Goal: Complete application form: Complete application form

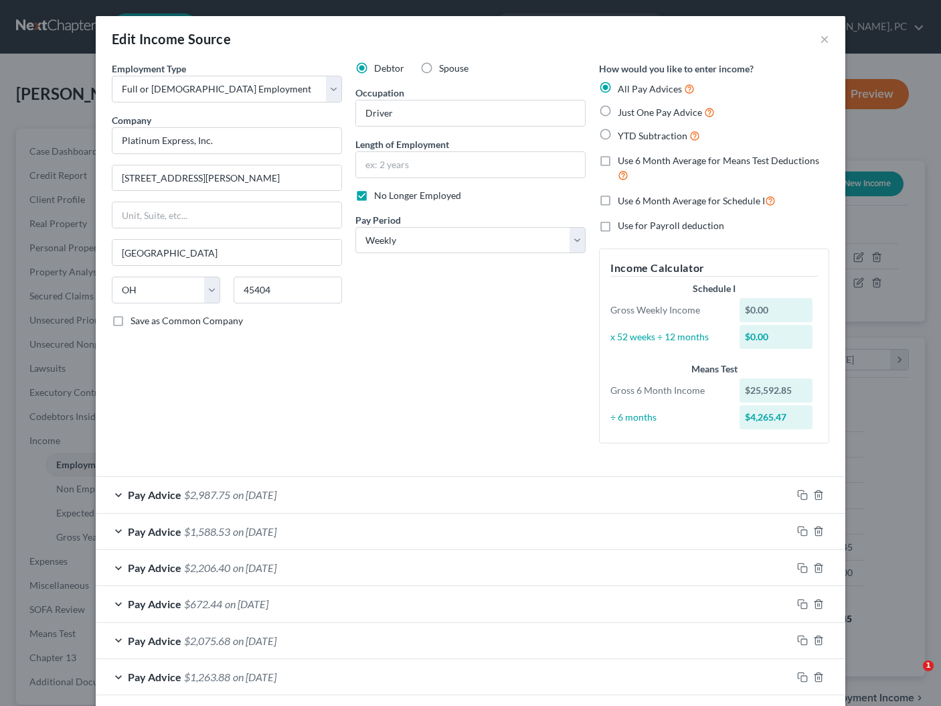
select select "0"
select select "36"
select select "3"
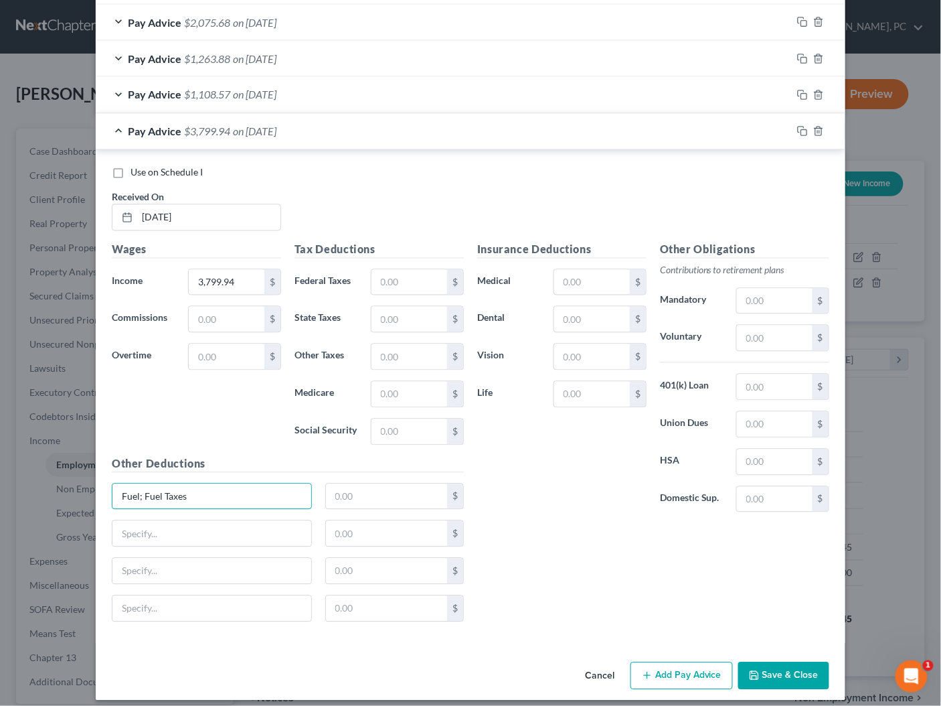
type input "Fuel; Fuel Taxes"
type input "1,157.13"
click at [175, 530] on input "text" at bounding box center [211, 533] width 199 height 25
type input "SHOP INV1501; Trailer Rent"
type input "950"
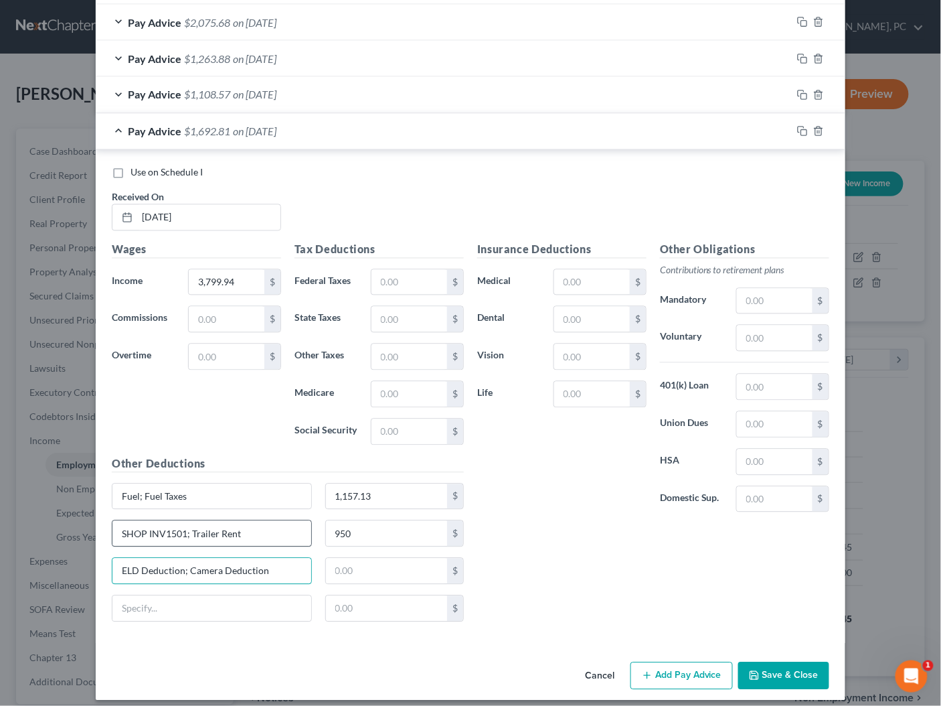
type input "ELD Deduction; Camera Deduction"
type input "18.47"
paste input "Response to Motion to Transfer 11-26-24 - Bates, Kent"
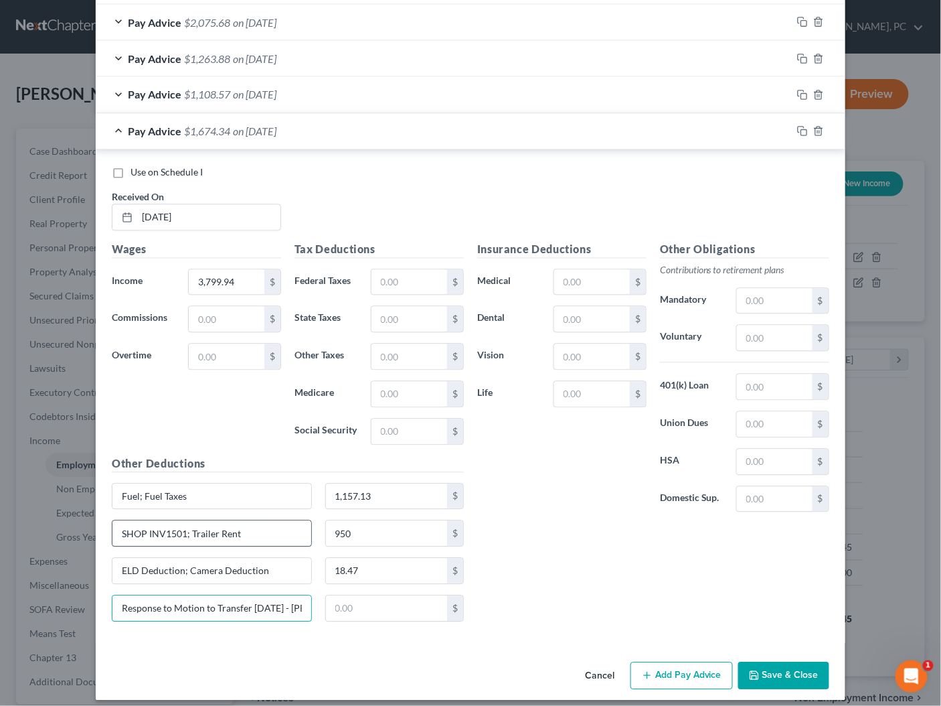
scroll to position [0, 43]
click at [322, 88] on div "Pay Advice $1,108.57 on 04/25/2025" at bounding box center [444, 94] width 696 height 35
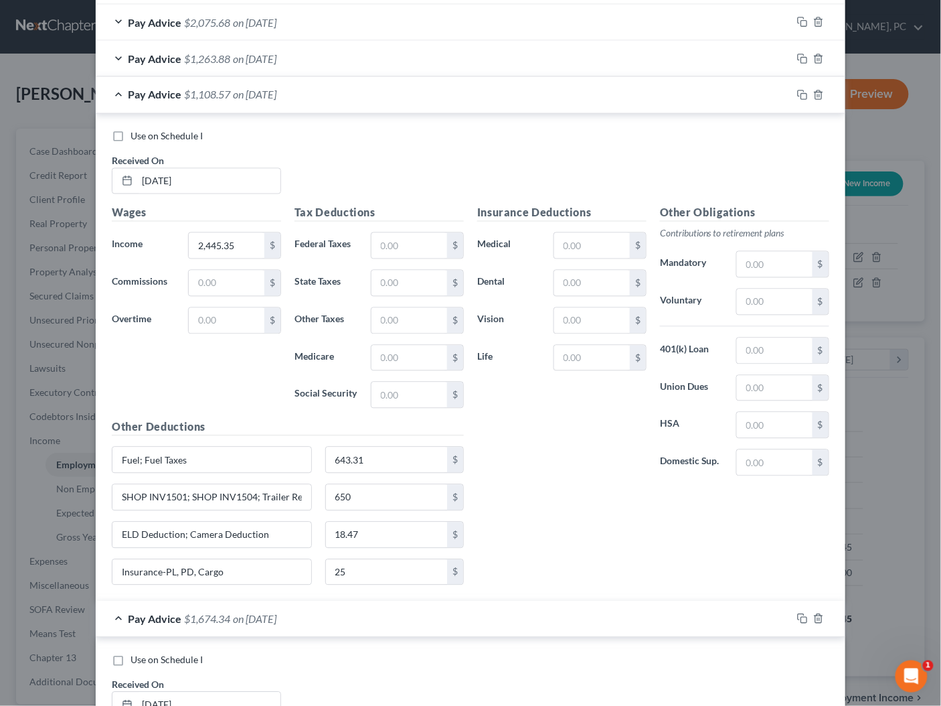
scroll to position [0, 0]
click at [239, 564] on input "Insurance-PL, PD, Cargo" at bounding box center [211, 572] width 199 height 25
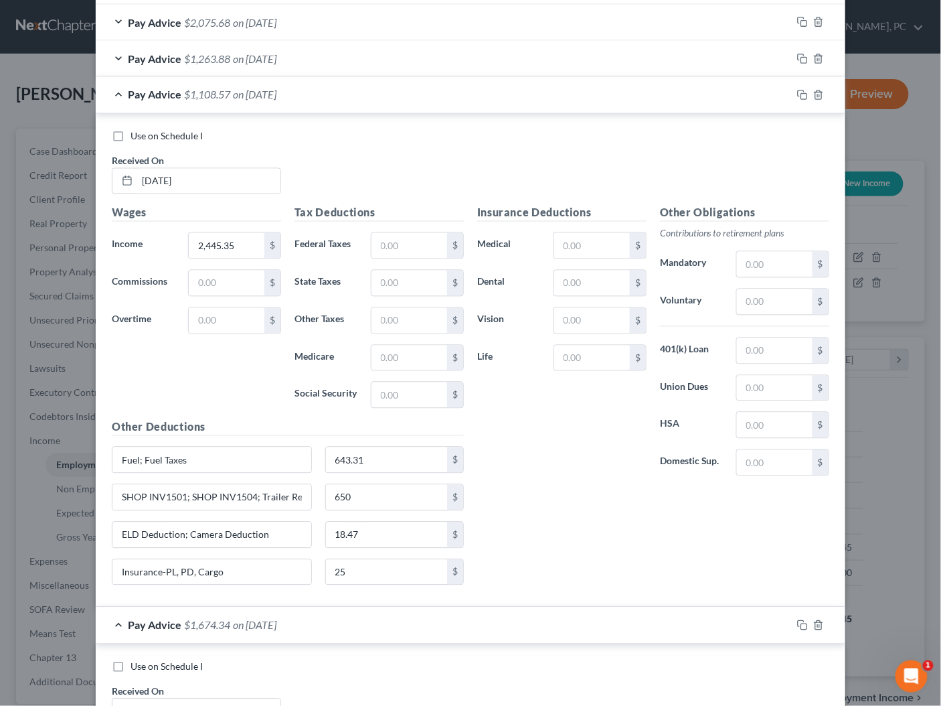
click at [414, 90] on div "Pay Advice $1,108.57 on 04/25/2025" at bounding box center [444, 94] width 696 height 35
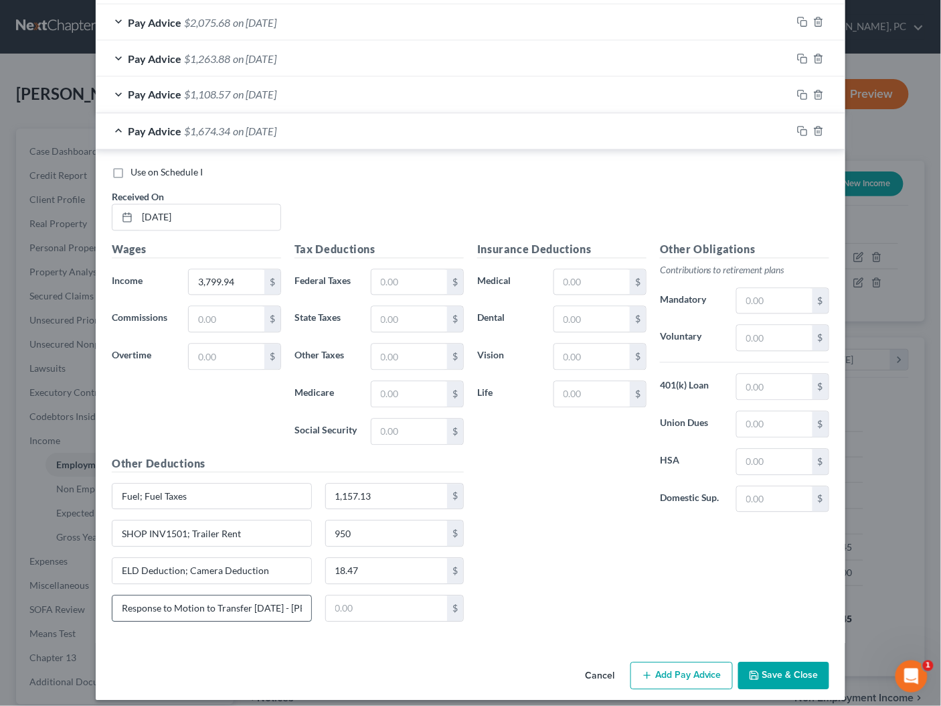
click at [278, 601] on input "Response to Motion to Transfer 11-26-24 - Bates, Kent" at bounding box center [211, 608] width 199 height 25
paste input "Insurance-PL, PD, Cargo"
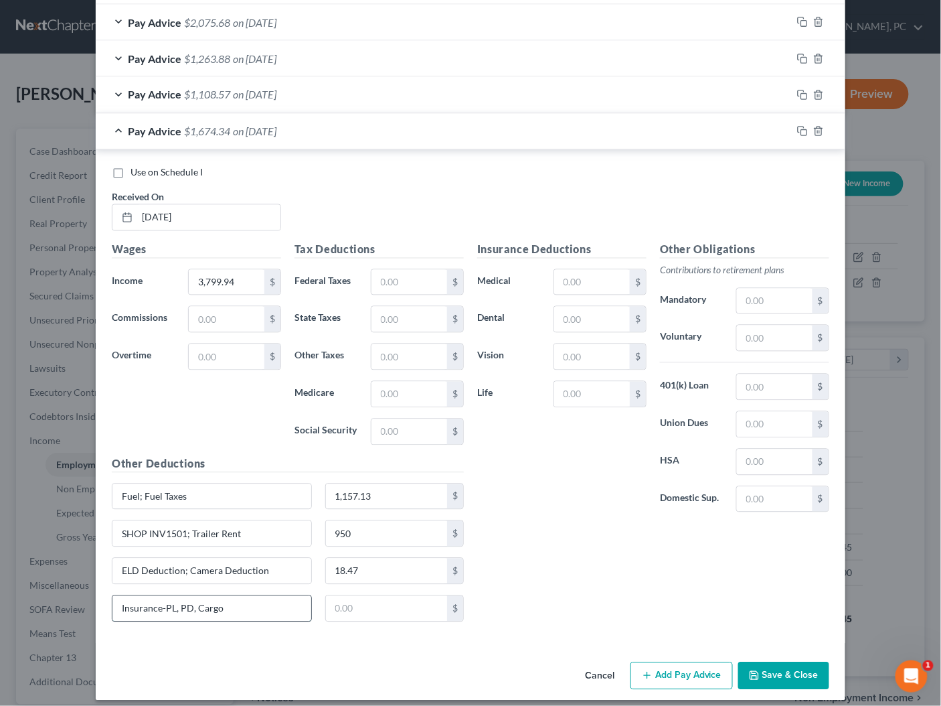
type input "Insurance-PL, PD, Cargo"
type input "25"
click at [534, 559] on div "Insurance Deductions Medical $ Dental $ Vision $ Life $ Other Obligations Contr…" at bounding box center [654, 437] width 366 height 391
click at [285, 602] on input "Insurance-PL, PD, Cargo" at bounding box center [211, 608] width 199 height 25
type input "Insurance-PL, PD, Cargo; Cash Advances"
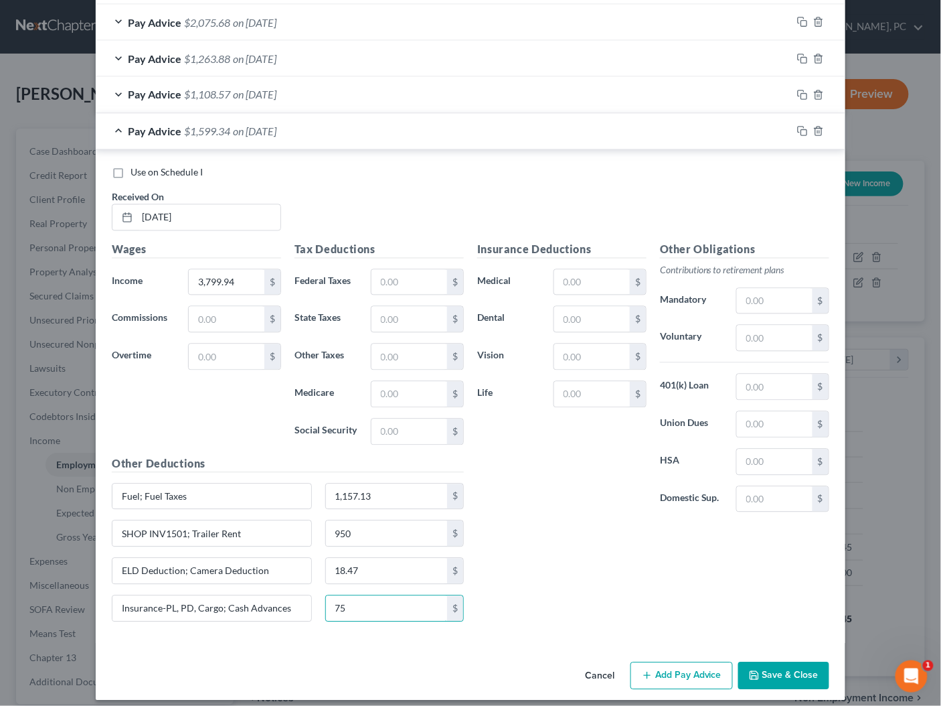
type input "75"
click at [677, 669] on button "Add Pay Advice" at bounding box center [682, 676] width 102 height 28
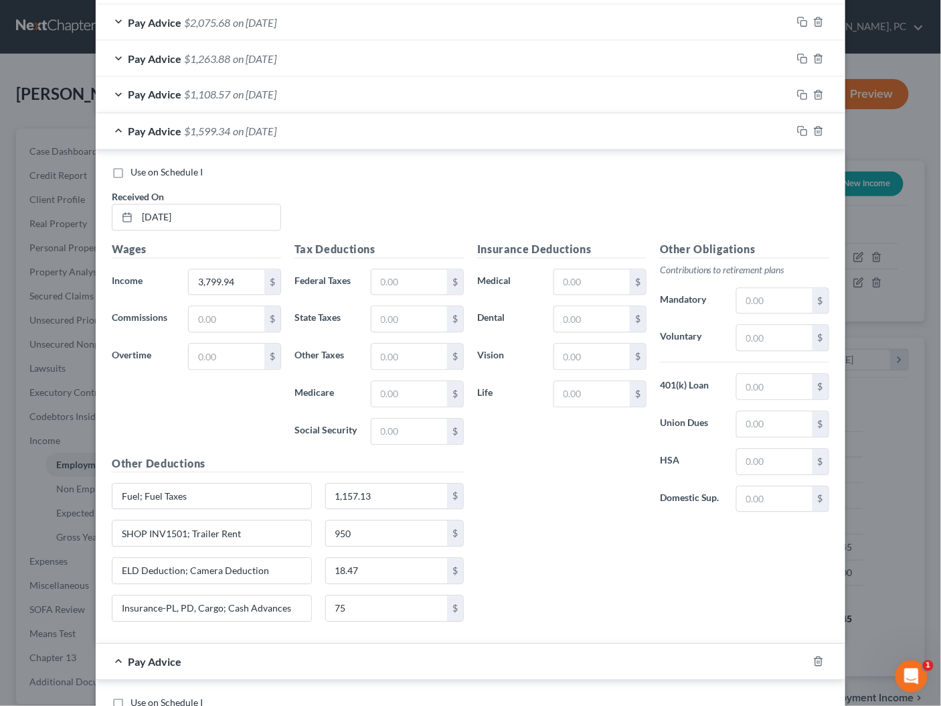
click at [400, 132] on div "Pay Advice $1,599.34 on 04/18/2025" at bounding box center [444, 131] width 696 height 35
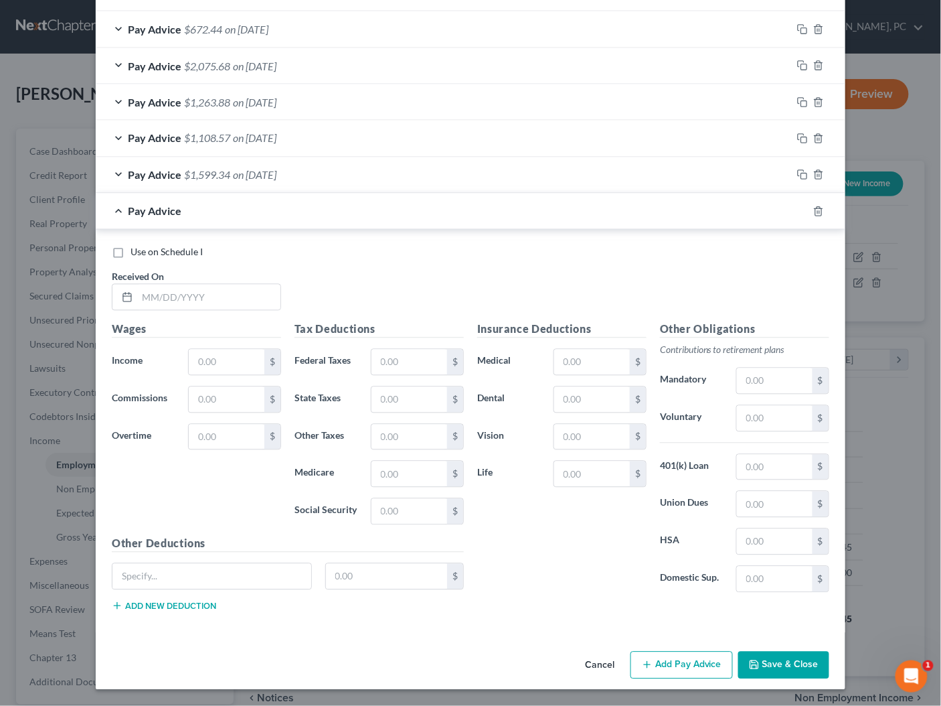
scroll to position [565, 0]
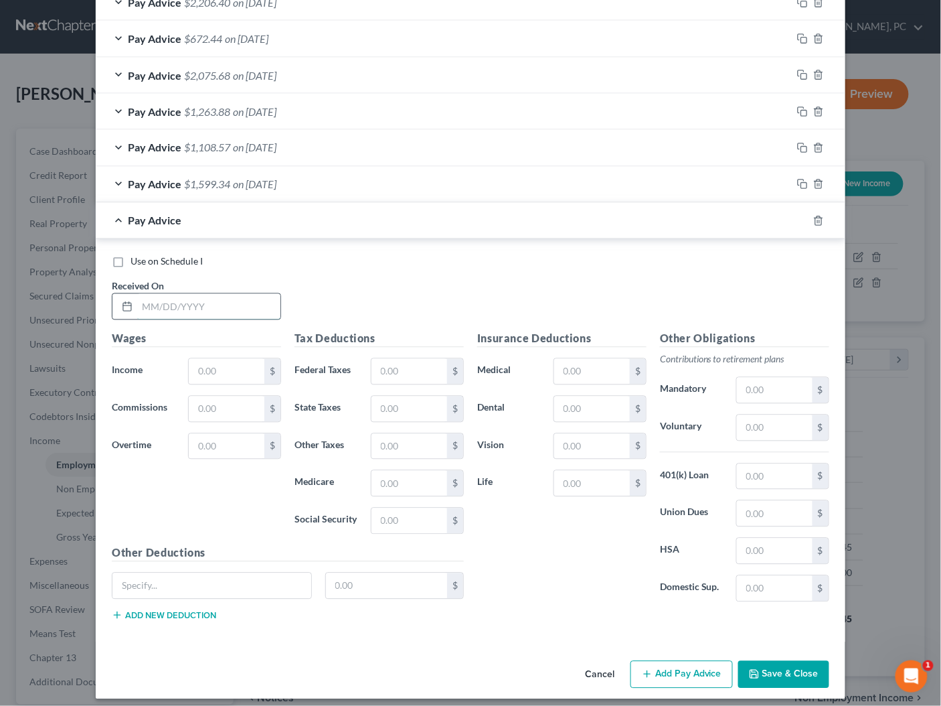
click at [218, 301] on input "text" at bounding box center [208, 306] width 143 height 25
type input "04/11/2025"
click at [200, 370] on input "text" at bounding box center [227, 371] width 76 height 25
type input "3,950.42"
click at [562, 544] on div "Insurance Deductions Medical $ Dental $ Vision $ Life $" at bounding box center [562, 472] width 183 height 282
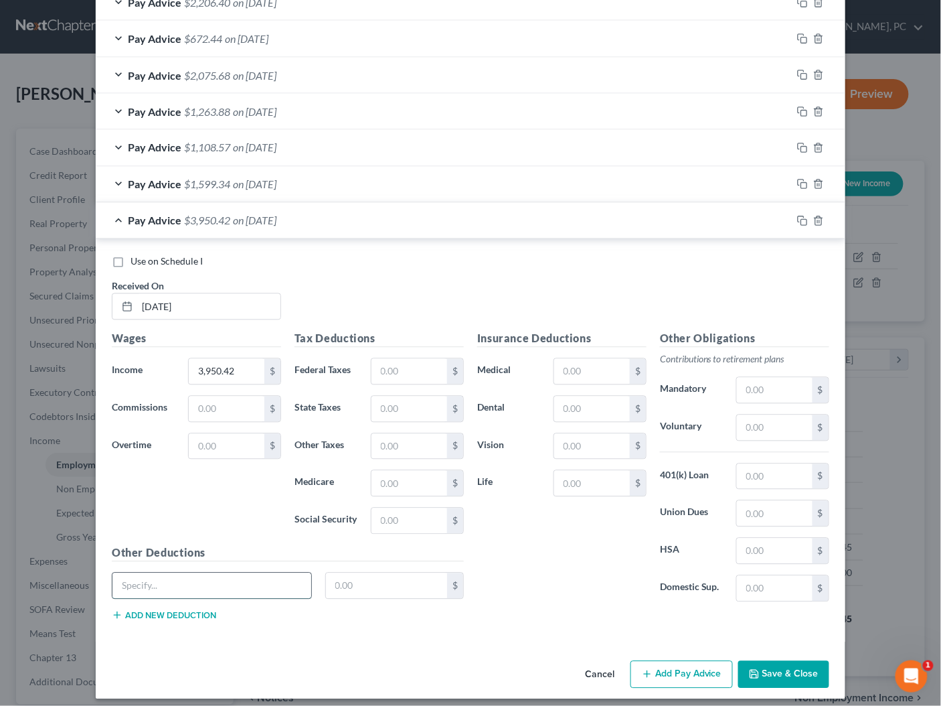
click at [234, 582] on input "text" at bounding box center [211, 585] width 199 height 25
type input "Fuel; Fuel Taxes"
type input "1,077.74"
click at [208, 610] on button "Add new deduction" at bounding box center [164, 615] width 104 height 11
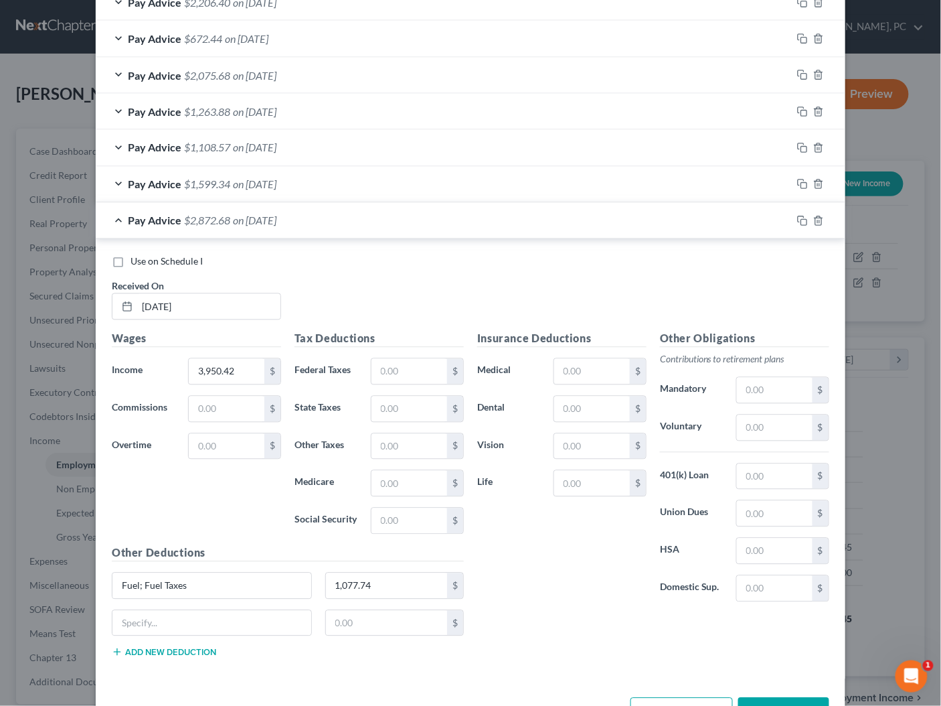
click at [199, 647] on button "Add new deduction" at bounding box center [164, 652] width 104 height 11
click at [190, 684] on button "Add new deduction" at bounding box center [164, 689] width 104 height 11
click at [206, 617] on input "text" at bounding box center [211, 623] width 199 height 25
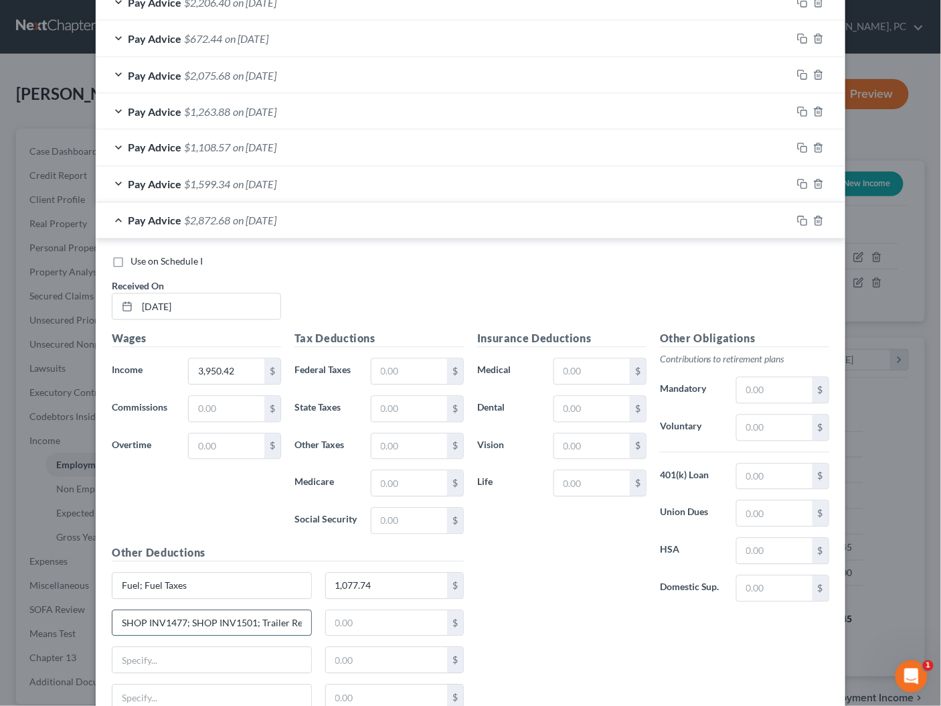
scroll to position [0, 6]
type input "SHOP INV1477; SHOP INV1501; Trailer Rent"
type input "1,150"
type input "ELD Deduction; Camera Deduction"
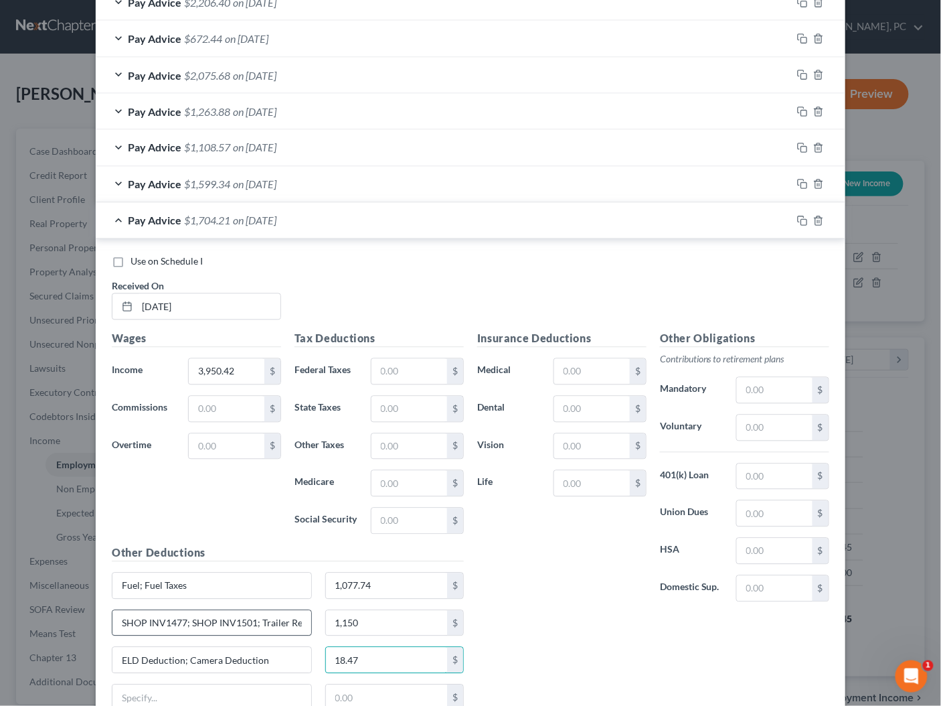
type input "18.47"
paste input "Insurance-PL, PD, Cargo"
type input "Insurance-PL, PD, Cargo"
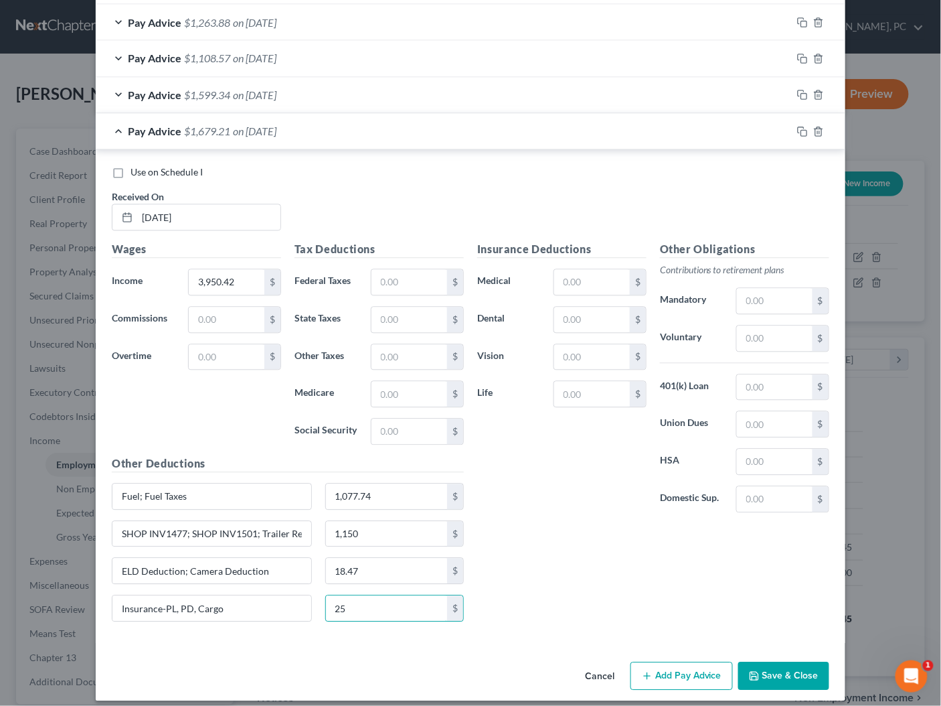
type input "25"
click at [678, 662] on button "Add Pay Advice" at bounding box center [682, 676] width 102 height 28
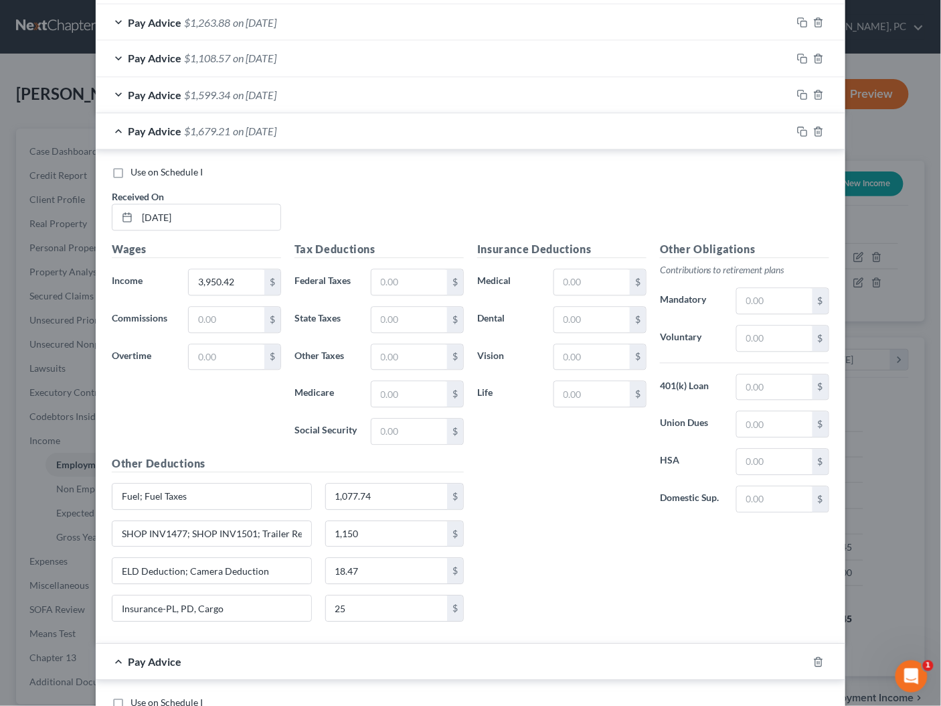
click at [325, 128] on div "Pay Advice $1,679.21 on 04/11/2025" at bounding box center [444, 131] width 696 height 35
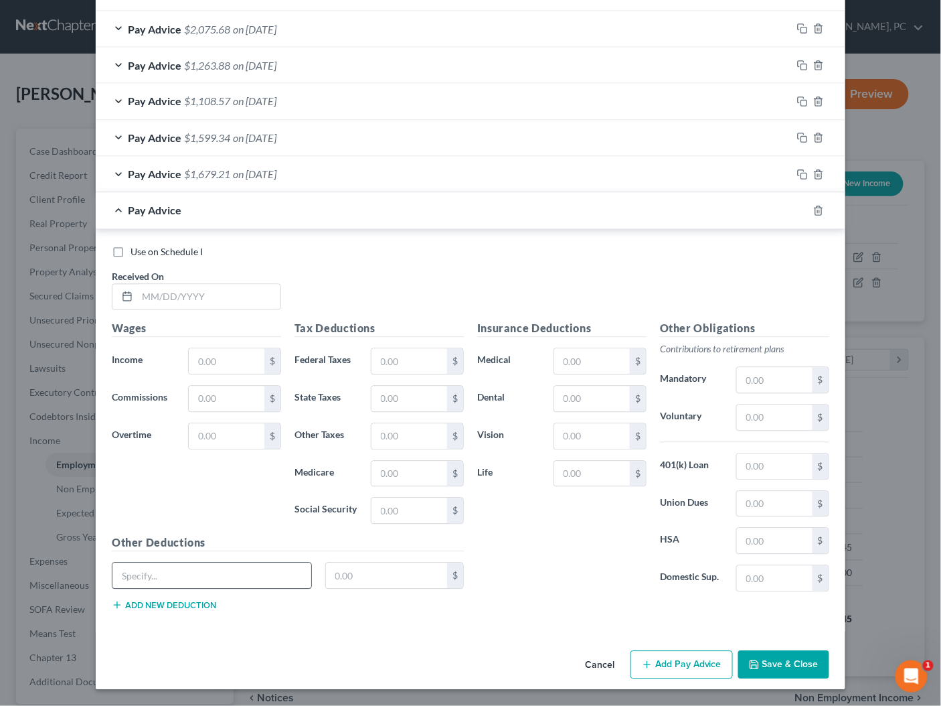
scroll to position [601, 0]
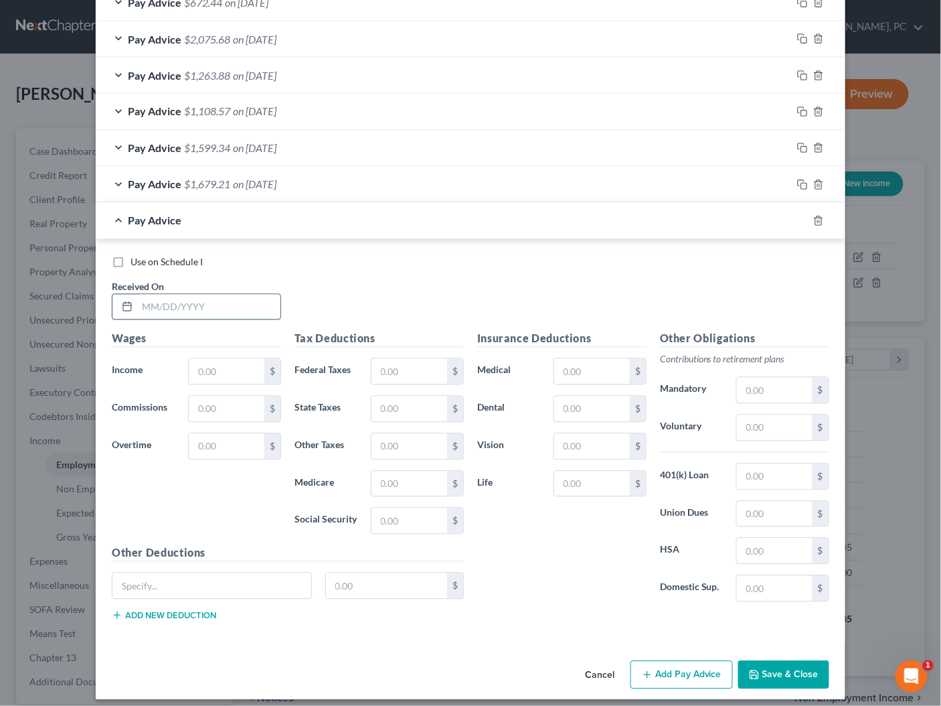
click at [231, 303] on input "text" at bounding box center [208, 307] width 143 height 25
type input "04/04/2025"
click at [218, 367] on input "text" at bounding box center [227, 371] width 76 height 25
type input "3,983.97"
click at [189, 610] on button "Add new deduction" at bounding box center [164, 615] width 104 height 11
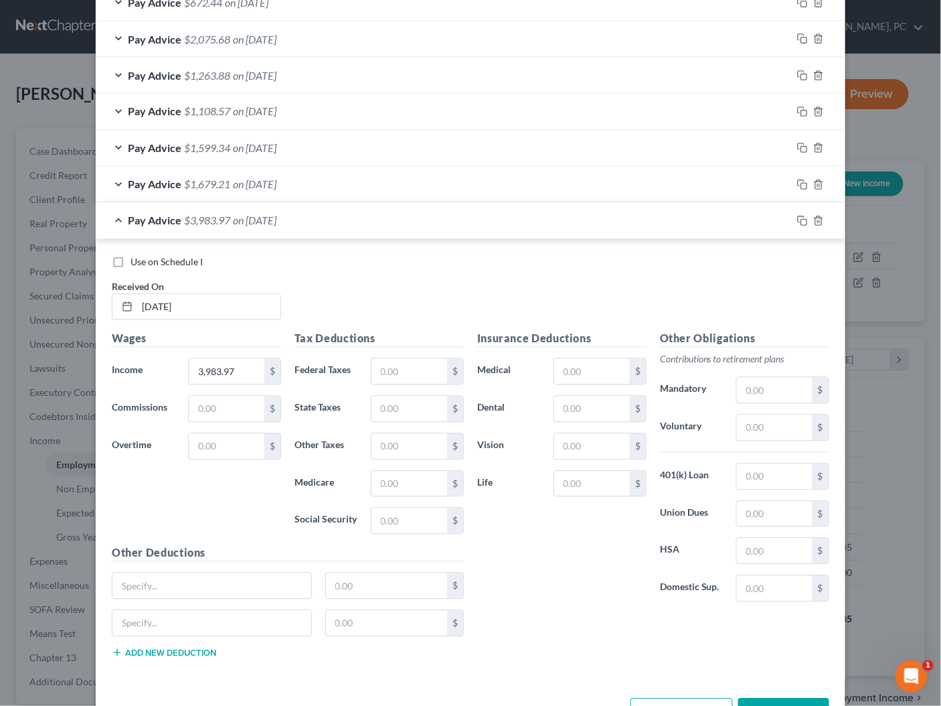
click at [180, 647] on button "Add new deduction" at bounding box center [164, 652] width 104 height 11
click at [179, 685] on button "Add new deduction" at bounding box center [164, 690] width 104 height 11
click at [200, 573] on input "text" at bounding box center [211, 585] width 199 height 25
type input "Fuel; Fuel Taxes"
type input "1,148.79"
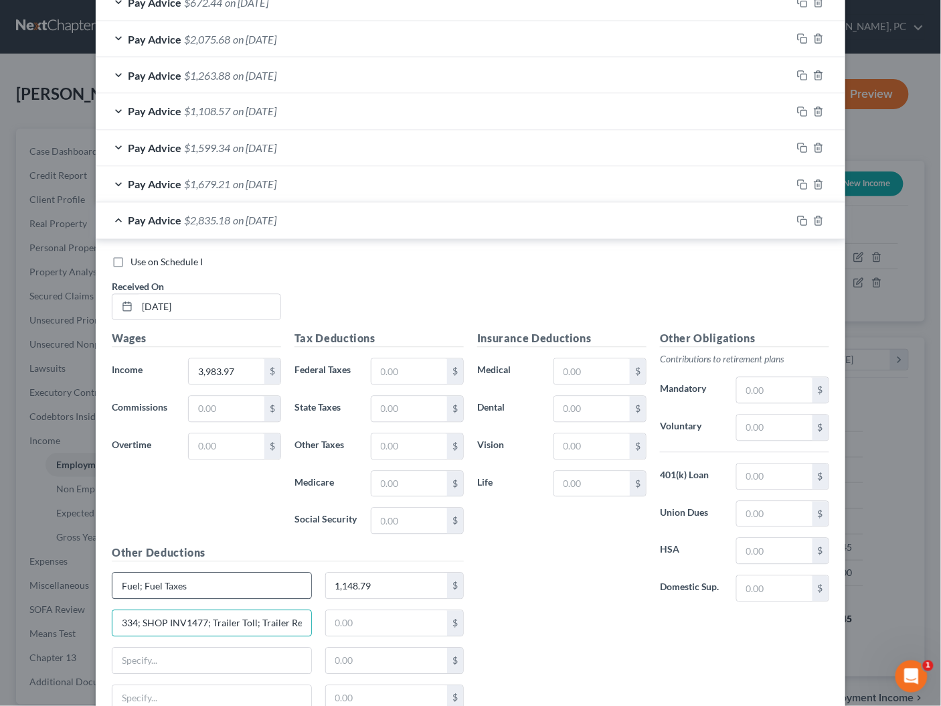
scroll to position [0, 54]
type input "SHOP INV1334; SHOP INV1477; Trailer Toll; Trailer Rent"
type input "963.34"
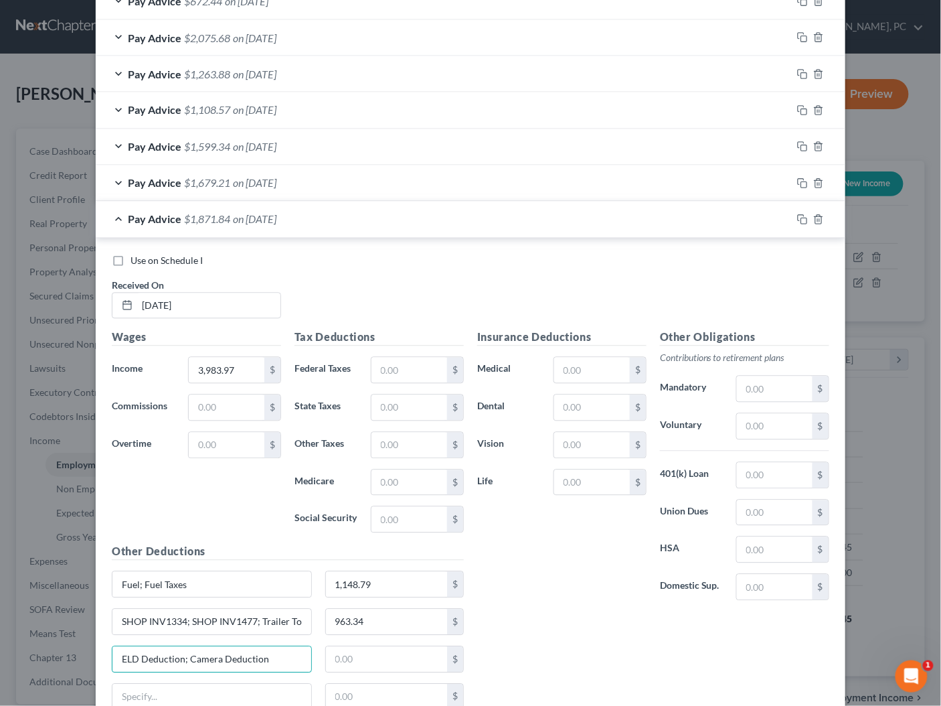
type input "ELD Deduction; Camera Deduction"
type input "18.47"
paste input "Insurance-PL, PD, Cargo"
type input "Insurance-PL, PD, Cargo"
type input "2"
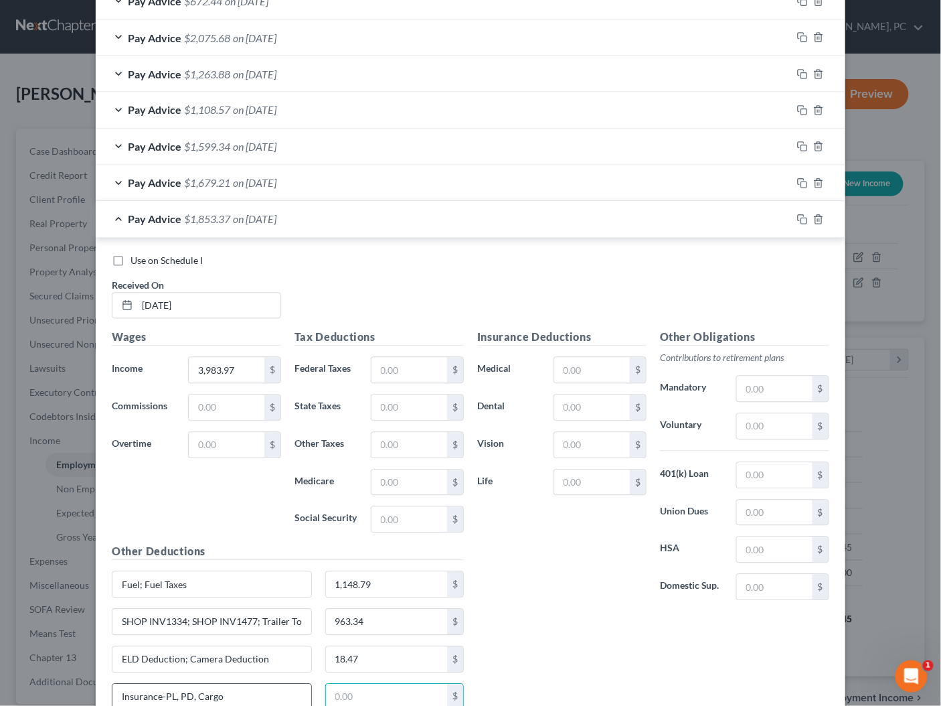
click at [278, 692] on input "Insurance-PL, PD, Cargo" at bounding box center [211, 696] width 199 height 25
click at [249, 684] on input "Insurance-PL, PD, Cargo; Cashe Advances" at bounding box center [211, 696] width 199 height 25
type input "Insurance-PL, PD, Cargo; Cash Advances"
type input "180.10"
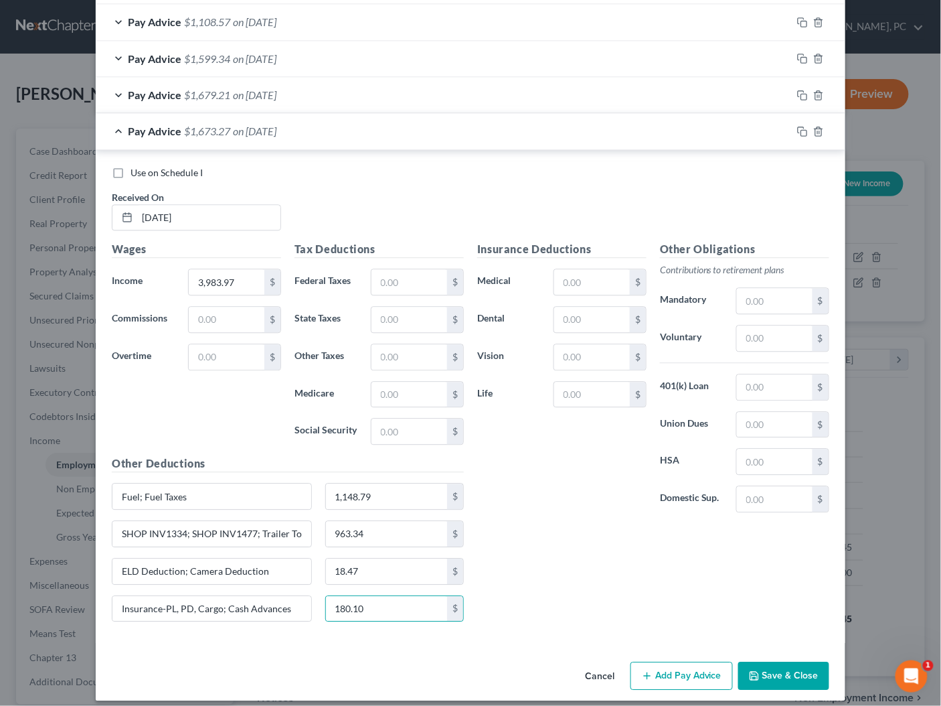
click at [676, 665] on button "Add Pay Advice" at bounding box center [682, 676] width 102 height 28
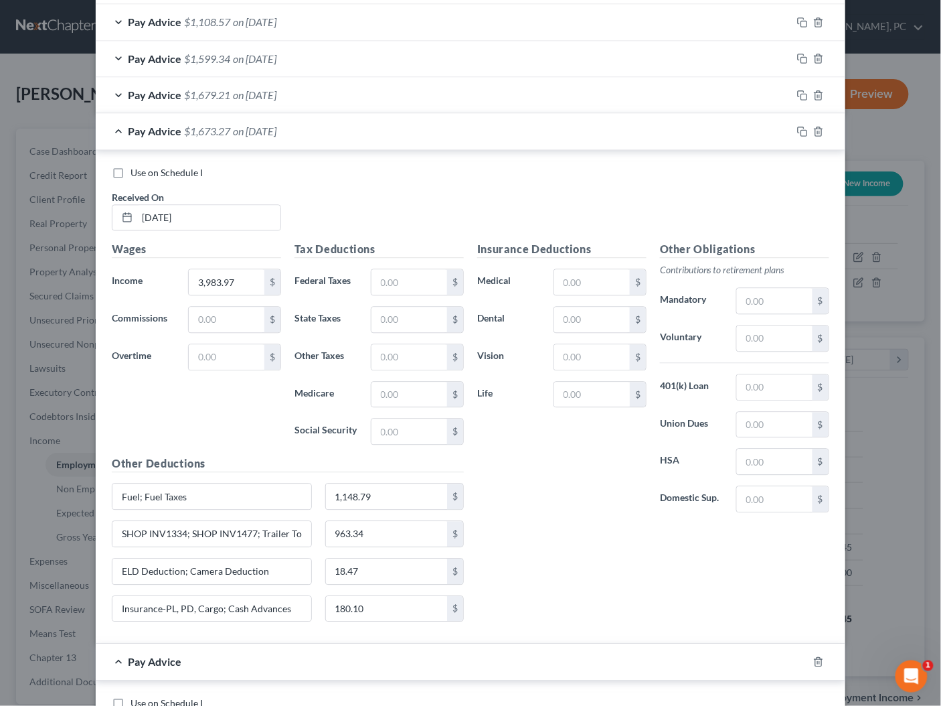
click at [485, 127] on div "Pay Advice $1,673.27 on 04/04/2025" at bounding box center [444, 131] width 696 height 35
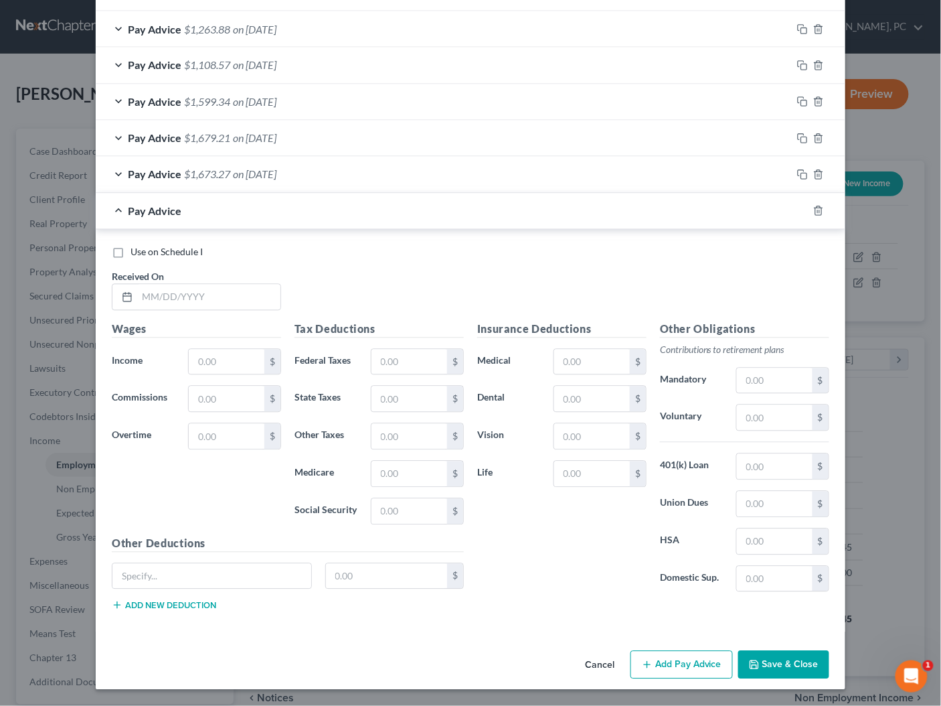
scroll to position [637, 0]
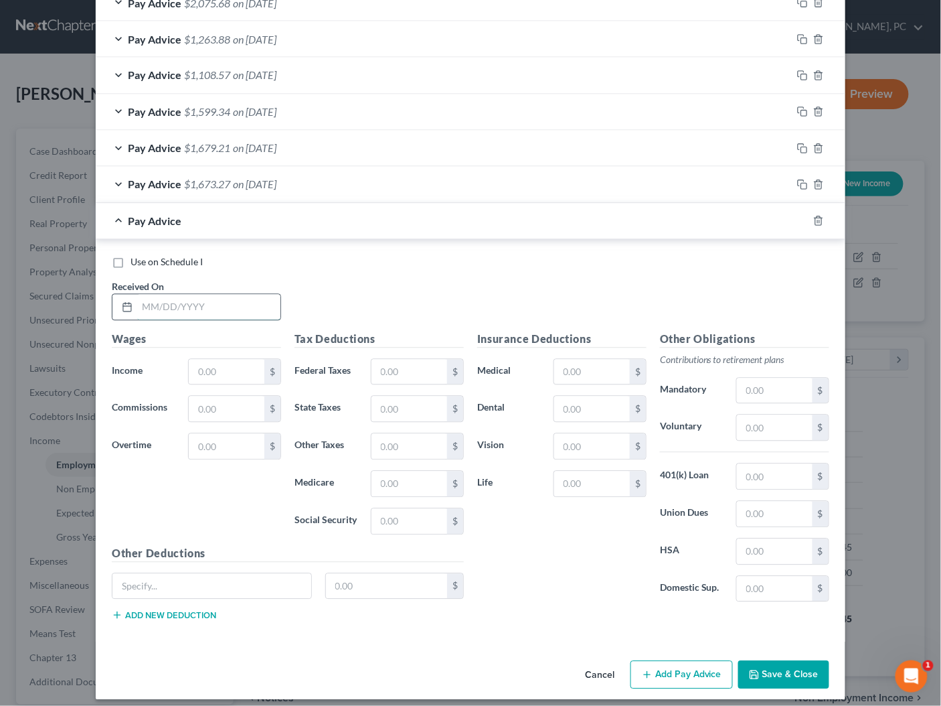
click at [248, 301] on input "text" at bounding box center [208, 307] width 143 height 25
type input "03/28/2025"
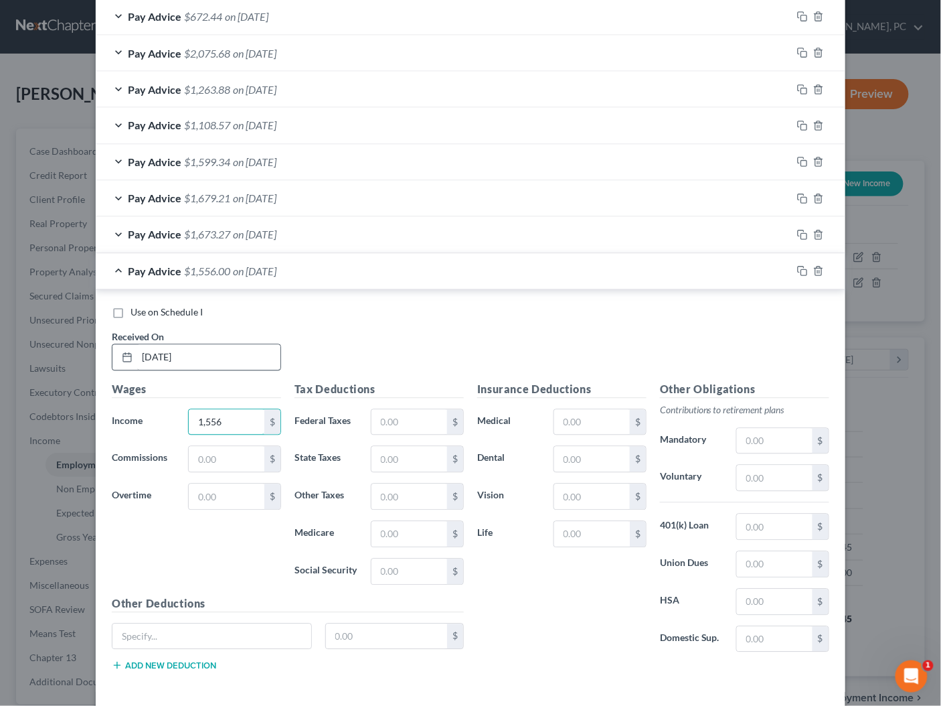
scroll to position [582, 0]
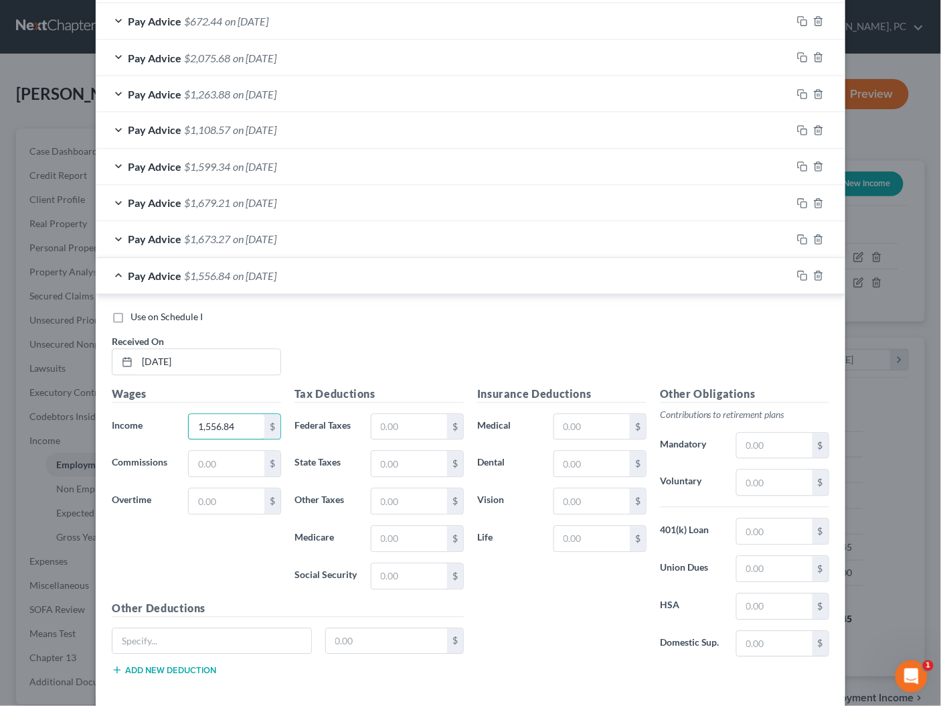
type input "1,556.84"
click at [178, 665] on button "Add new deduction" at bounding box center [164, 670] width 104 height 11
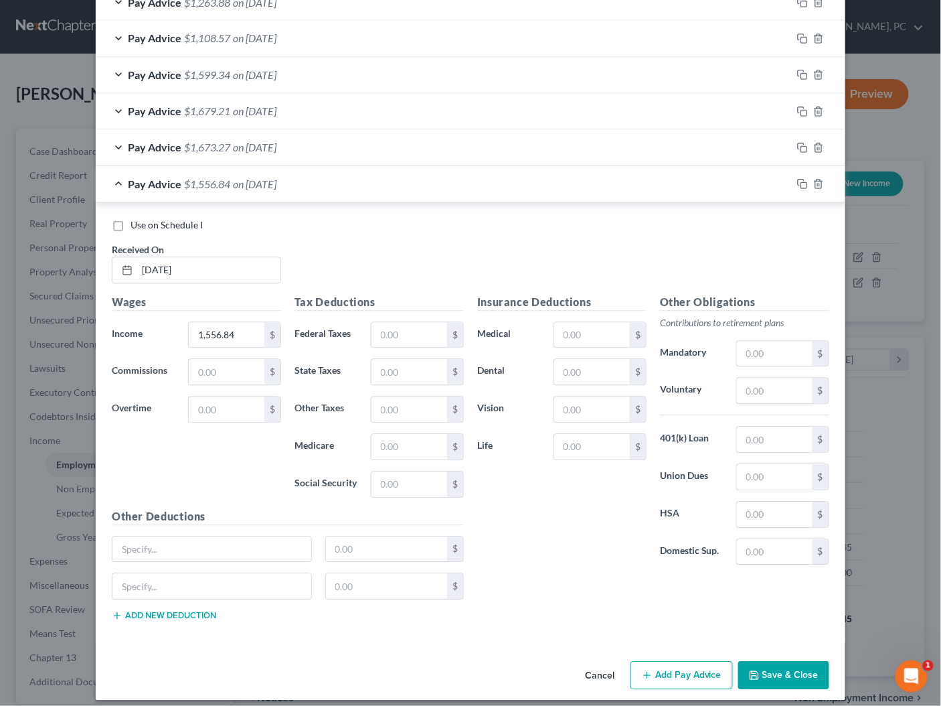
click at [191, 611] on button "Add new deduction" at bounding box center [164, 616] width 104 height 11
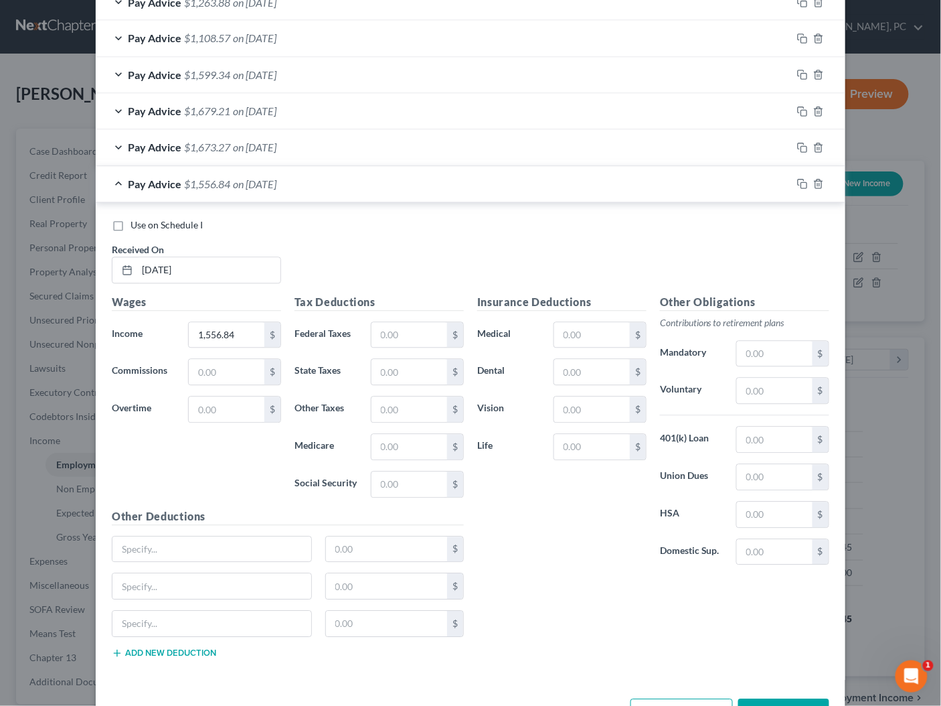
click at [186, 648] on button "Add new deduction" at bounding box center [164, 653] width 104 height 11
click at [189, 537] on input "text" at bounding box center [211, 549] width 199 height 25
type input "Fuel; Fuel Taxes"
type input "0"
type input "741.45"
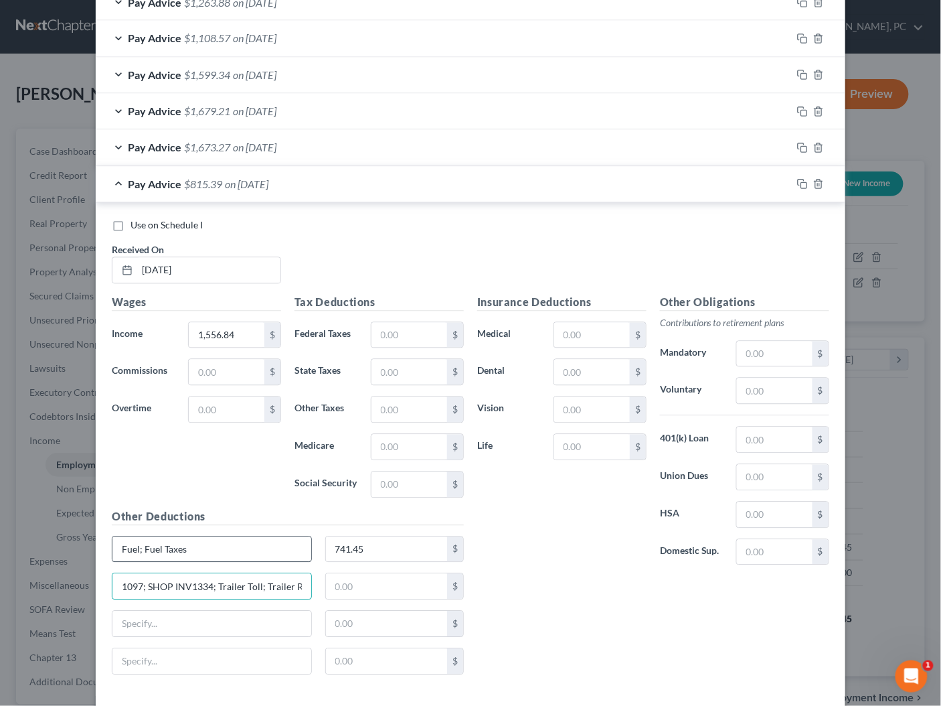
scroll to position [0, 54]
type input "SHOP INV1097; SHOP INV1334; Trailer Toll; Trailer Rent"
type input "650"
type input "ELD Deduction; Camera Deduction"
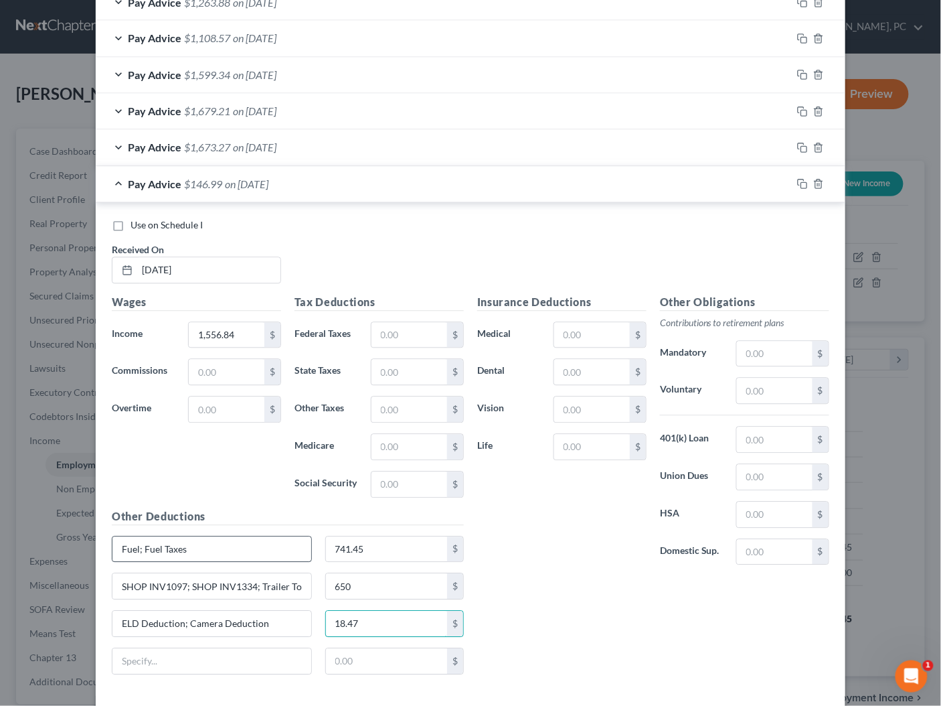
type input "18.47"
paste input "Insurance-PL, PD, Cargo"
type input "Insurance-PL, PD, Cargo"
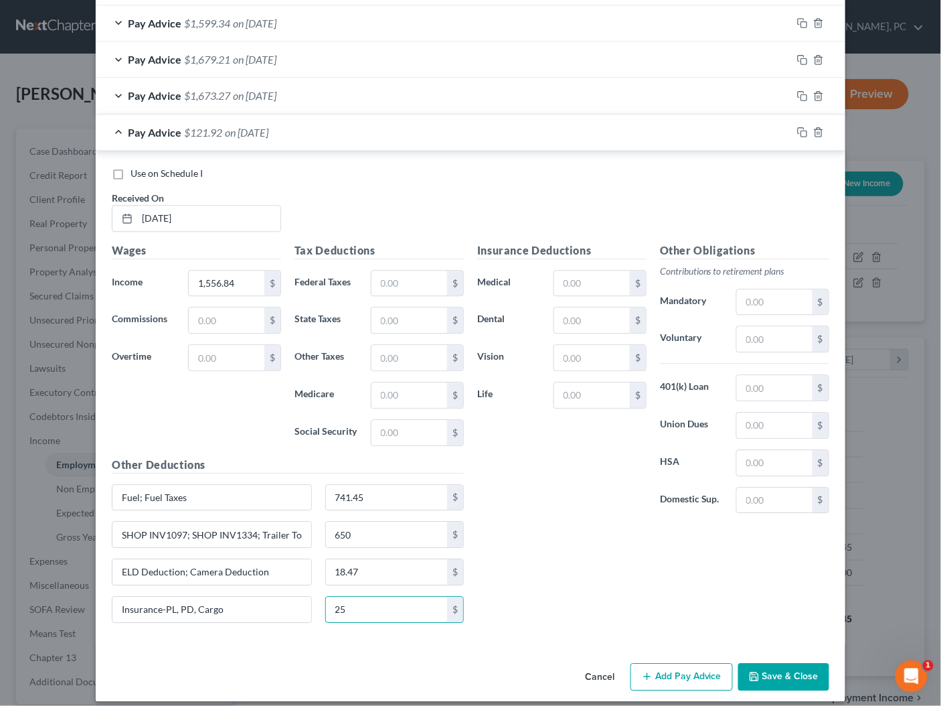
type input "25"
click at [699, 663] on button "Add Pay Advice" at bounding box center [682, 677] width 102 height 28
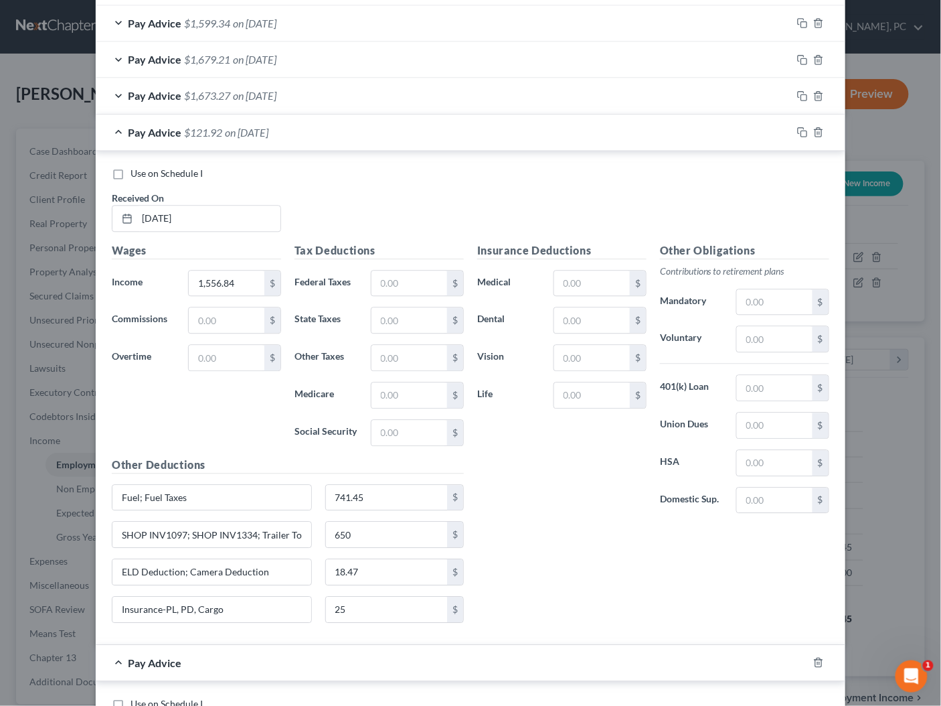
click at [365, 139] on div "Pay Advice $121.92 on 03/28/2025" at bounding box center [444, 131] width 696 height 35
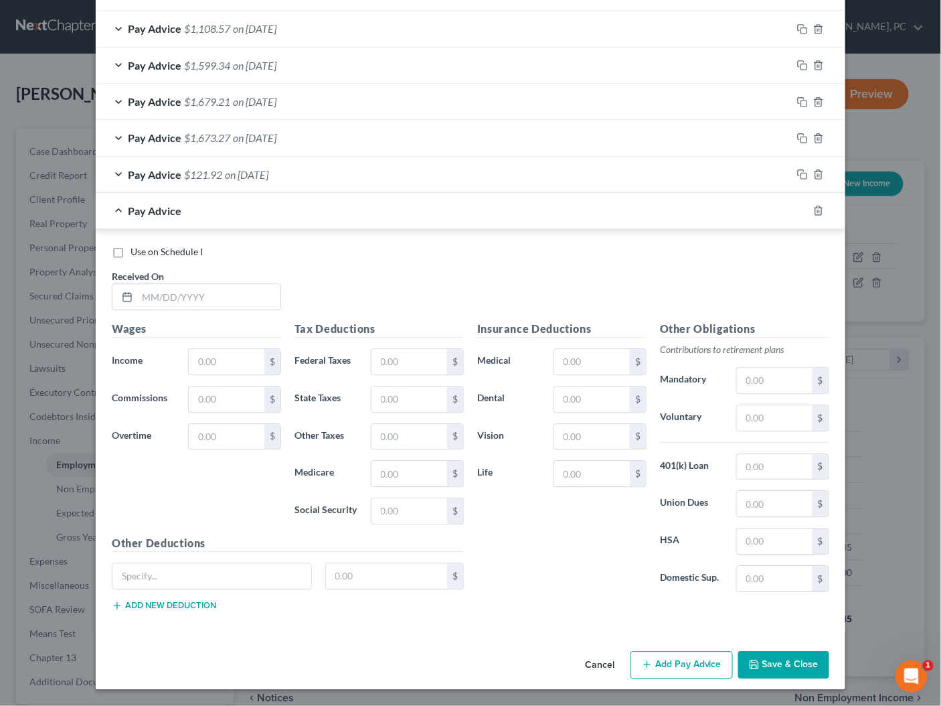
scroll to position [674, 0]
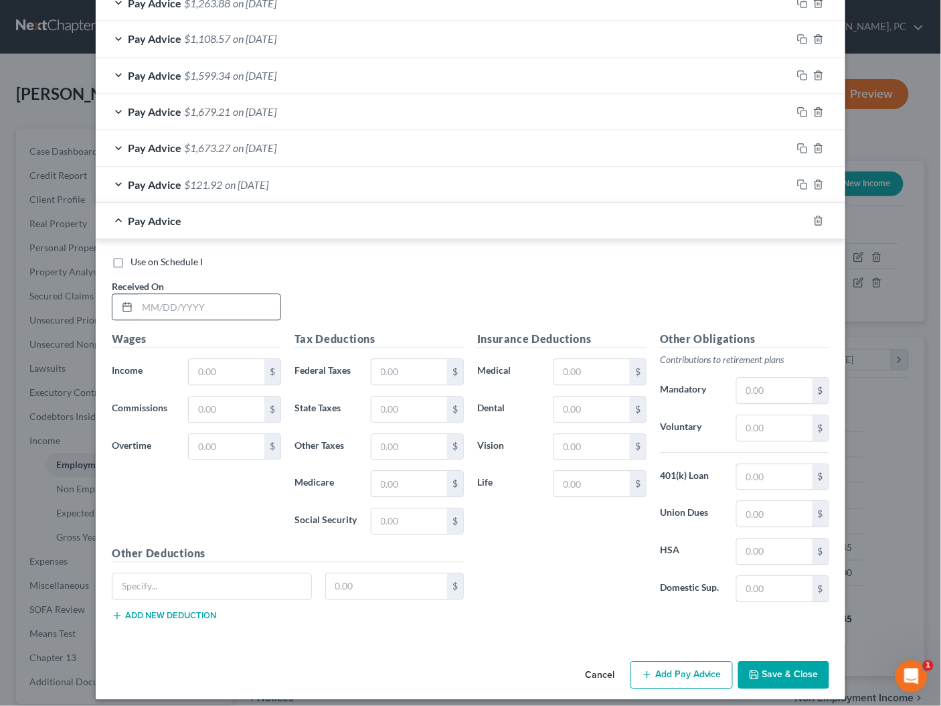
click at [212, 303] on input "text" at bounding box center [208, 307] width 143 height 25
type input "03/21/2025"
type input "3,524"
click at [162, 611] on button "Add new deduction" at bounding box center [164, 616] width 104 height 11
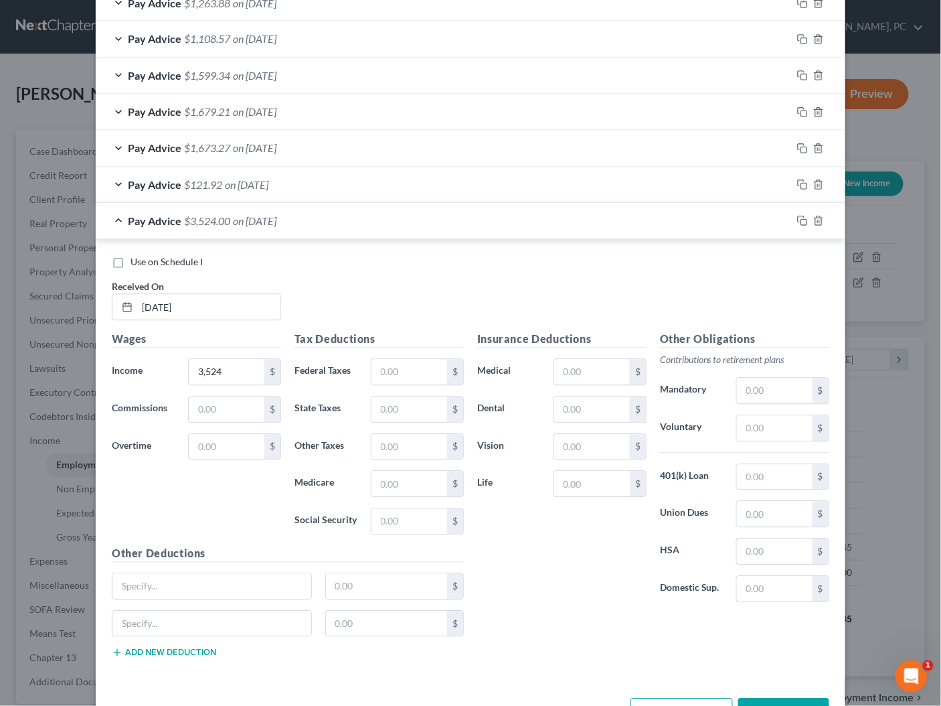
click at [175, 647] on button "Add new deduction" at bounding box center [164, 652] width 104 height 11
click at [173, 685] on button "Add new deduction" at bounding box center [164, 690] width 104 height 11
click at [177, 574] on input "text" at bounding box center [211, 586] width 199 height 25
type input "Fuel; Fuel Taxes"
type input "1,071.38"
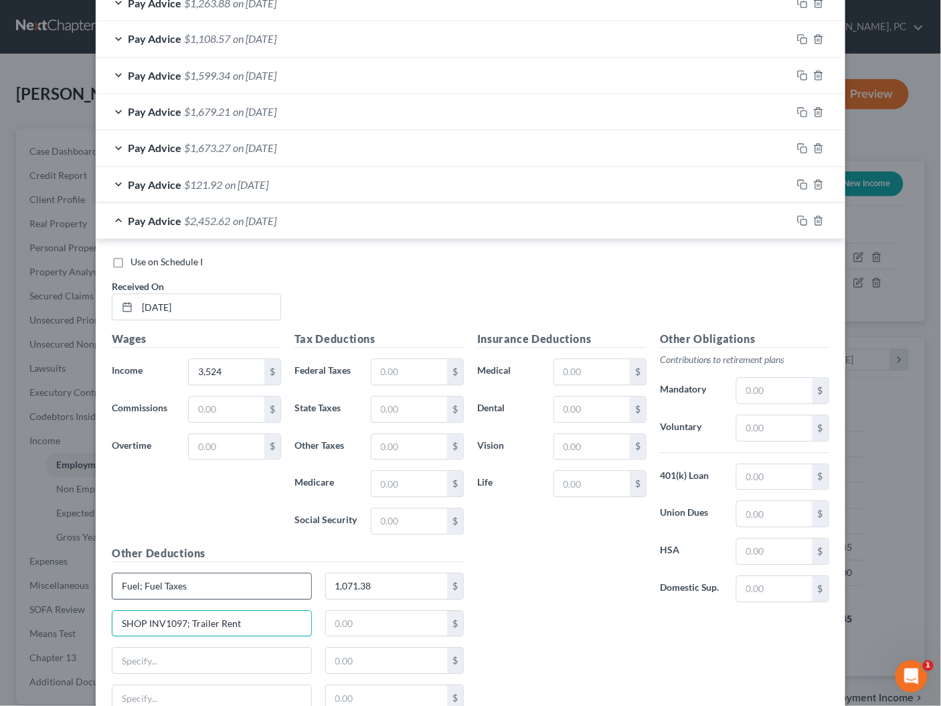
type input "SHOP INV1097; Trailer Rent"
type input "650"
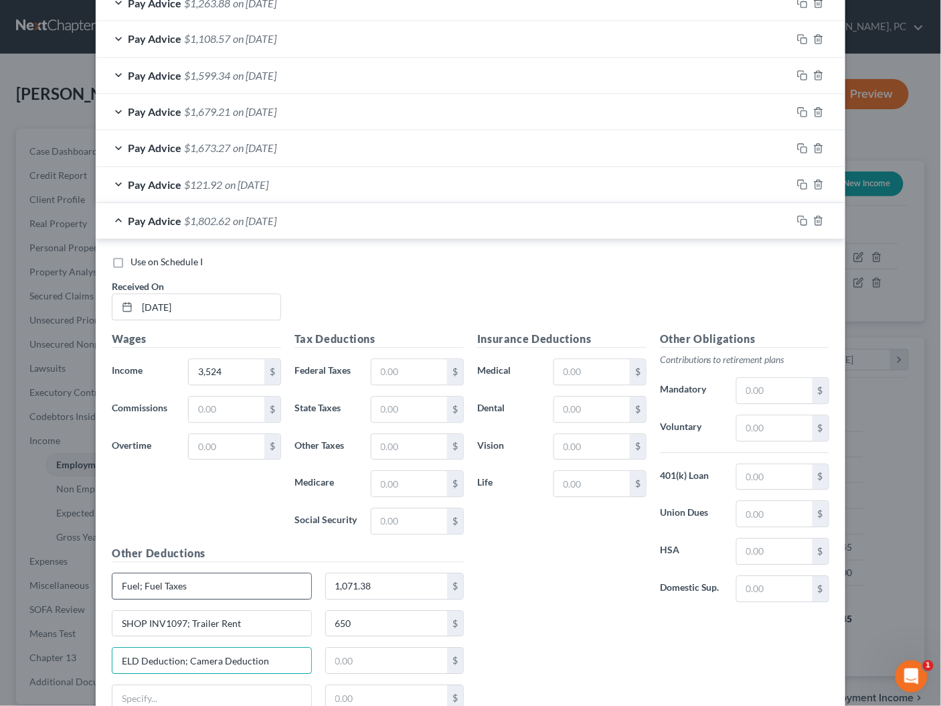
type input "ELD Deduction; Camera Deduction"
type input "18.47"
paste input "Insurance-PL, PD, Cargo"
type input "Insurance-PL, PD, Cargo; Cash Advances"
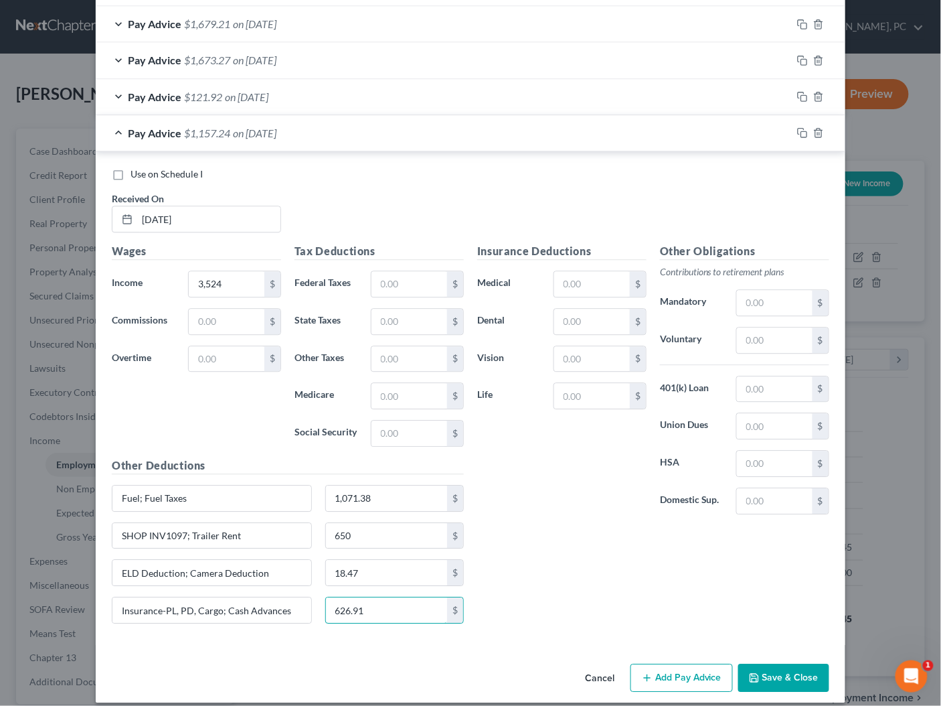
type input "626.91"
drag, startPoint x: 670, startPoint y: 658, endPoint x: 613, endPoint y: 499, distance: 168.8
click at [670, 663] on button "Add Pay Advice" at bounding box center [682, 677] width 102 height 28
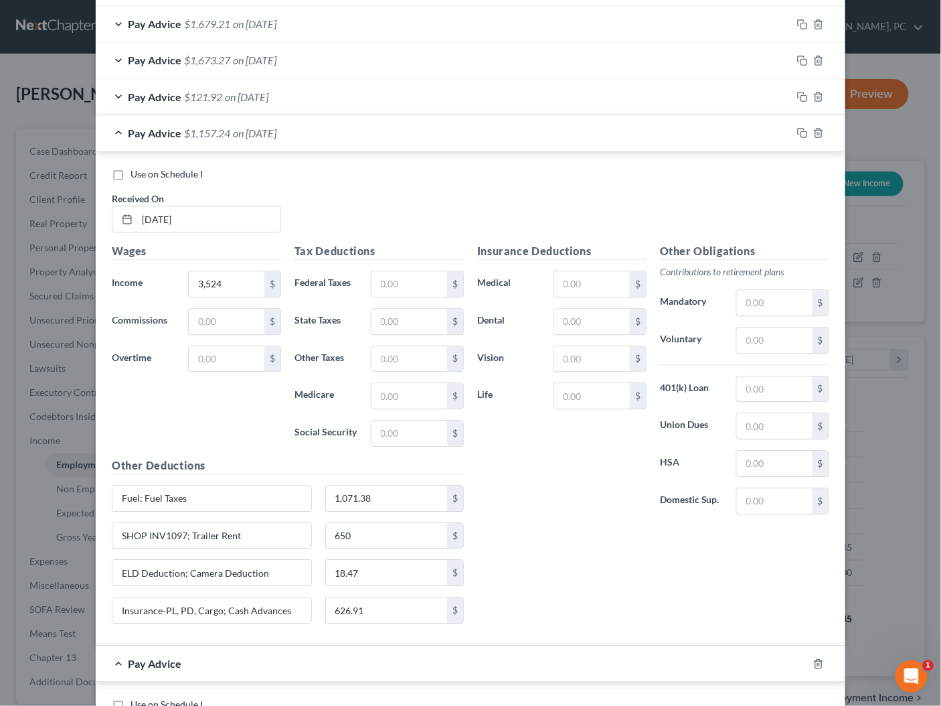
click at [352, 123] on div "Pay Advice $1,157.24 on 03/21/2025" at bounding box center [444, 132] width 696 height 35
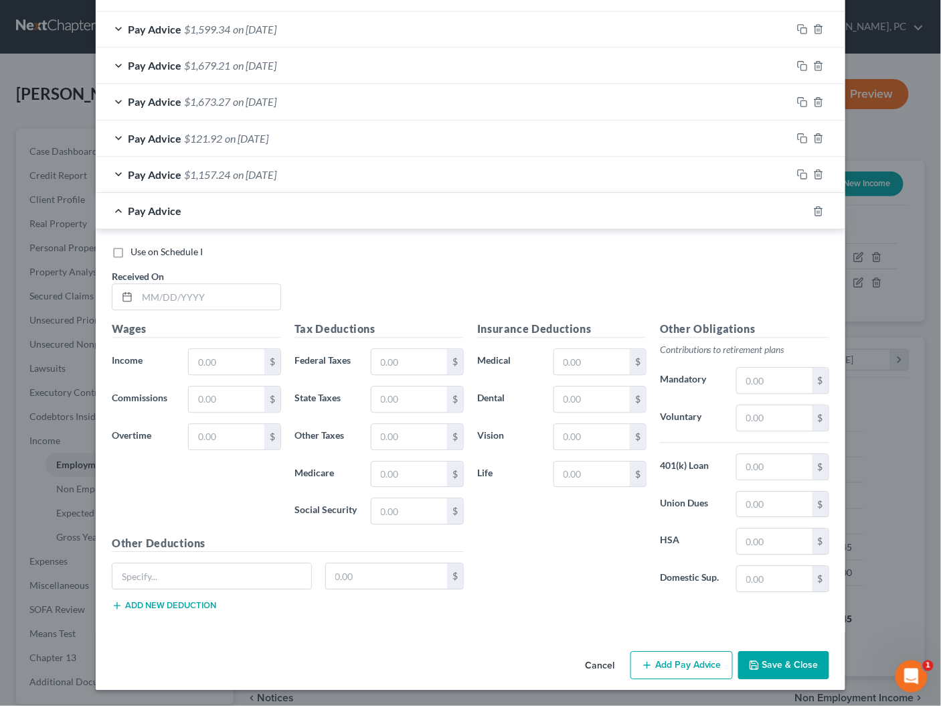
scroll to position [710, 0]
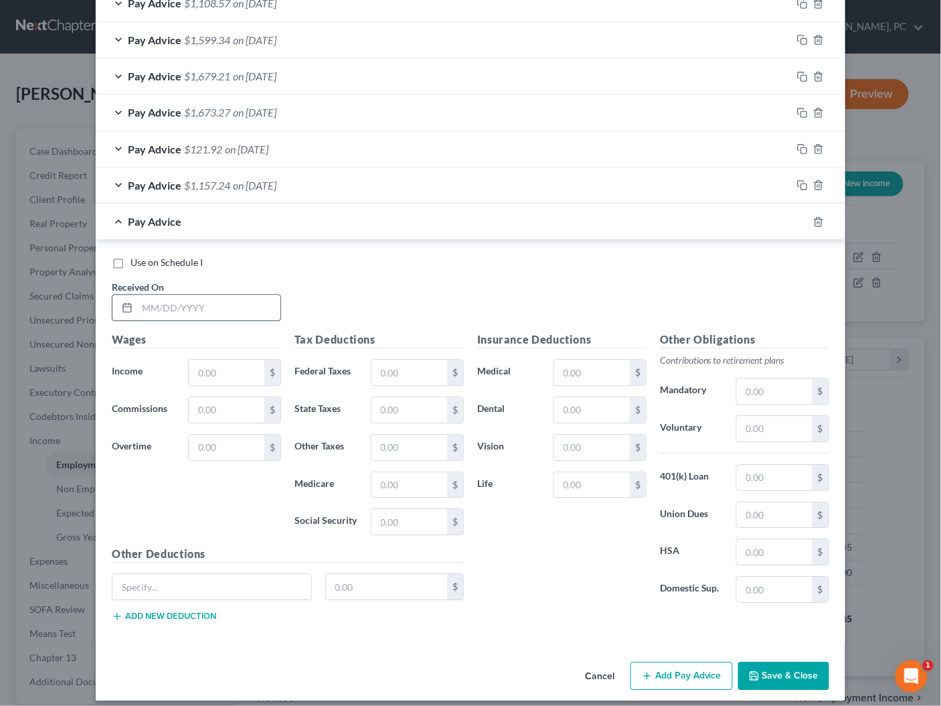
click at [248, 309] on input "text" at bounding box center [208, 307] width 143 height 25
type input "03/07/2025"
type input "3,044.60"
click at [171, 611] on button "Add new deduction" at bounding box center [164, 616] width 104 height 11
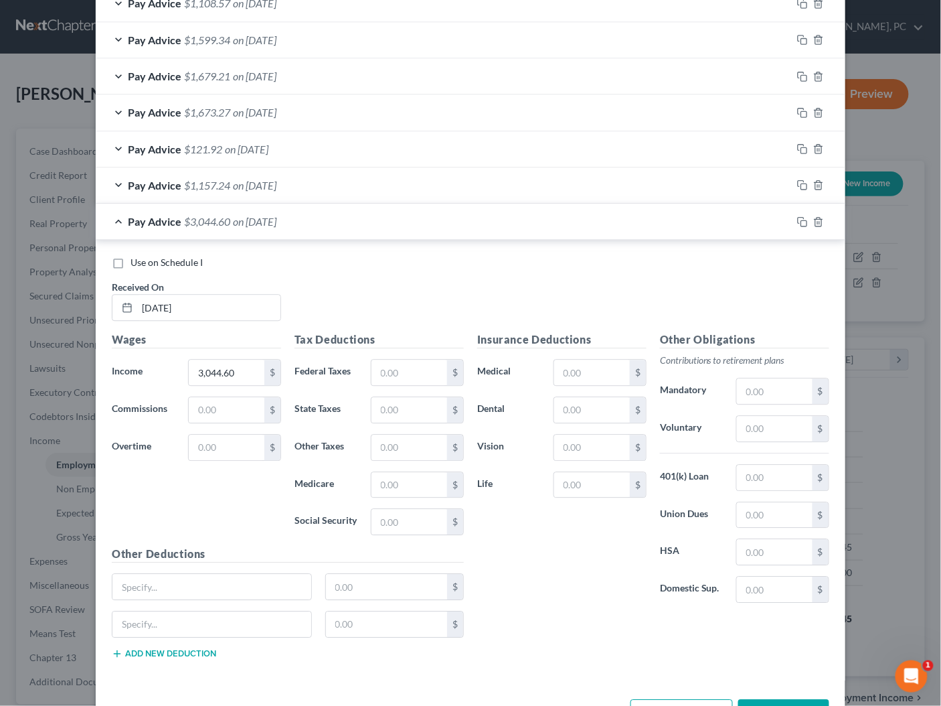
click at [173, 648] on button "Add new deduction" at bounding box center [164, 653] width 104 height 11
click at [171, 686] on button "Add new deduction" at bounding box center [164, 691] width 104 height 11
click at [169, 586] on input "text" at bounding box center [211, 586] width 199 height 25
type input "Fuel; Fuel Taxes"
type input "1,037.42"
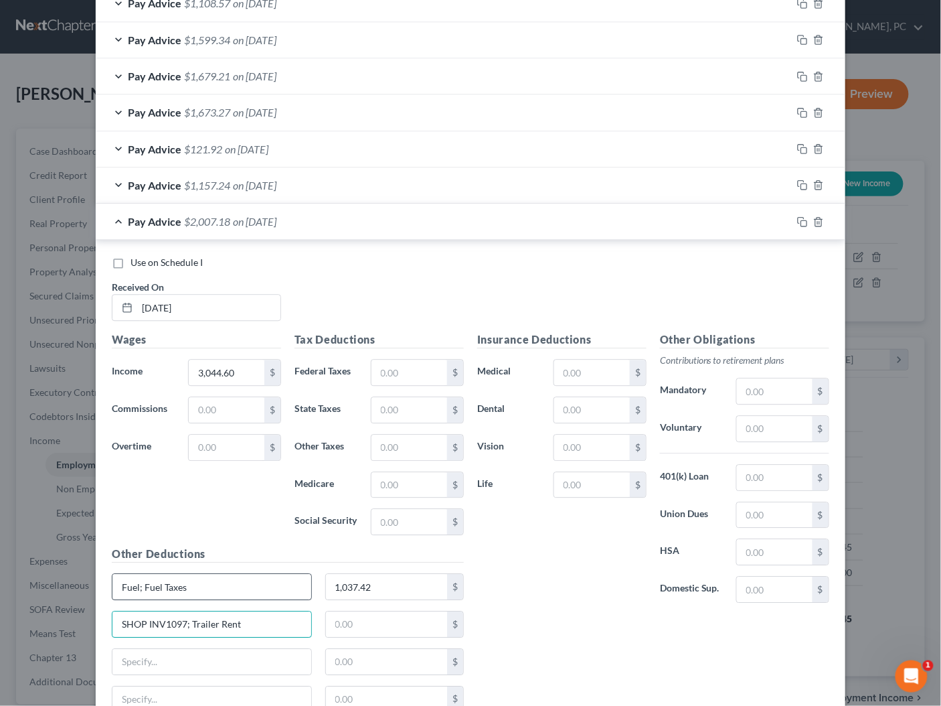
type input "SHOP INV1097; Trailer Rent"
type input "650"
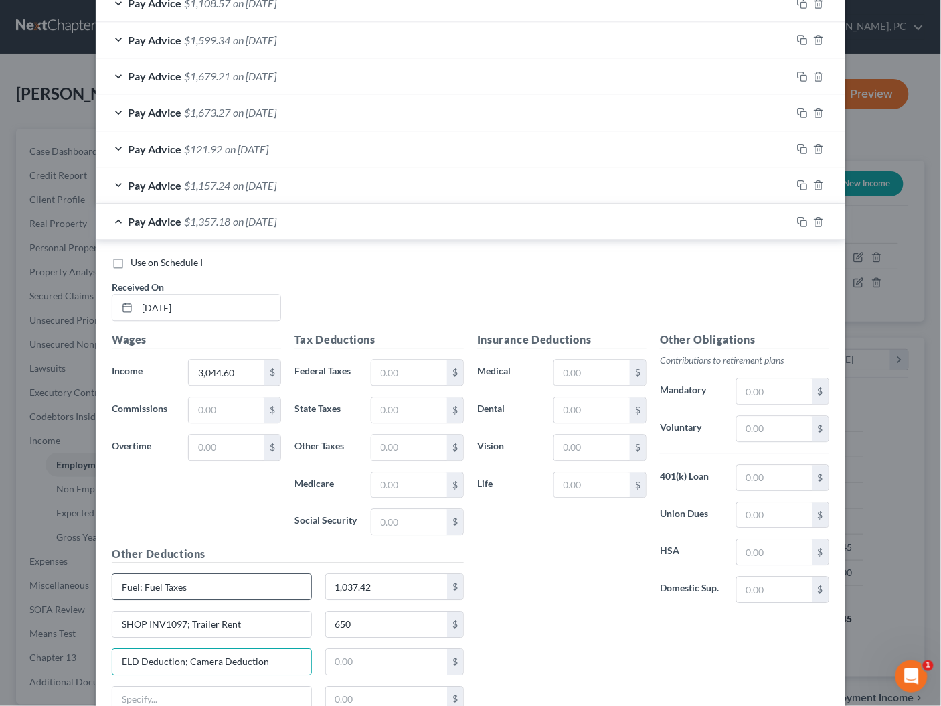
type input "ELD Deduction; Camera Deduction"
type input "18.47"
paste input "Insurance-PL, PD, Cargo"
type input "Insurance-PL, PD, Cargo"
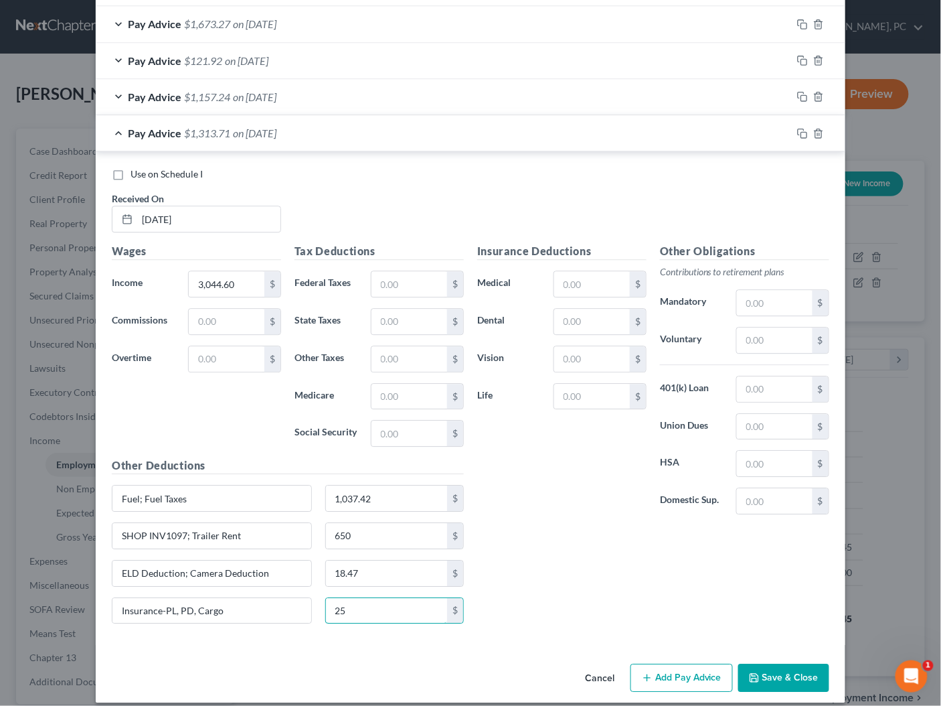
type input "25"
click at [662, 670] on button "Add Pay Advice" at bounding box center [682, 677] width 102 height 28
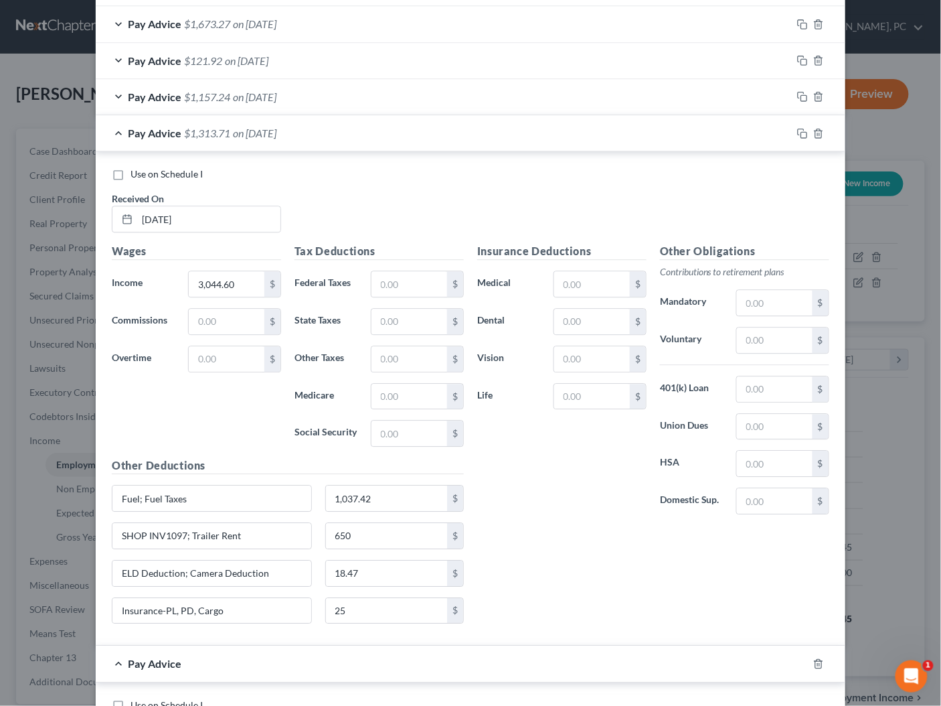
click at [319, 130] on div "Pay Advice $1,313.71 on 03/07/2025" at bounding box center [444, 132] width 696 height 35
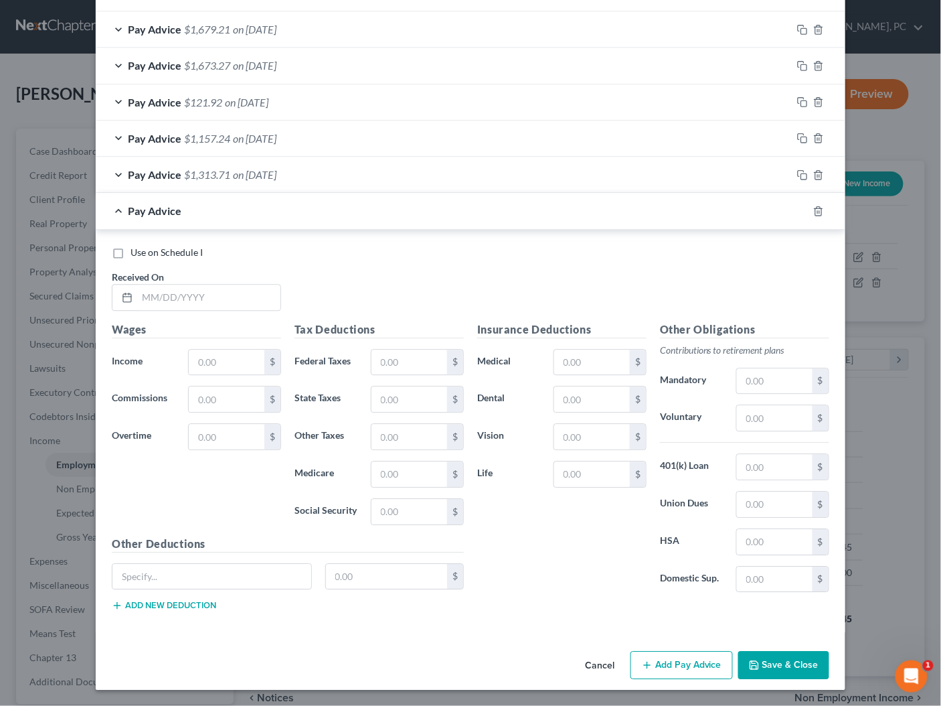
scroll to position [745, 0]
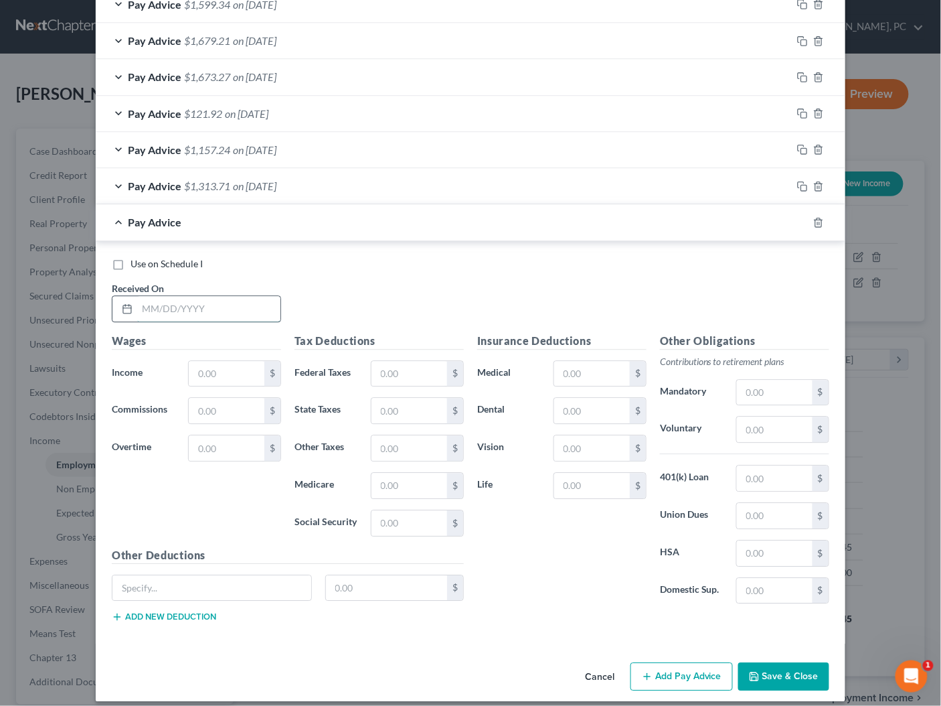
click at [216, 302] on input "text" at bounding box center [208, 308] width 143 height 25
type input "02/28/2025"
type input "4,084.51"
click at [172, 611] on button "Add new deduction" at bounding box center [164, 616] width 104 height 11
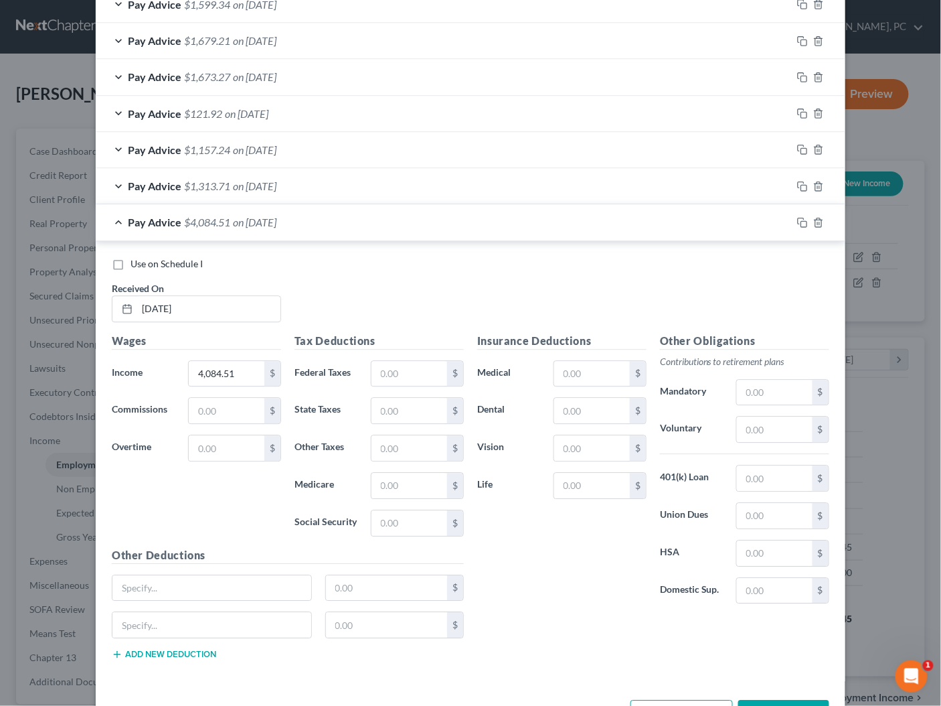
click at [175, 649] on button "Add new deduction" at bounding box center [164, 654] width 104 height 11
click at [181, 686] on button "Add new deduction" at bounding box center [164, 691] width 104 height 11
click at [185, 583] on input "text" at bounding box center [211, 587] width 199 height 25
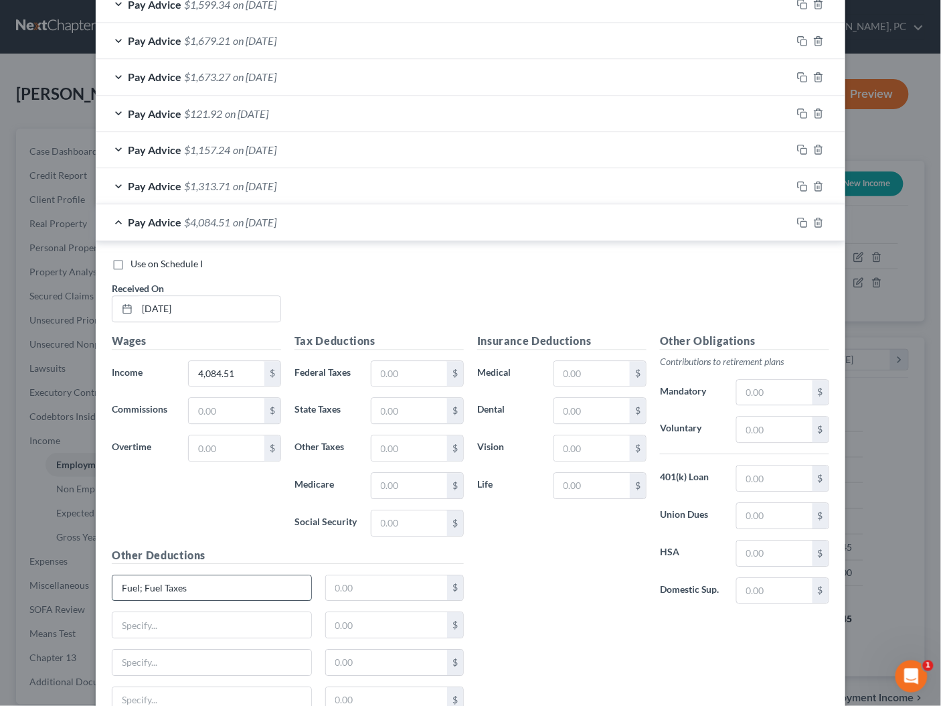
type input "Fuel; Fuel Taxes"
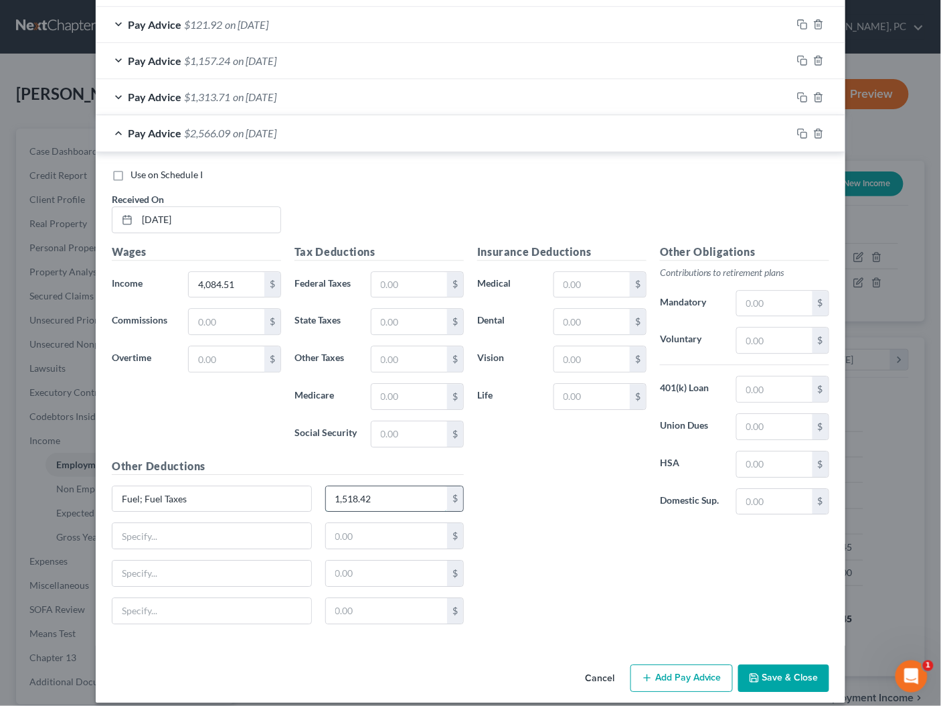
type input "1,518.42"
type input "SHOP INV1097; Trailer Rent"
type input "650"
type input "ELD Deduction; Camera Deduction"
type input "18.47"
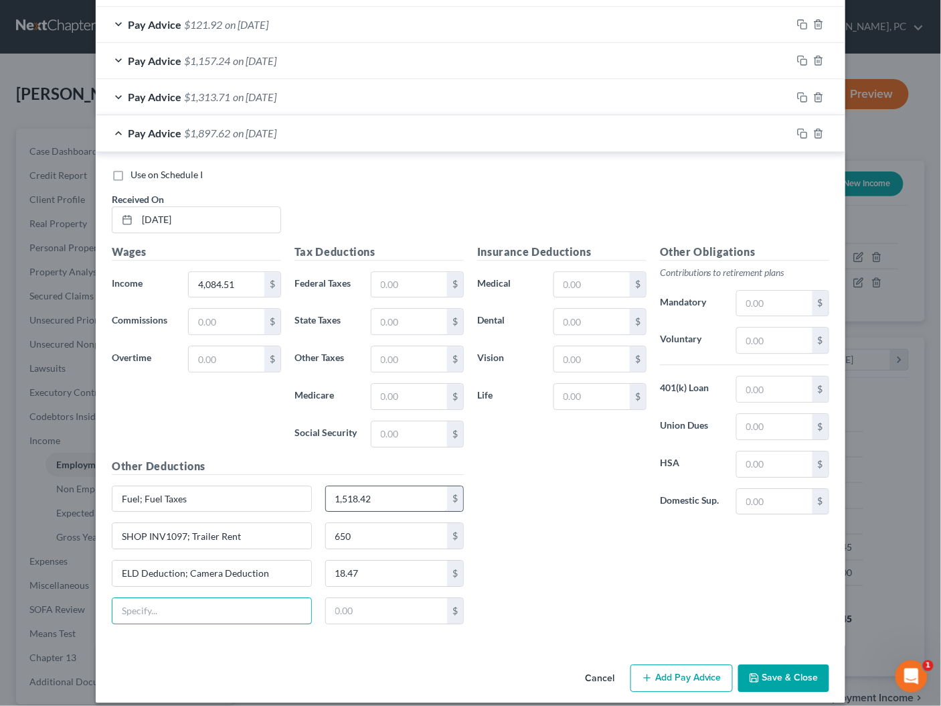
paste input "Insurance-PL, PD, Cargo"
type input "Insurance-PL, PD, Cargo"
type input "25"
click at [682, 664] on button "Add Pay Advice" at bounding box center [682, 678] width 102 height 28
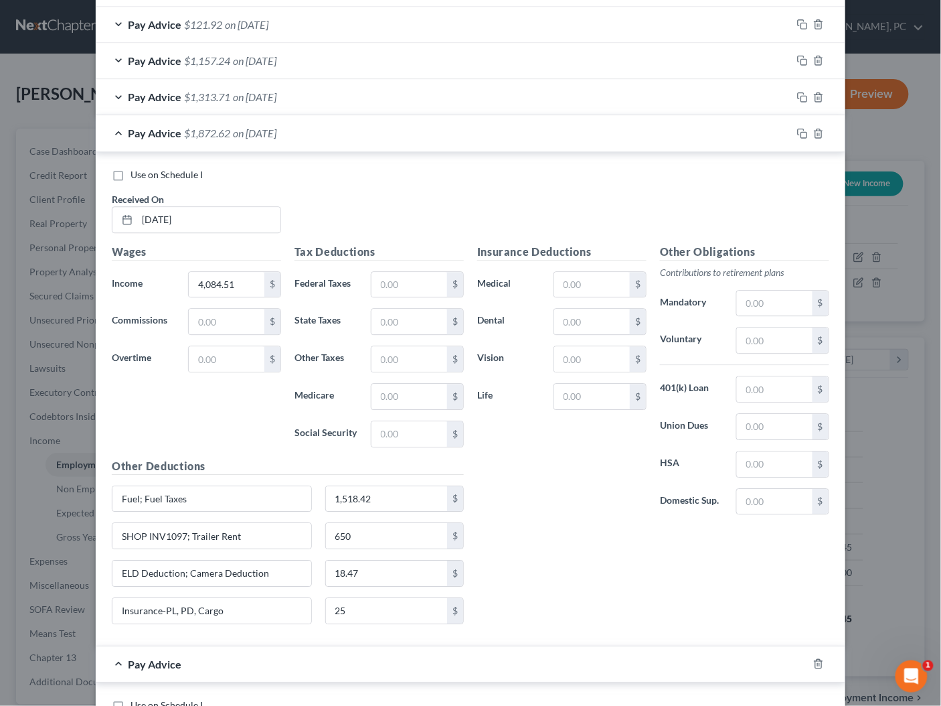
click at [398, 129] on div "Pay Advice $1,872.62 on 02/28/2025" at bounding box center [444, 132] width 696 height 35
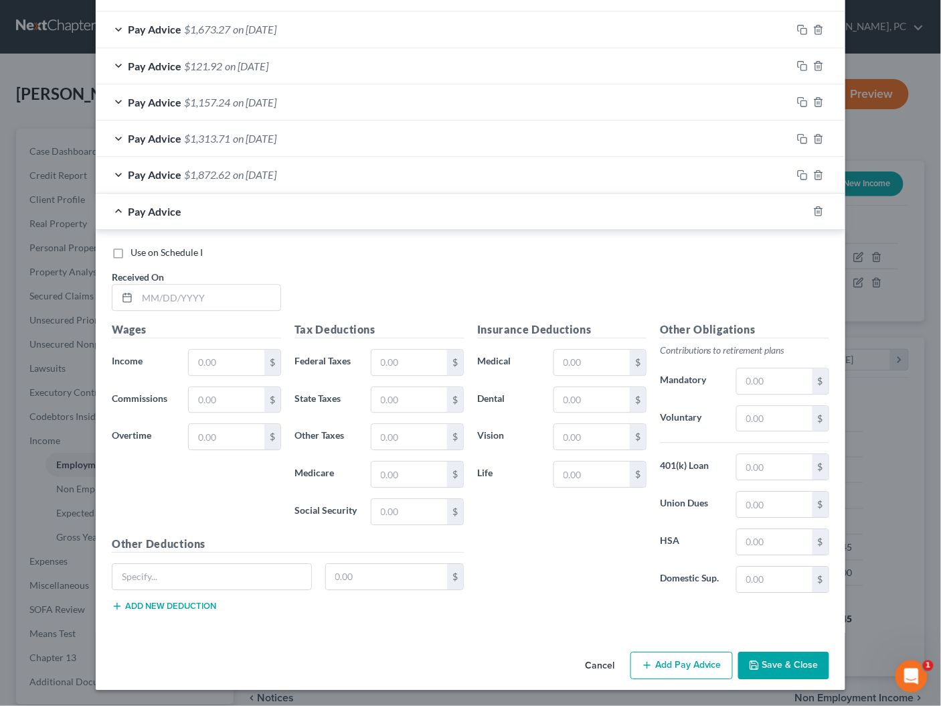
scroll to position [781, 0]
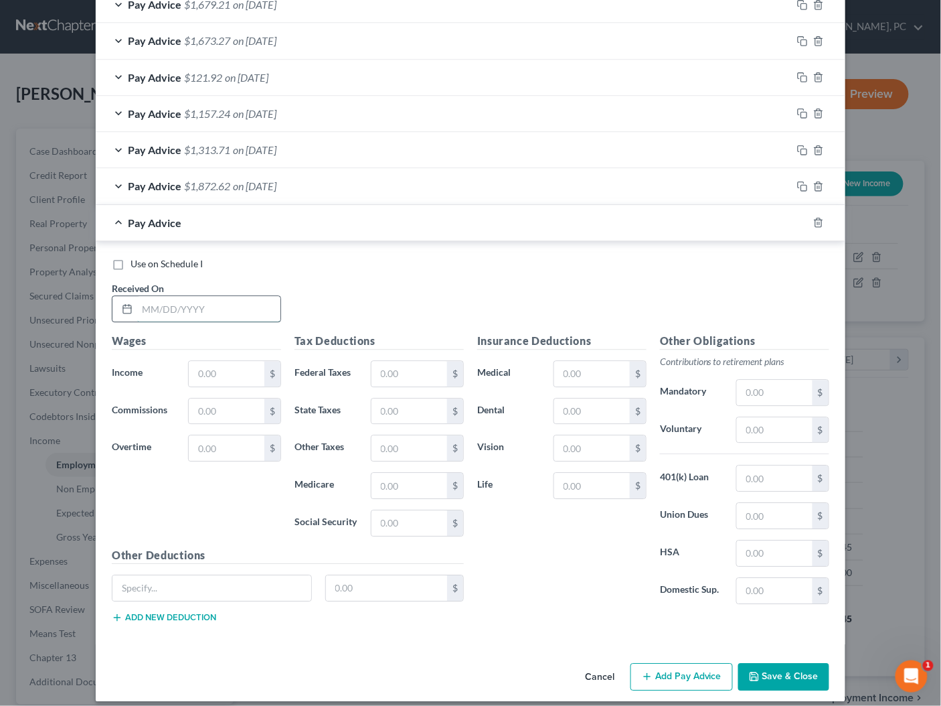
click at [205, 299] on input "text" at bounding box center [208, 308] width 143 height 25
type input "02/21/2025"
type input "3,101.33"
click at [178, 612] on button "Add new deduction" at bounding box center [164, 617] width 104 height 11
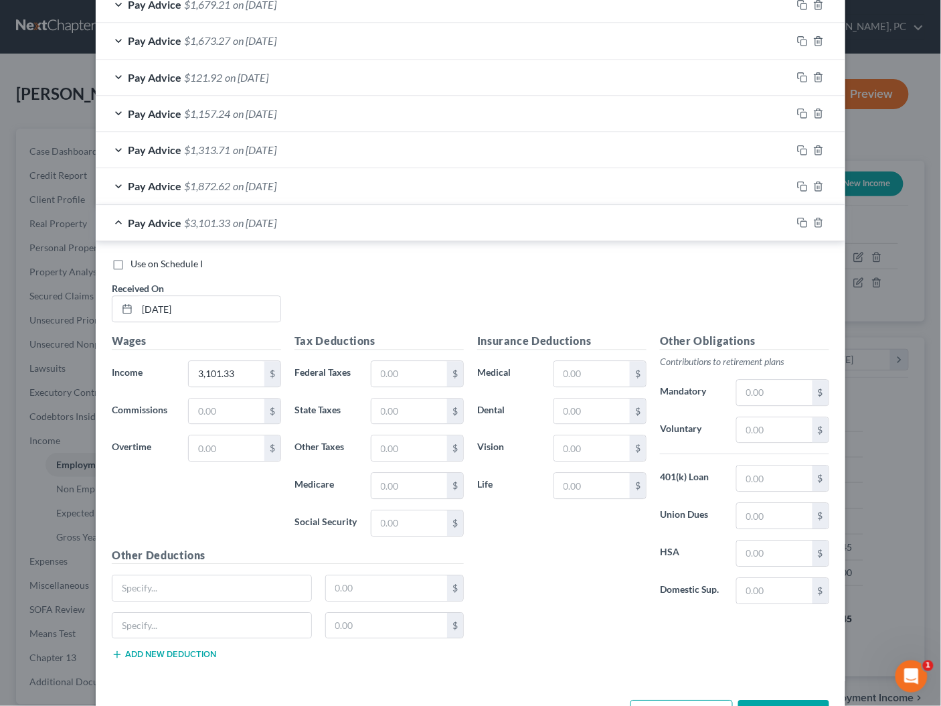
click at [182, 649] on button "Add new deduction" at bounding box center [164, 654] width 104 height 11
click at [181, 686] on button "Add new deduction" at bounding box center [164, 691] width 104 height 11
click at [192, 575] on input "text" at bounding box center [211, 587] width 199 height 25
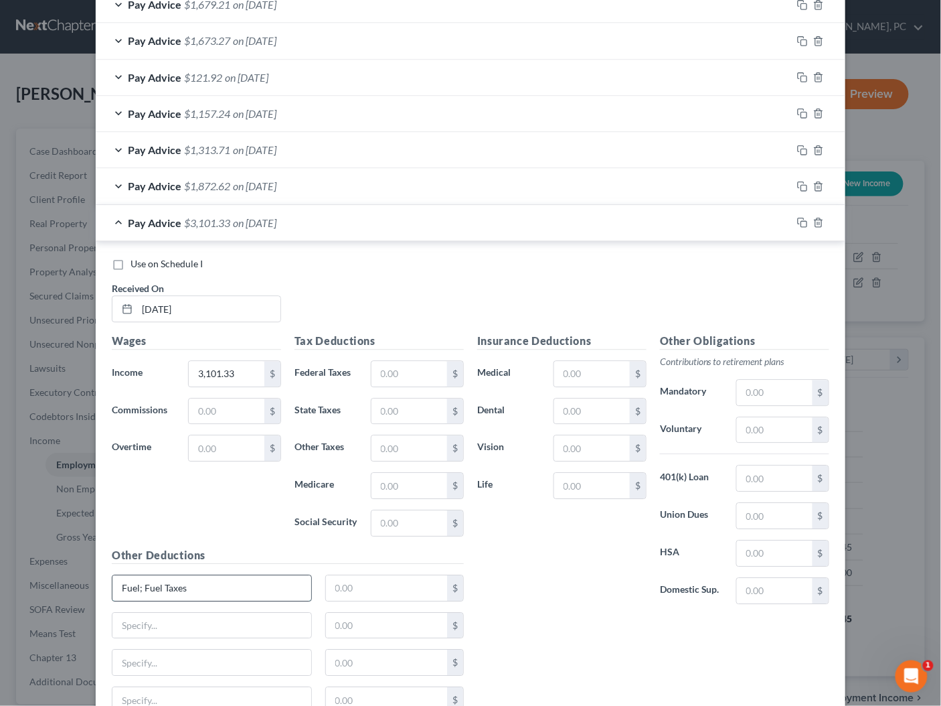
type input "Fuel; Fuel Taxes"
type input "1,422.15"
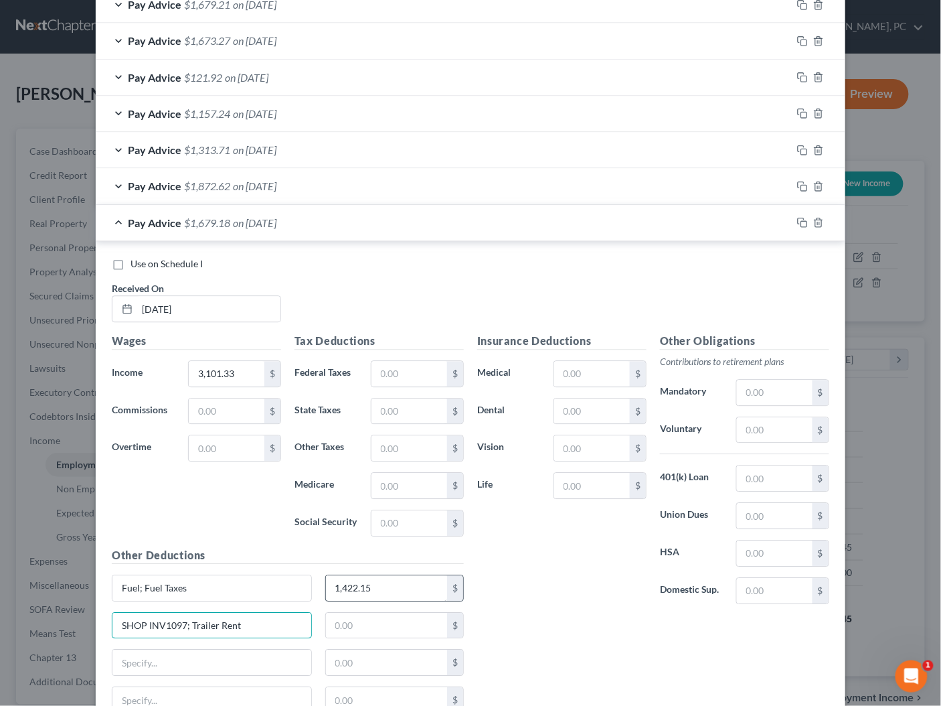
type input "SHOP INV1097; Trailer Rent"
type input "650"
type input "ELD Deduction; Camera Deduction"
type input "18.47"
paste input "Insurance-PL, PD, Cargo"
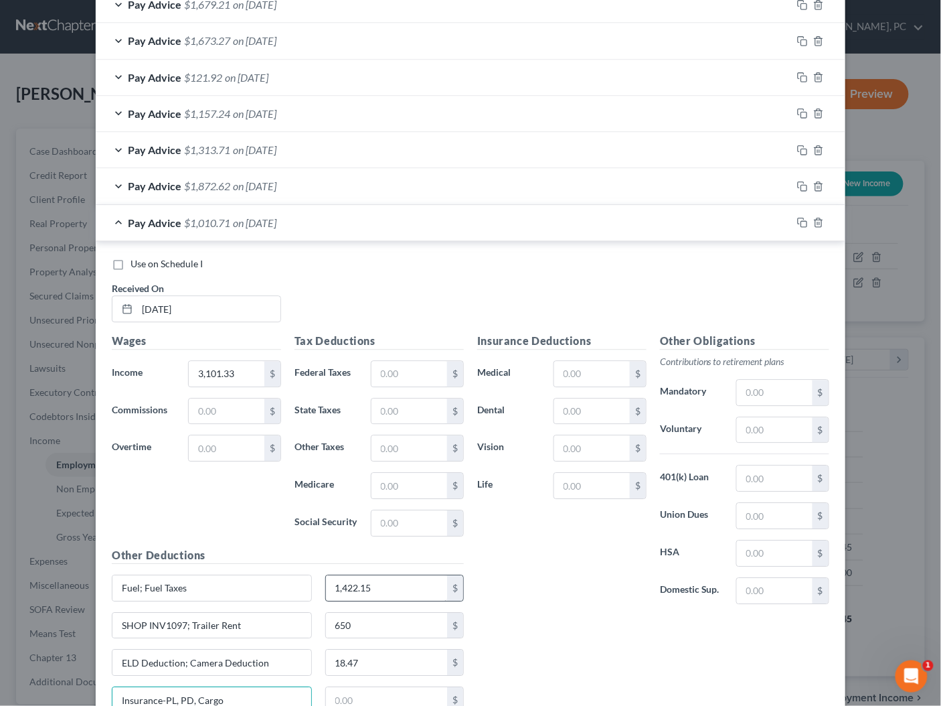
type input "Insurance-PL, PD, Cargo"
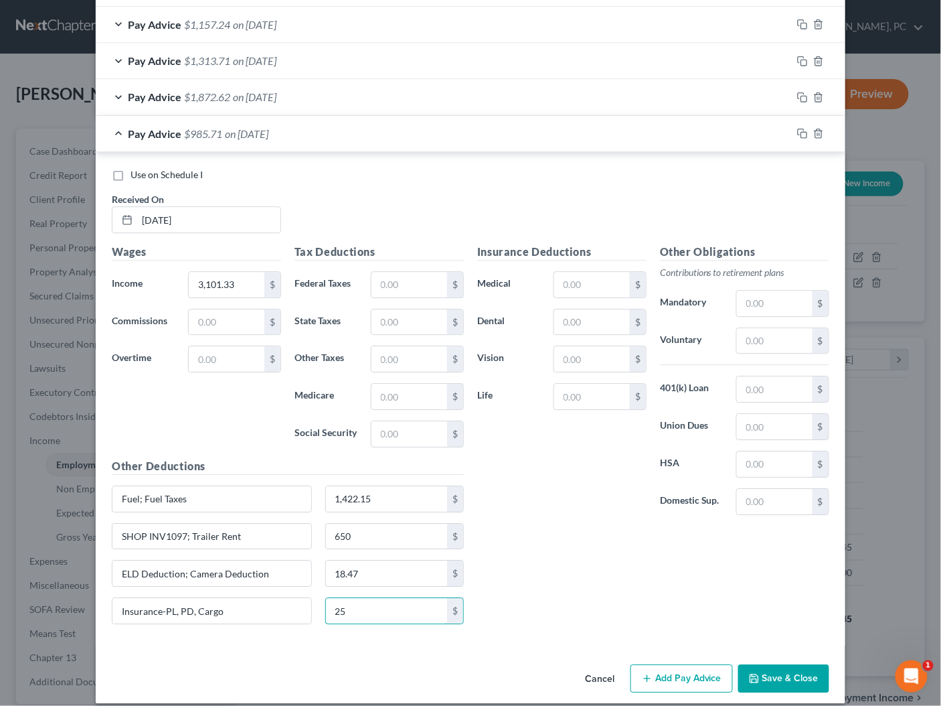
scroll to position [870, 0]
type input "25"
drag, startPoint x: 684, startPoint y: 670, endPoint x: 519, endPoint y: 371, distance: 341.6
click at [683, 670] on button "Add Pay Advice" at bounding box center [682, 678] width 102 height 28
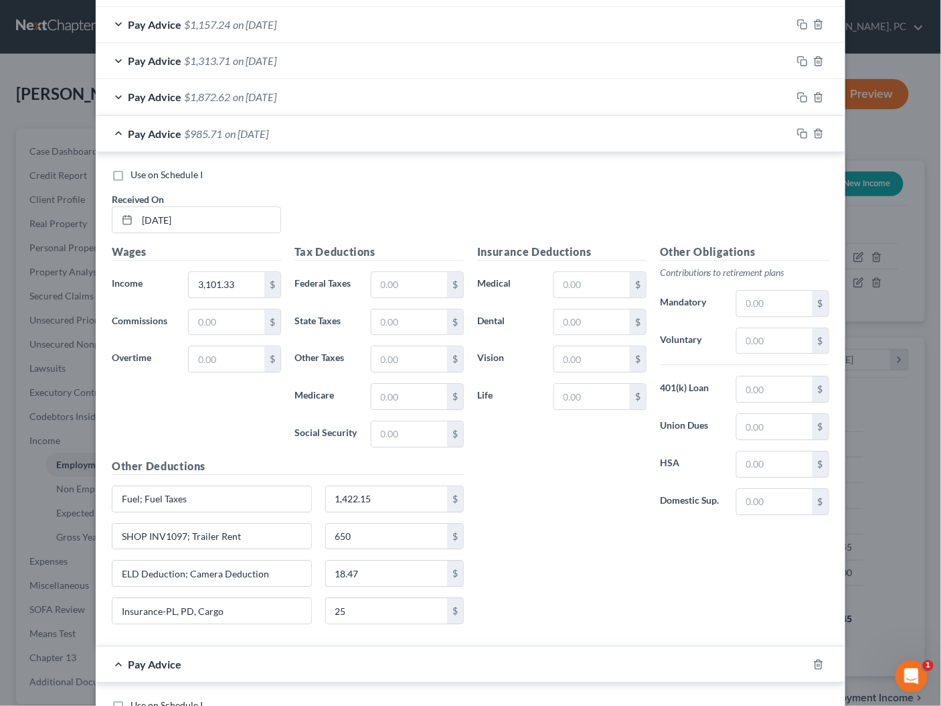
click at [313, 131] on div "Pay Advice $985.71 on 02/21/2025" at bounding box center [444, 133] width 696 height 35
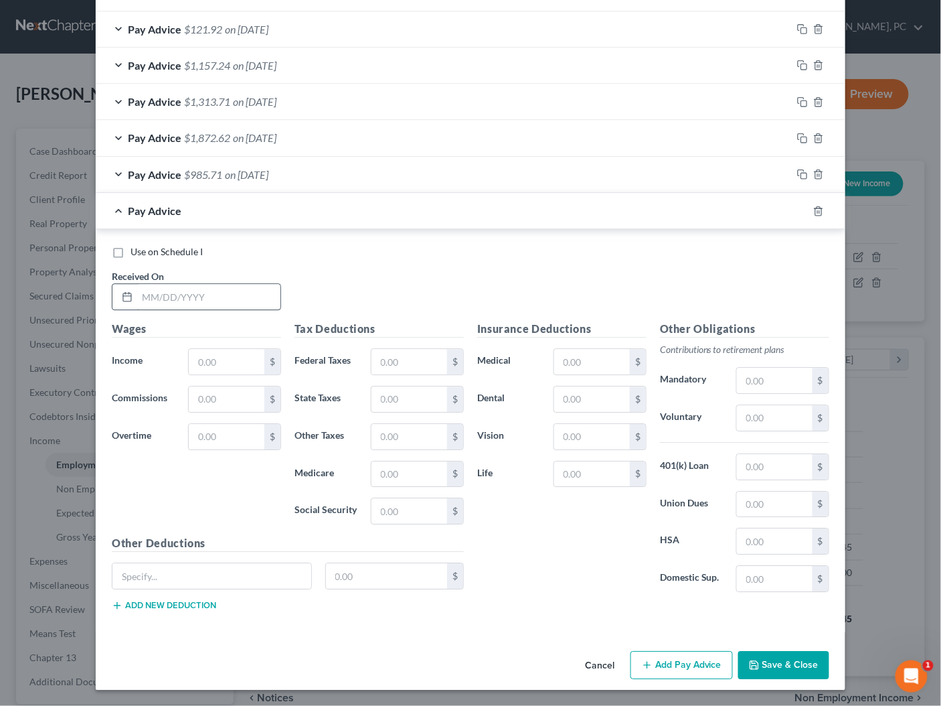
scroll to position [817, 0]
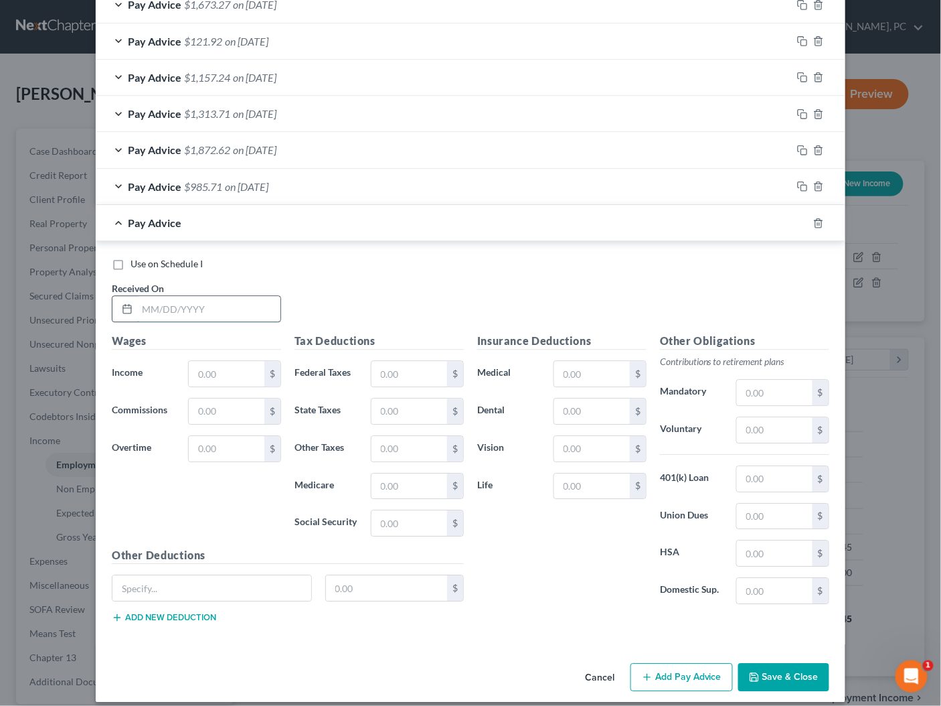
click at [236, 305] on input "text" at bounding box center [208, 308] width 143 height 25
type input "02/14/2025"
type input "3,360.43"
click at [175, 612] on button "Add new deduction" at bounding box center [164, 617] width 104 height 11
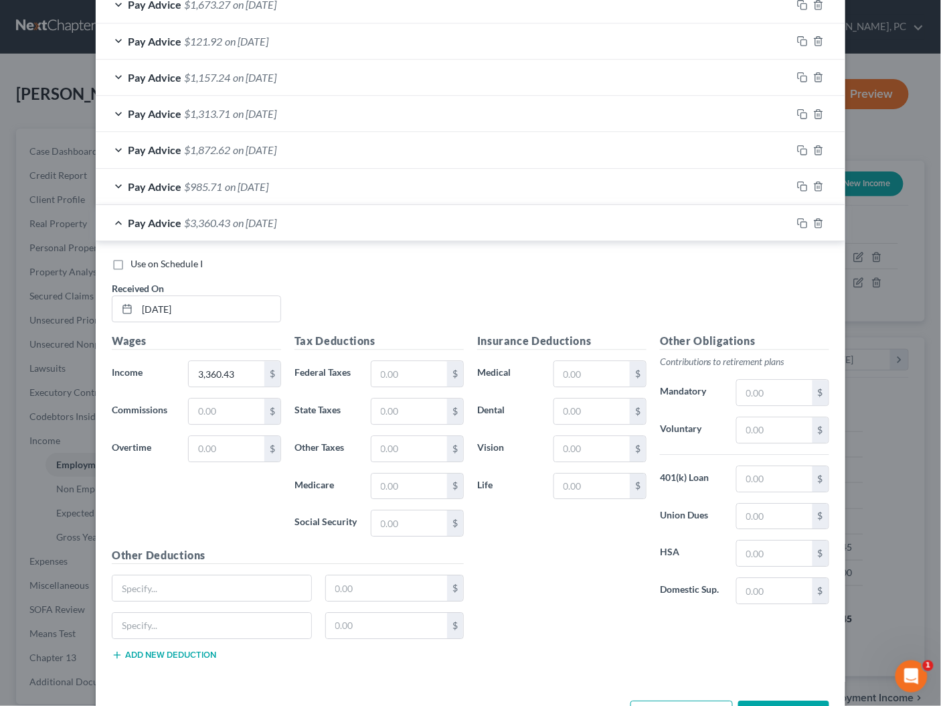
click at [176, 649] on button "Add new deduction" at bounding box center [164, 654] width 104 height 11
click at [176, 687] on button "Add new deduction" at bounding box center [164, 692] width 104 height 11
click at [178, 584] on input "text" at bounding box center [211, 587] width 199 height 25
type input "Fuel; Fuel Taxes"
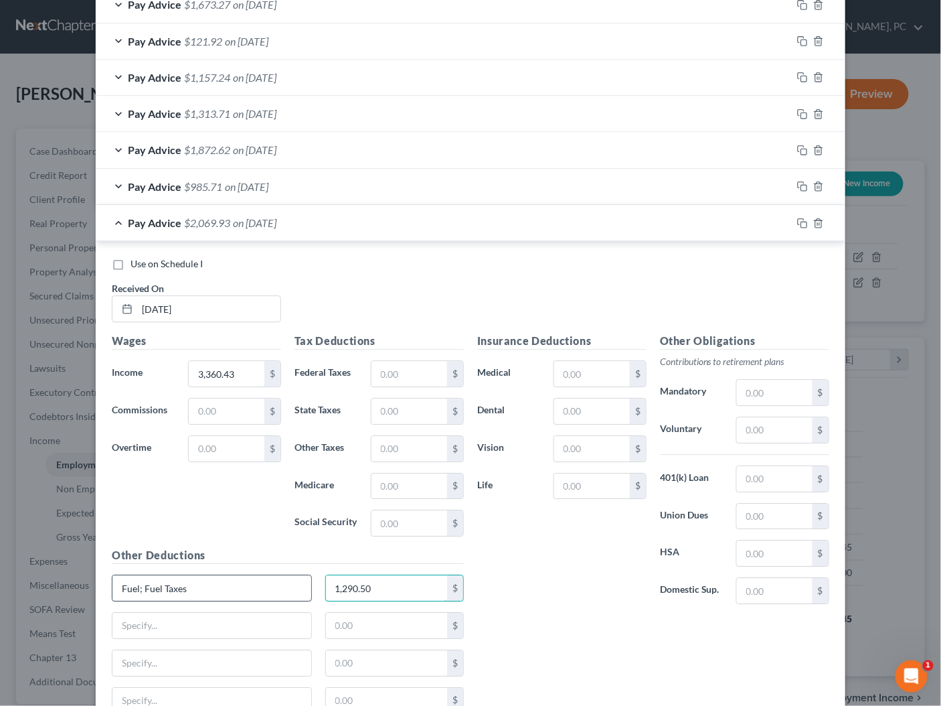
type input "1,290.50"
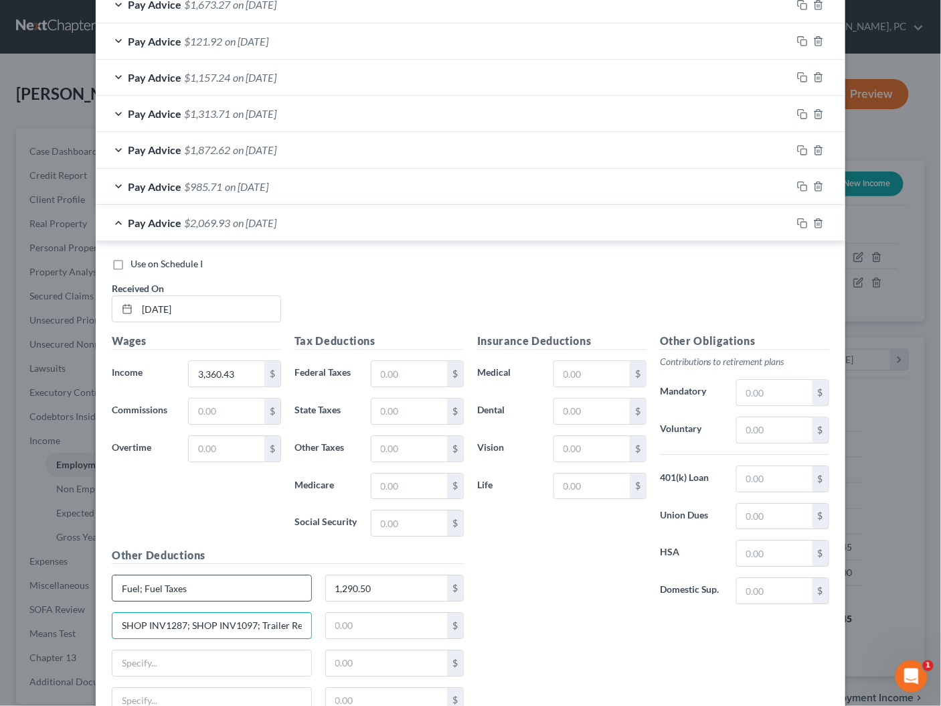
scroll to position [0, 6]
type input "SHOP INV1287; SHOP INV1097; Trailer Rent"
type input "650"
type input "ELD Deduction; Camer Deduction"
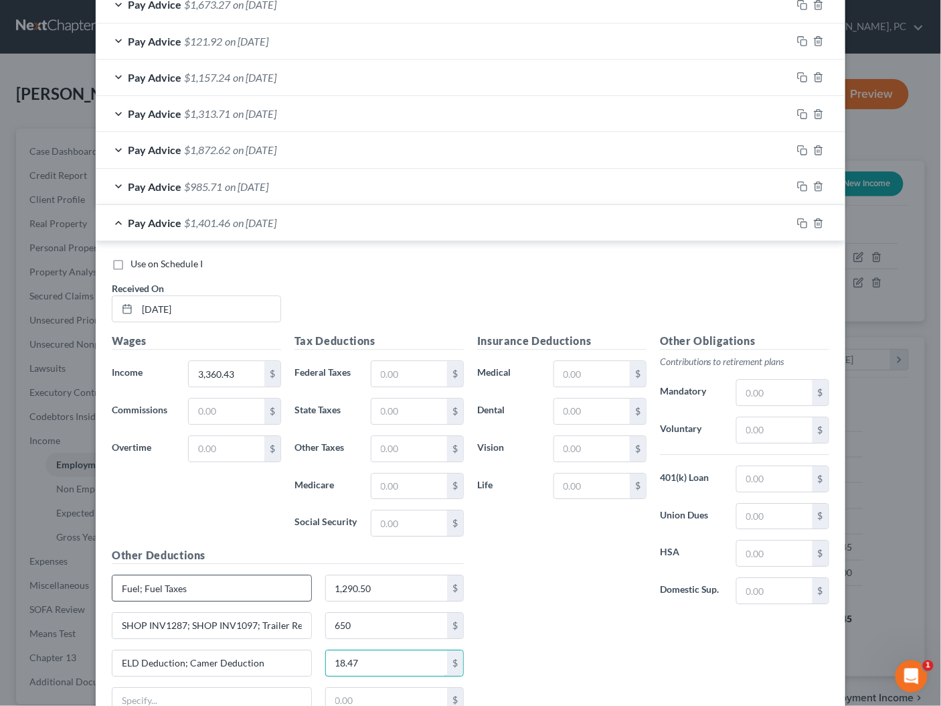
type input "18.47"
paste input "Insurance-PL, PD, Cargo"
type input "Insurance-PL, PD, Cargo"
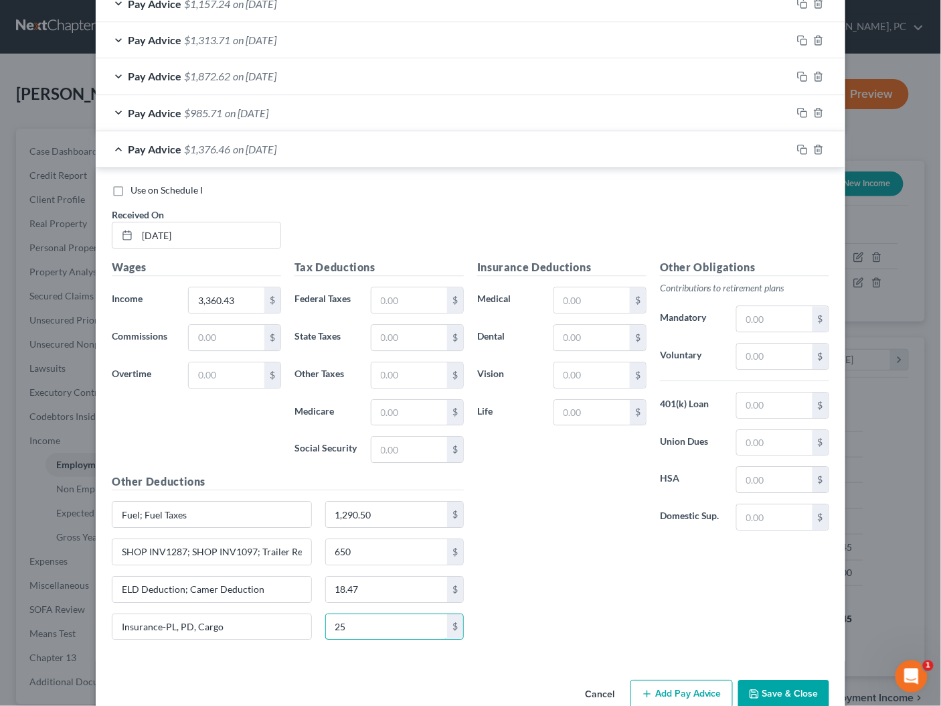
scroll to position [907, 0]
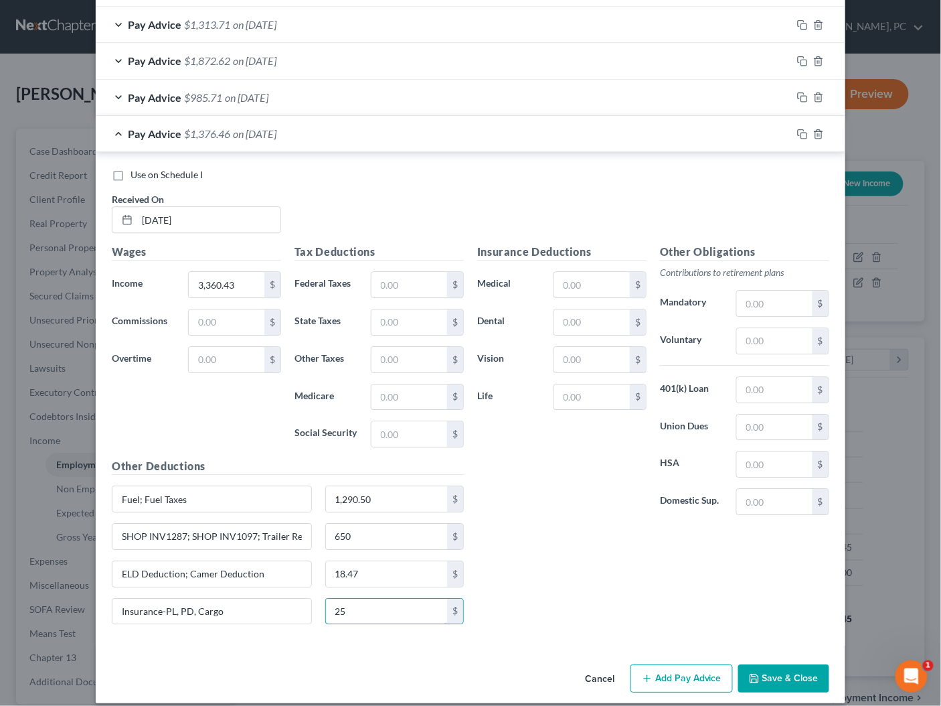
type input "25"
click at [684, 664] on button "Add Pay Advice" at bounding box center [682, 678] width 102 height 28
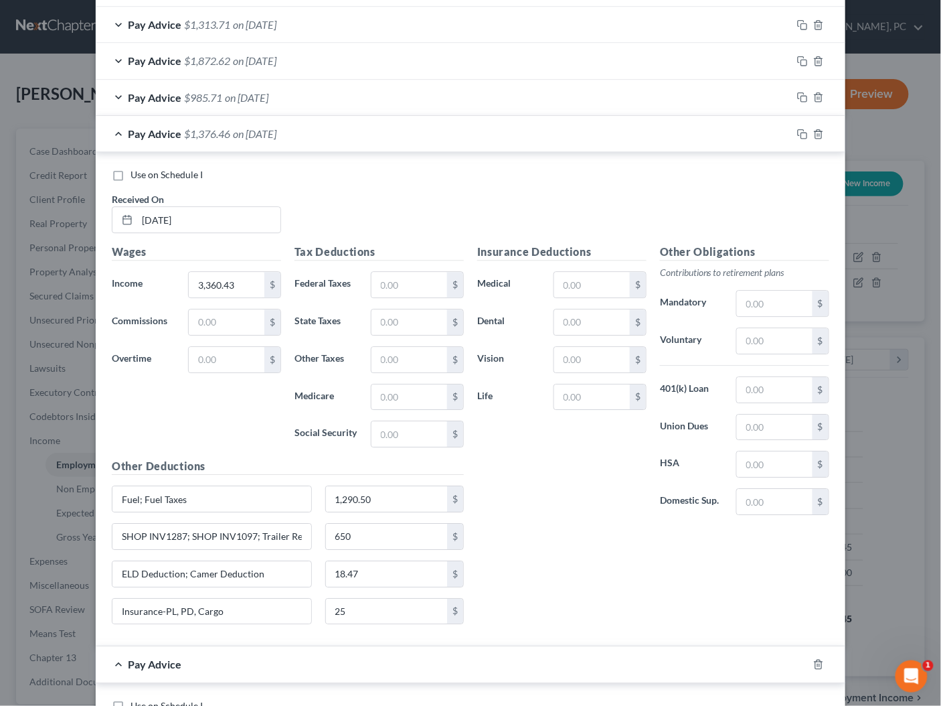
click at [299, 137] on div "Pay Advice $1,376.46 on 02/14/2025" at bounding box center [444, 133] width 696 height 35
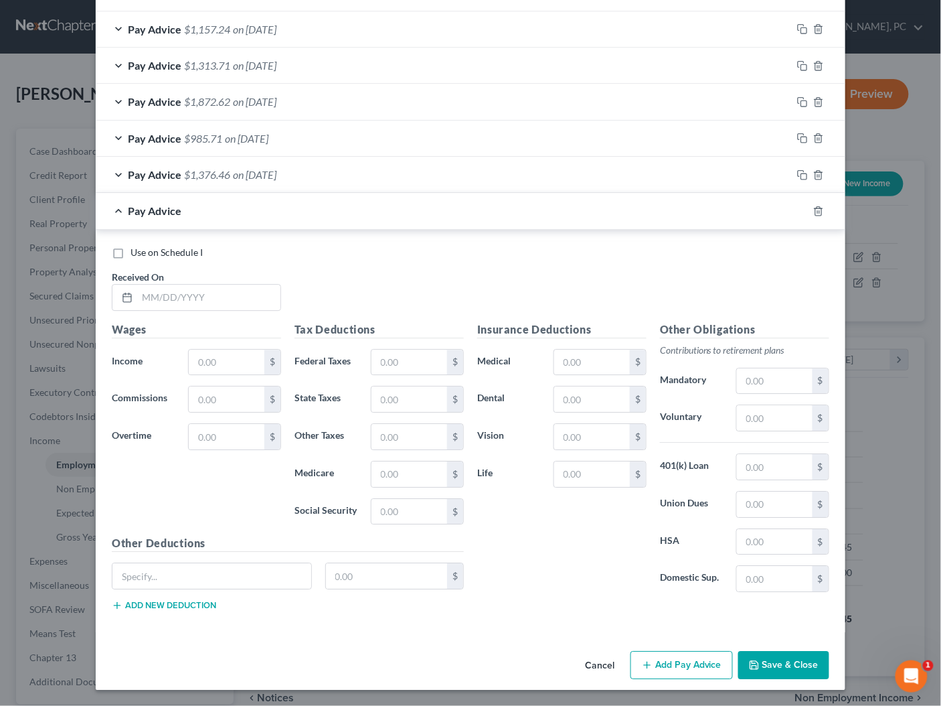
scroll to position [854, 0]
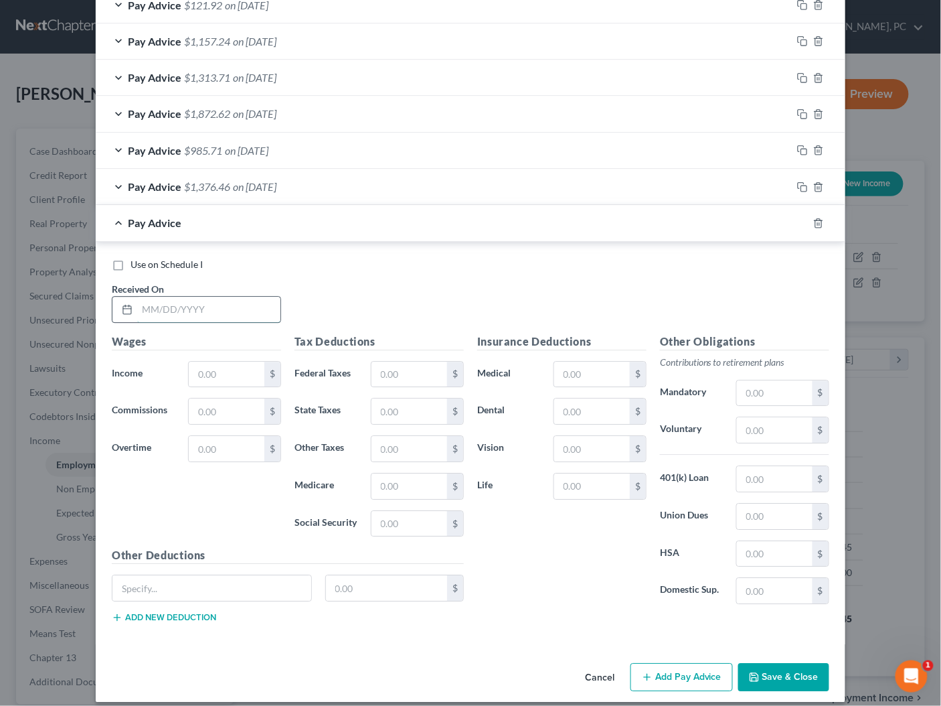
click at [220, 309] on input "text" at bounding box center [208, 309] width 143 height 25
type input "02/07/2025"
type input "3,114.50"
click at [161, 612] on button "Add new deduction" at bounding box center [164, 617] width 104 height 11
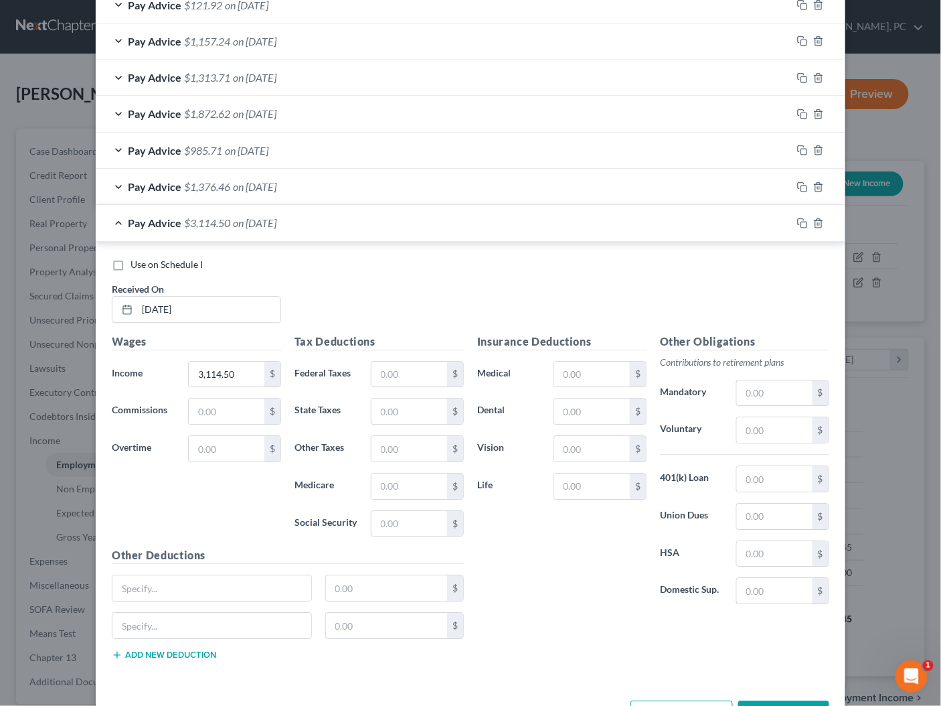
click at [173, 649] on button "Add new deduction" at bounding box center [164, 654] width 104 height 11
click at [172, 687] on button "Add new deduction" at bounding box center [164, 692] width 104 height 11
click at [173, 580] on input "text" at bounding box center [211, 587] width 199 height 25
type input "Fuel; Fuel Taxes"
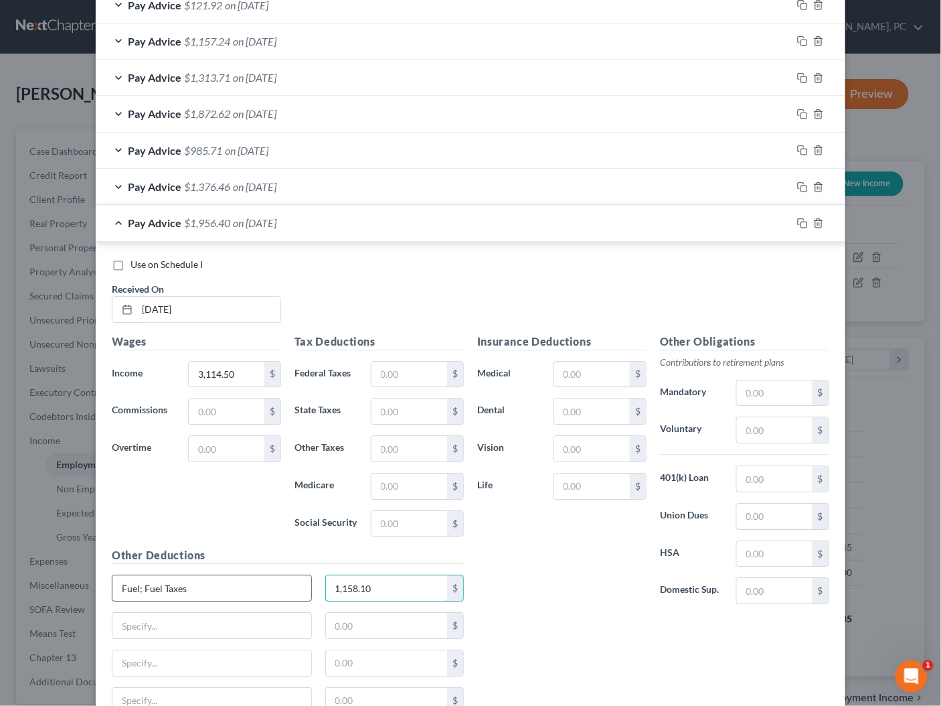
type input "1,158.10"
type input "SHOP INV1287; Trailer Rent"
type input "650"
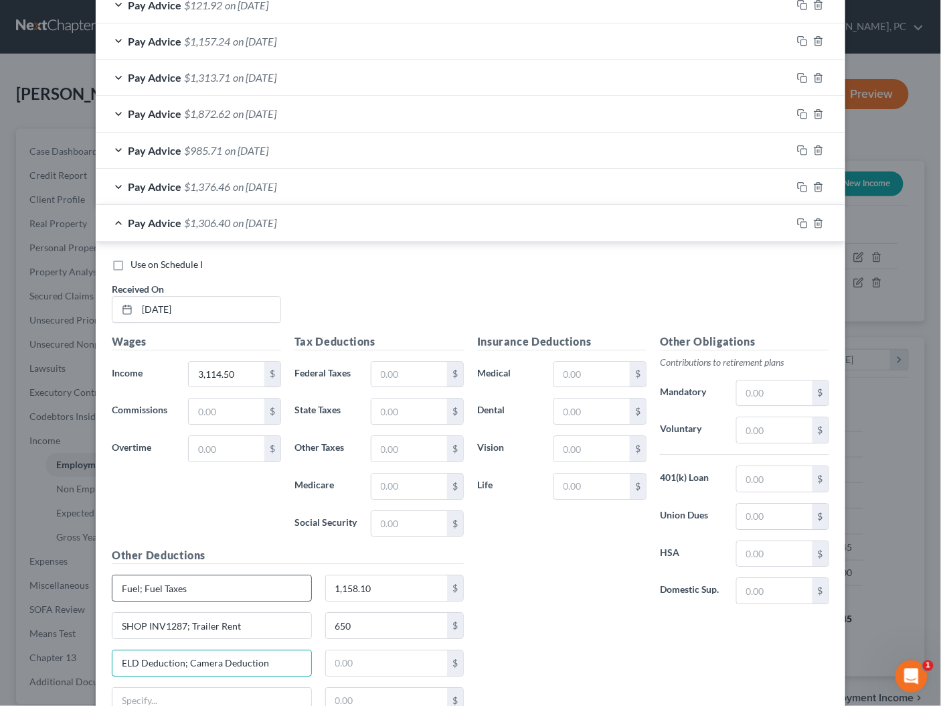
type input "ELD Deduction; Camera Deduction"
type input "18.47"
paste input "Insurance-PL, PD, Cargo"
type input "Insurance-PL, PD, Cargo"
type input "25"
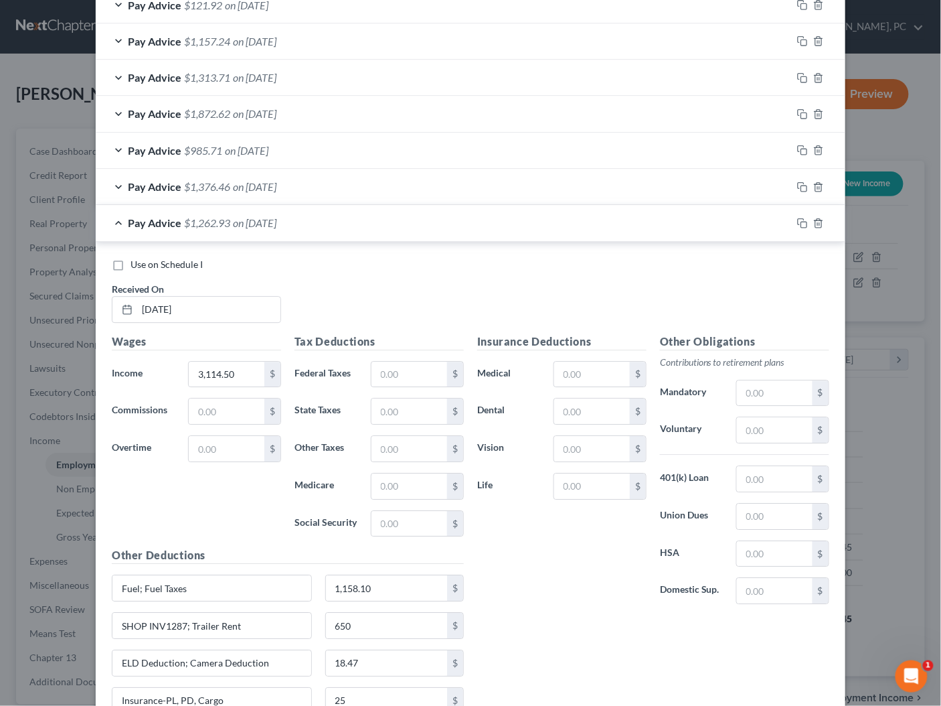
click at [316, 219] on div "Pay Advice $1,262.93 on 02/07/2025" at bounding box center [444, 222] width 696 height 35
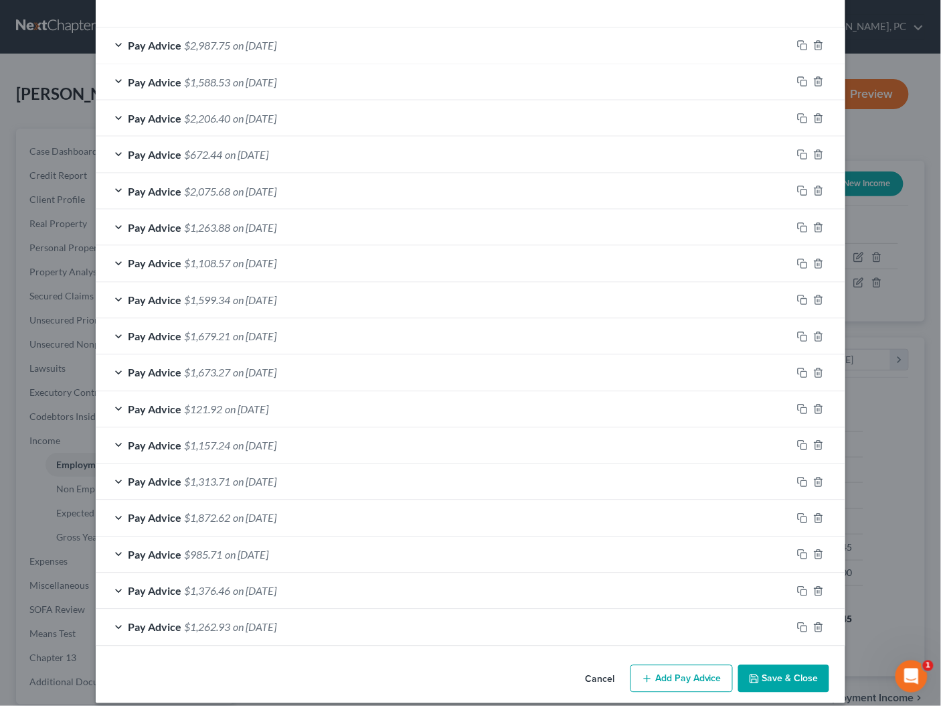
scroll to position [450, 0]
click at [277, 293] on span "on 04/18/2025" at bounding box center [255, 299] width 44 height 13
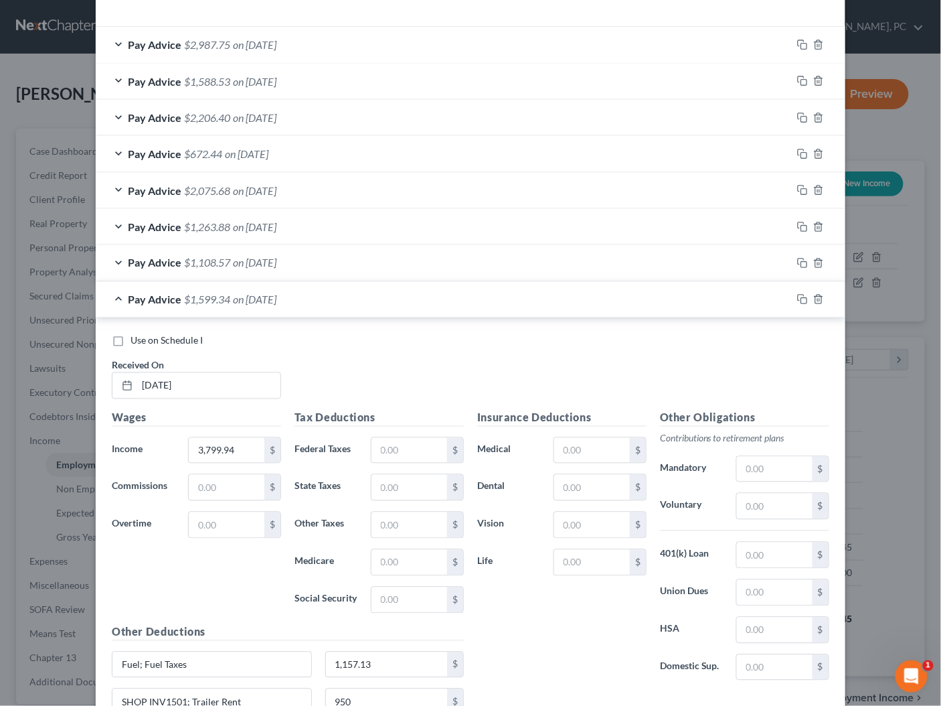
click at [183, 337] on span "Use on Schedule I" at bounding box center [167, 340] width 72 height 11
click at [145, 337] on input "Use on Schedule I" at bounding box center [140, 338] width 9 height 9
checkbox input "true"
click at [343, 302] on div "Pay Advice $1,599.34 on 04/18/2025 - Use on Schedule I" at bounding box center [444, 299] width 696 height 35
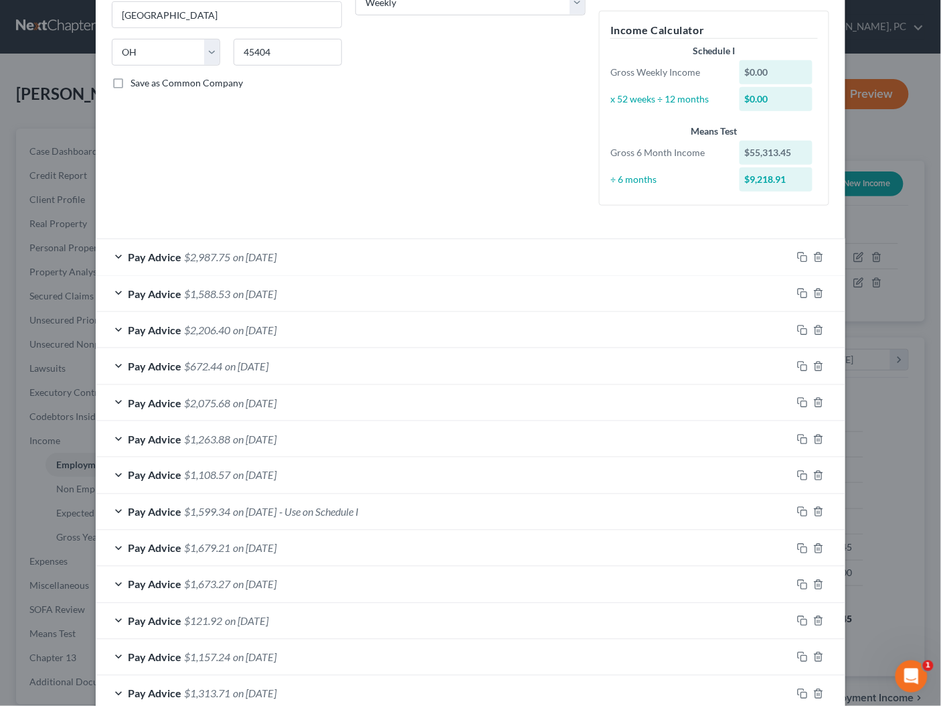
scroll to position [456, 0]
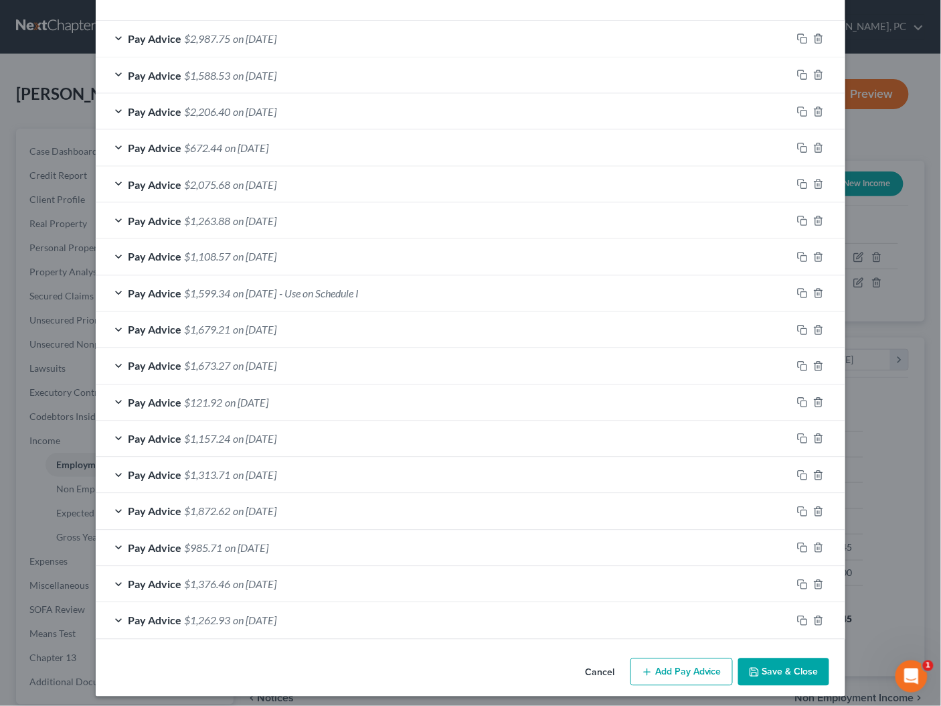
click at [787, 667] on button "Save & Close" at bounding box center [783, 672] width 91 height 28
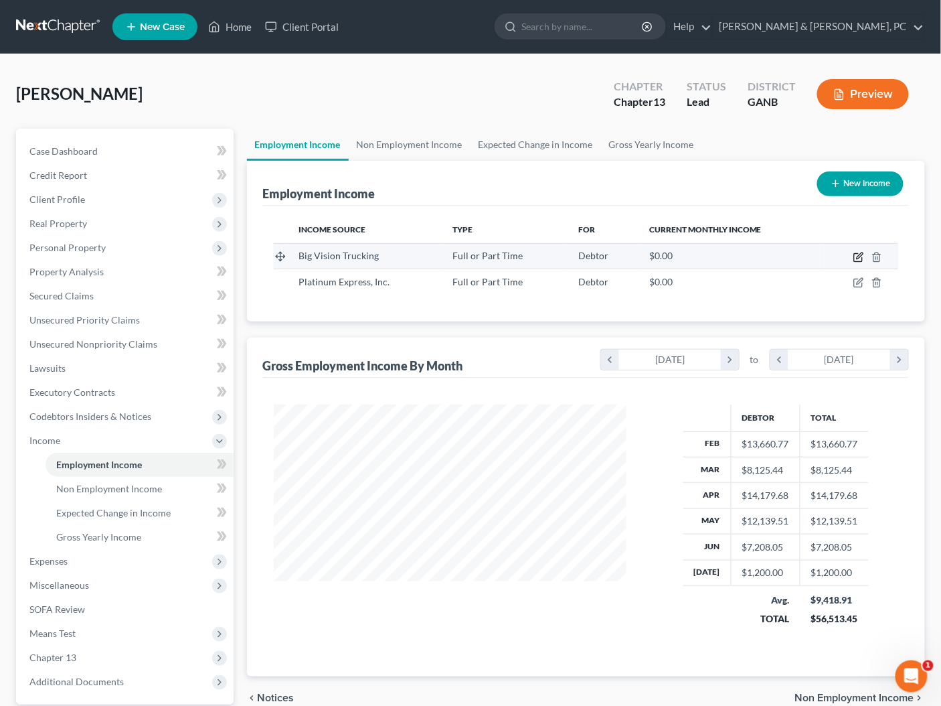
click at [856, 256] on icon "button" at bounding box center [859, 257] width 11 height 11
select select "0"
select select "10"
select select "3"
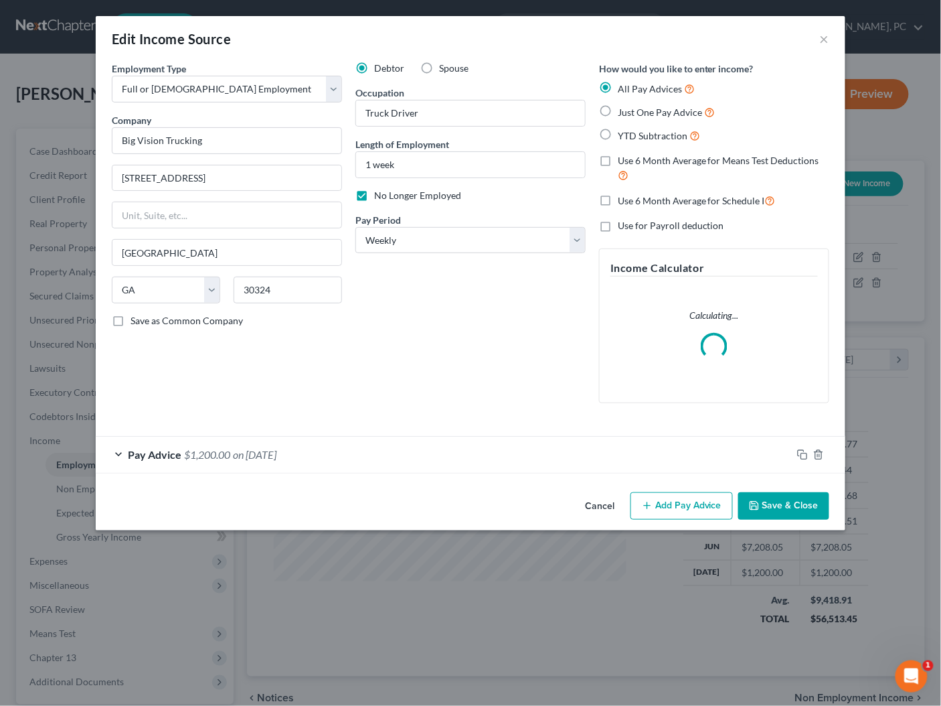
click at [595, 505] on button "Cancel" at bounding box center [599, 506] width 51 height 27
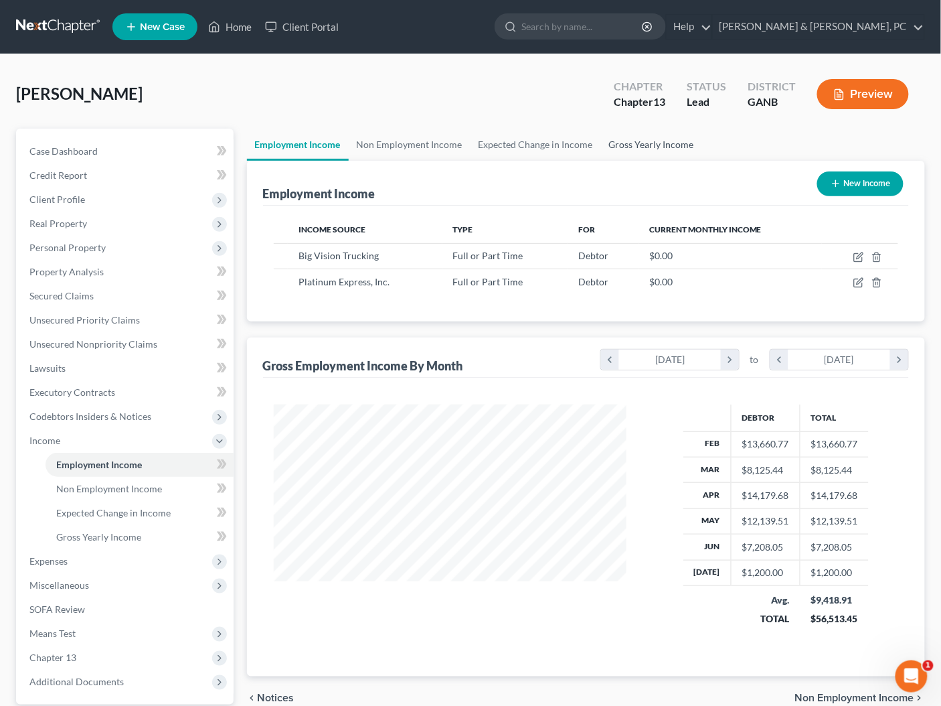
click at [660, 149] on link "Gross Yearly Income" at bounding box center [651, 145] width 101 height 32
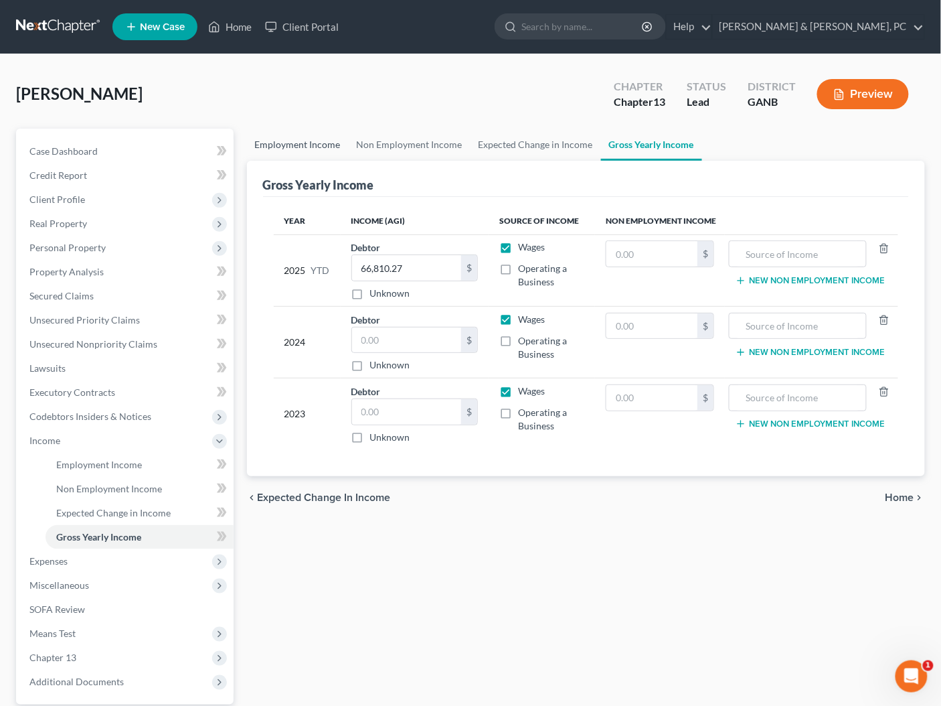
click at [313, 153] on link "Employment Income" at bounding box center [298, 145] width 102 height 32
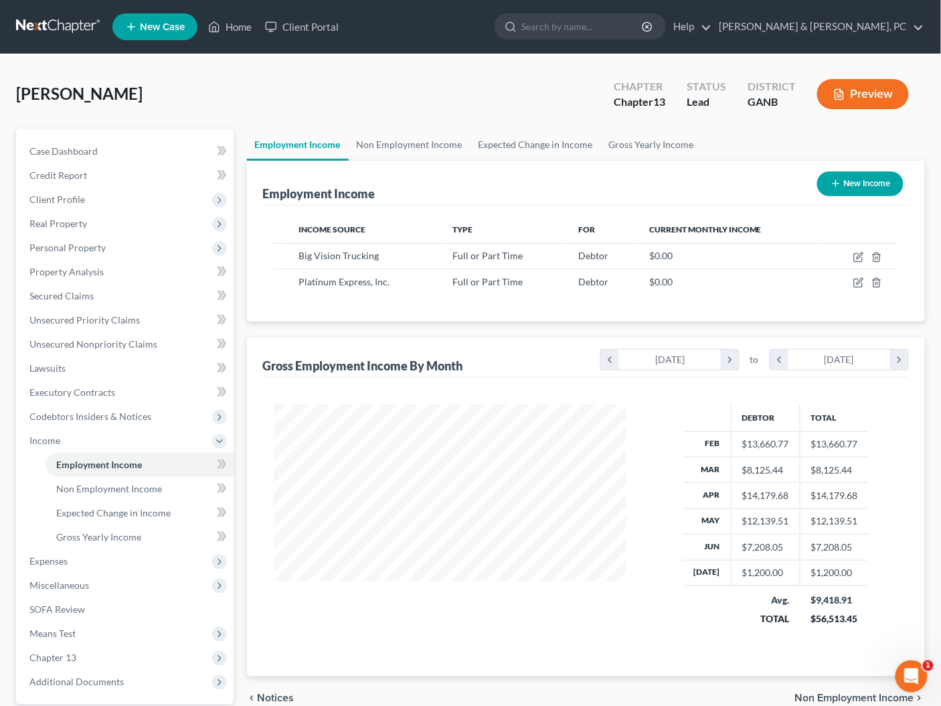
scroll to position [238, 380]
click at [419, 134] on link "Non Employment Income" at bounding box center [410, 145] width 122 height 32
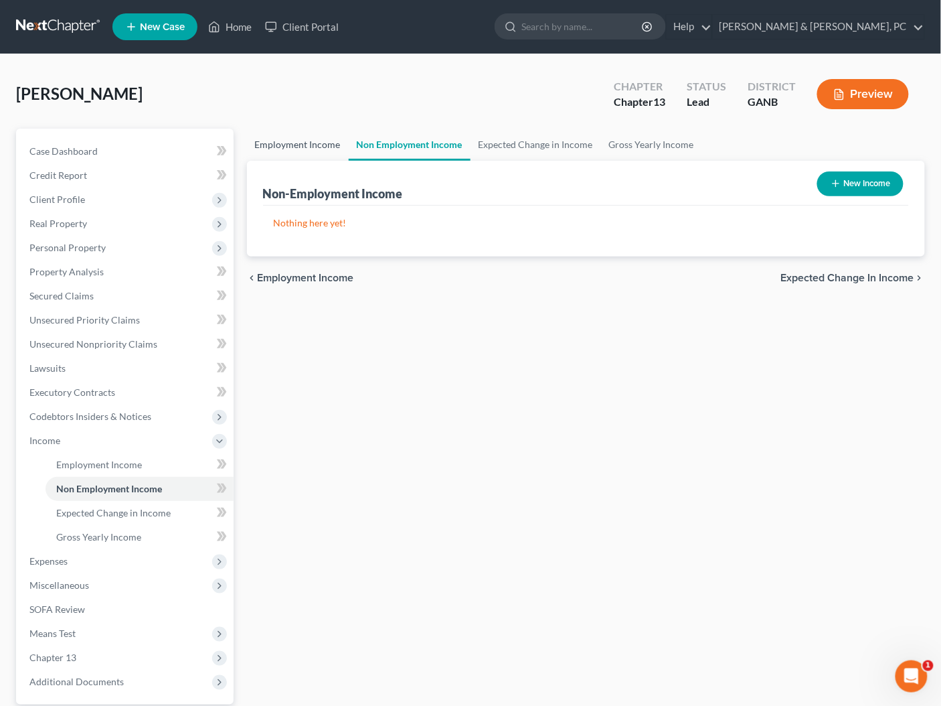
click at [315, 147] on link "Employment Income" at bounding box center [298, 145] width 102 height 32
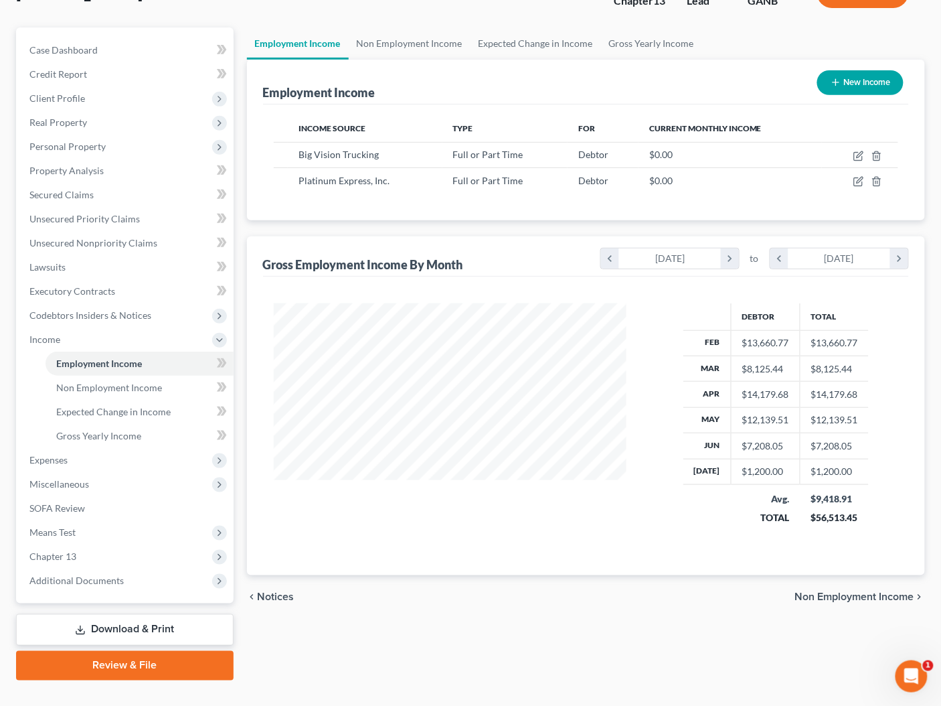
scroll to position [124, 0]
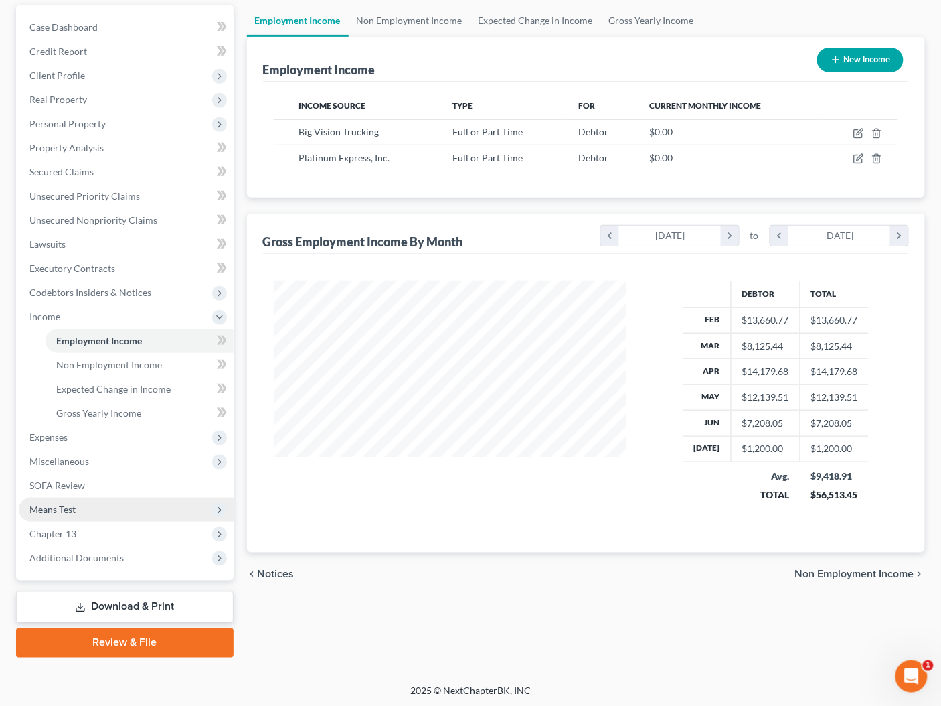
click at [68, 511] on span "Means Test" at bounding box center [52, 508] width 46 height 11
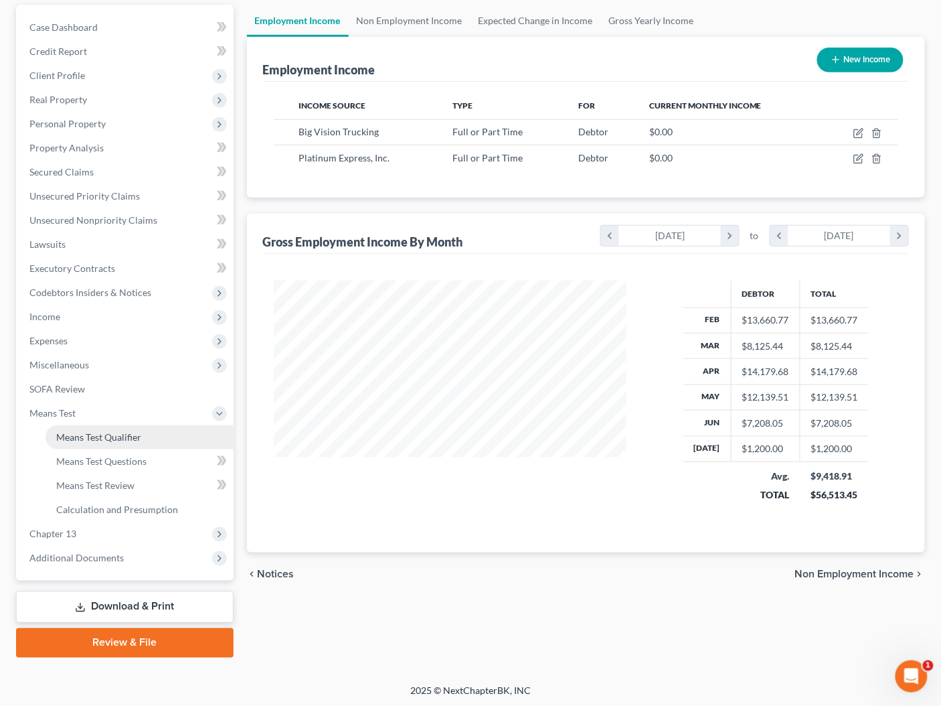
click at [112, 437] on span "Means Test Qualifier" at bounding box center [98, 436] width 85 height 11
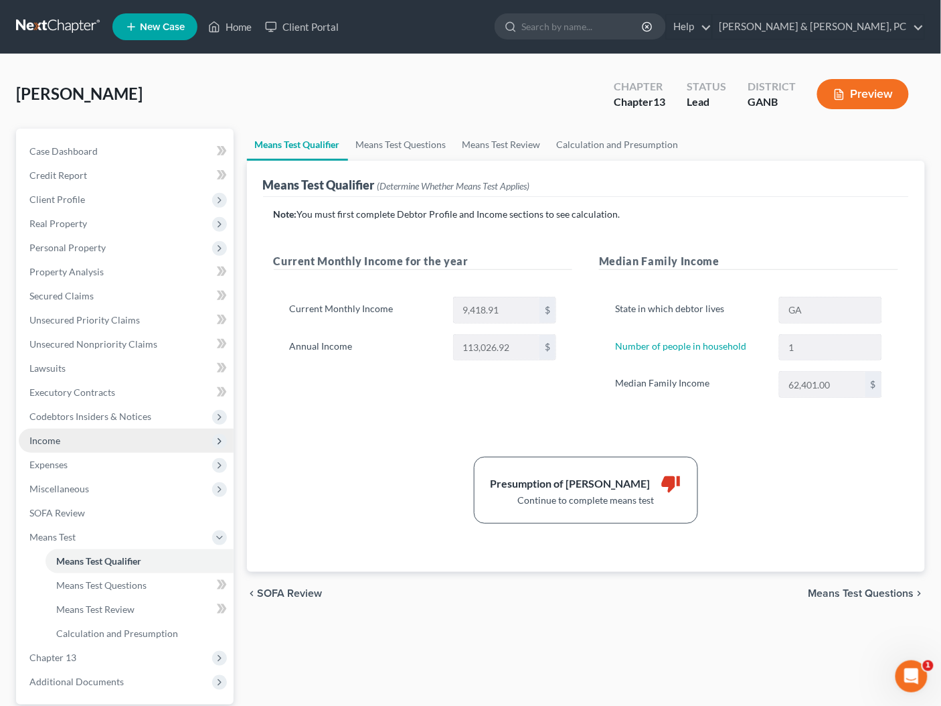
click at [61, 445] on span "Income" at bounding box center [126, 440] width 215 height 24
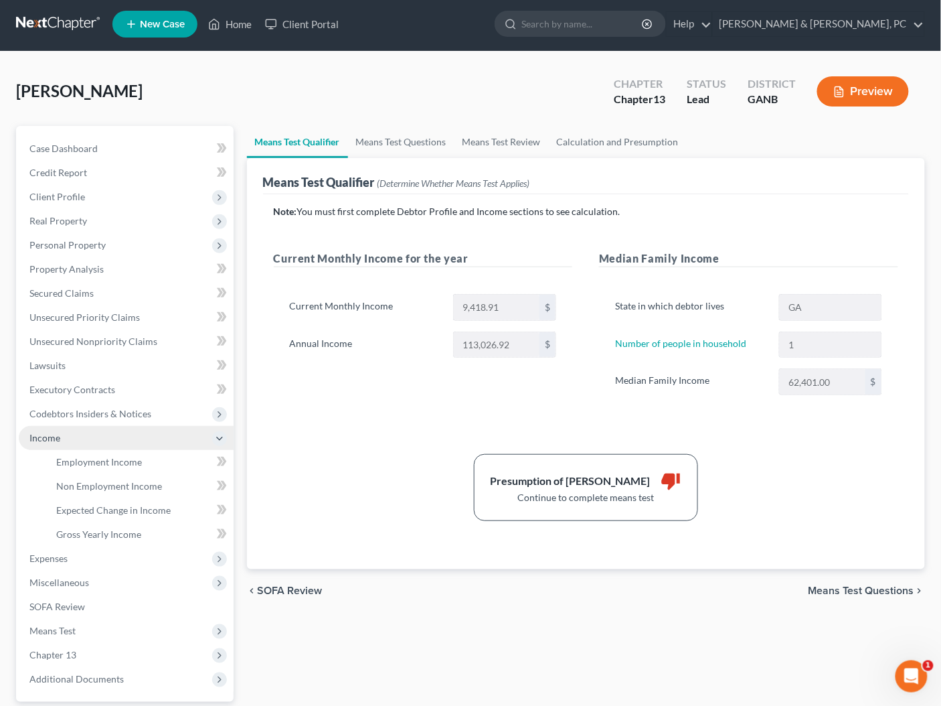
scroll to position [3, 0]
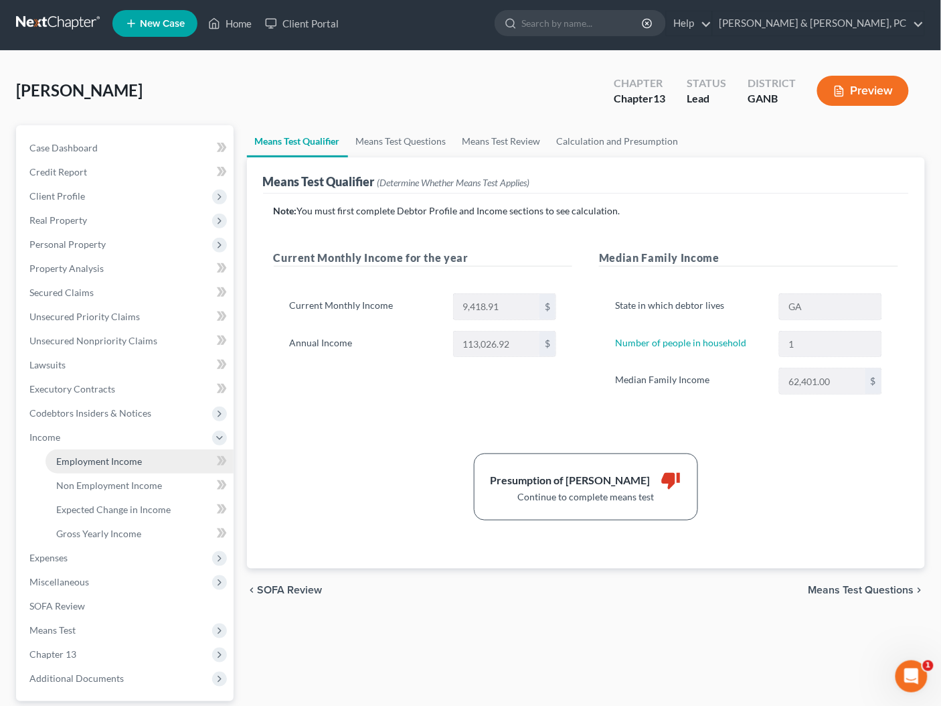
click at [86, 465] on link "Employment Income" at bounding box center [140, 461] width 188 height 24
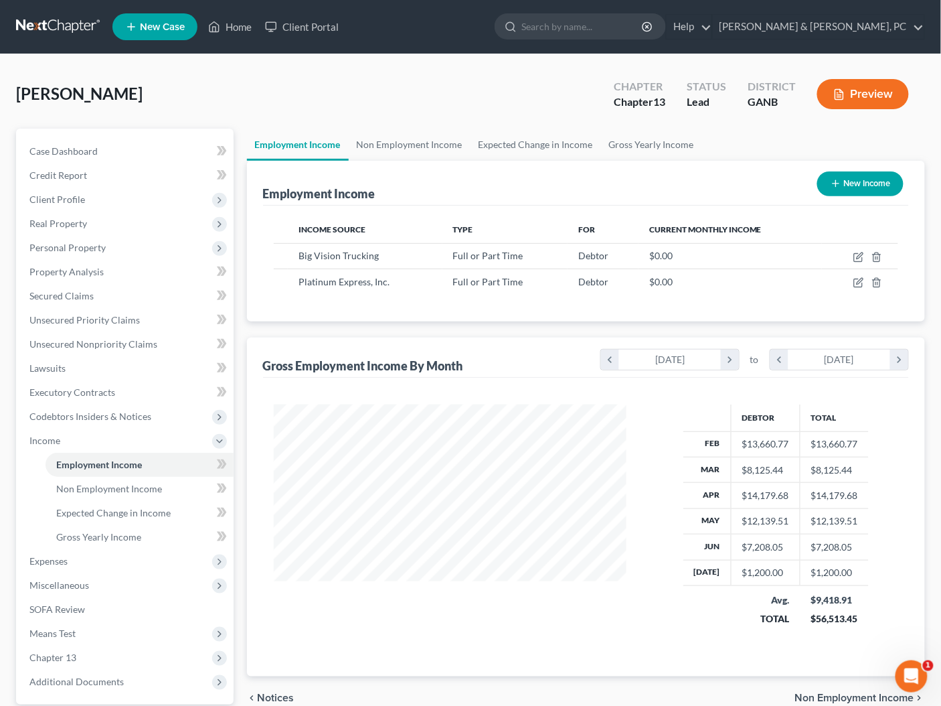
scroll to position [238, 380]
click at [848, 184] on button "New Income" at bounding box center [860, 183] width 86 height 25
select select "0"
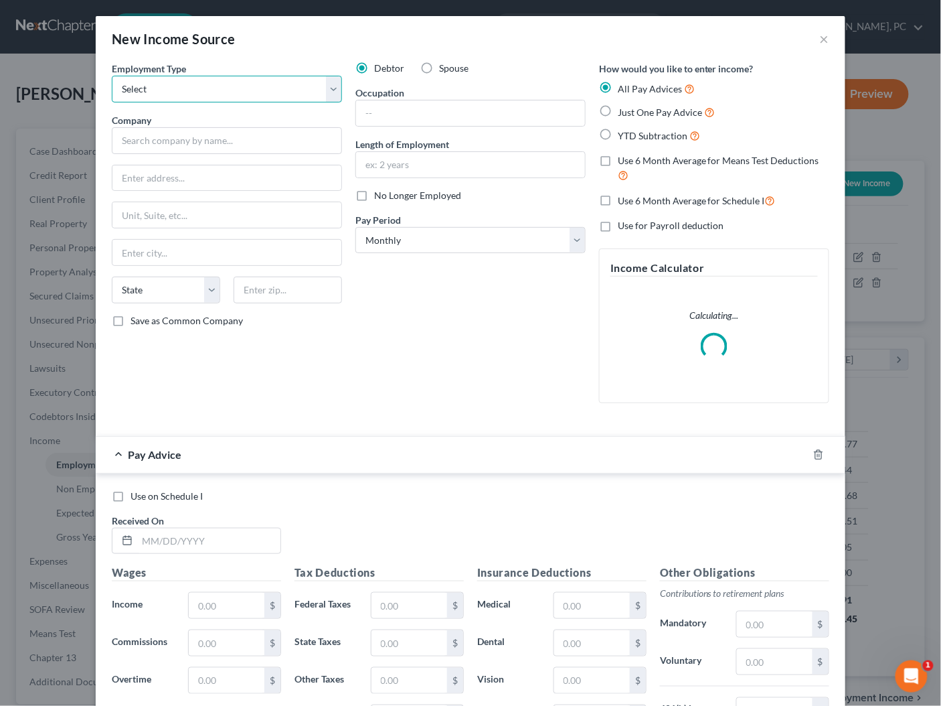
click at [266, 88] on select "Select Full or Part Time Employment Self Employment" at bounding box center [227, 89] width 230 height 27
select select "0"
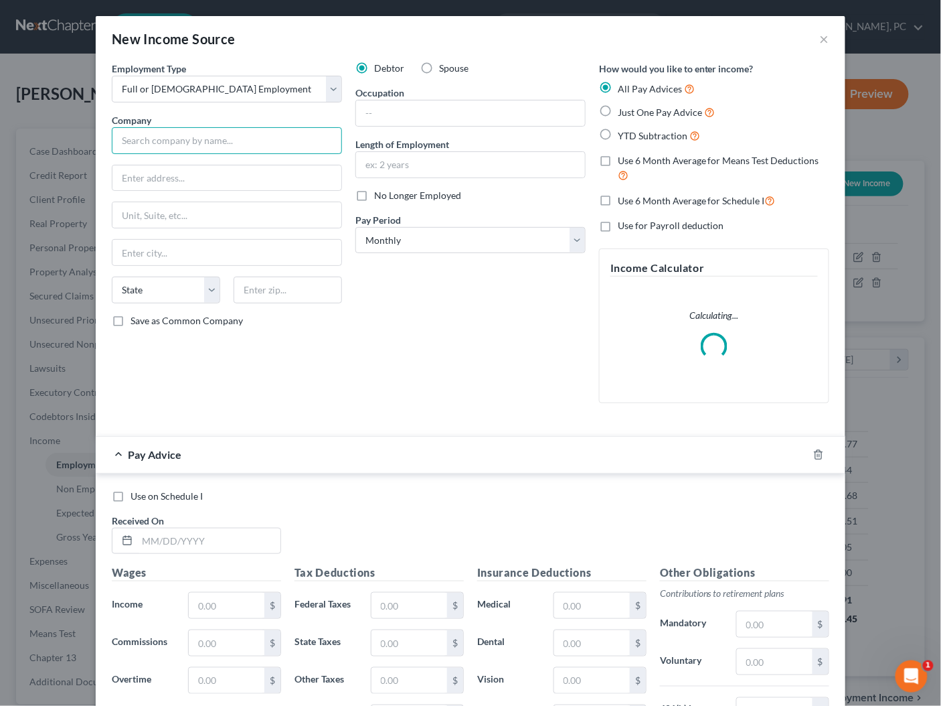
click at [237, 143] on input "text" at bounding box center [227, 140] width 230 height 27
click at [824, 38] on button "×" at bounding box center [824, 39] width 9 height 16
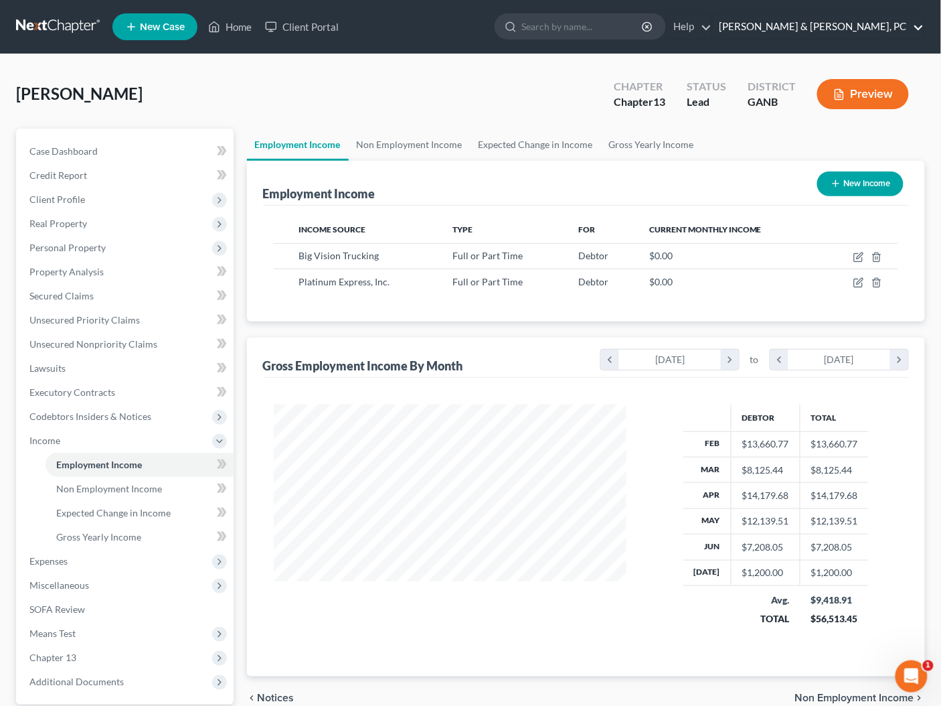
click at [883, 26] on link "[PERSON_NAME] & [PERSON_NAME], PC" at bounding box center [819, 27] width 212 height 24
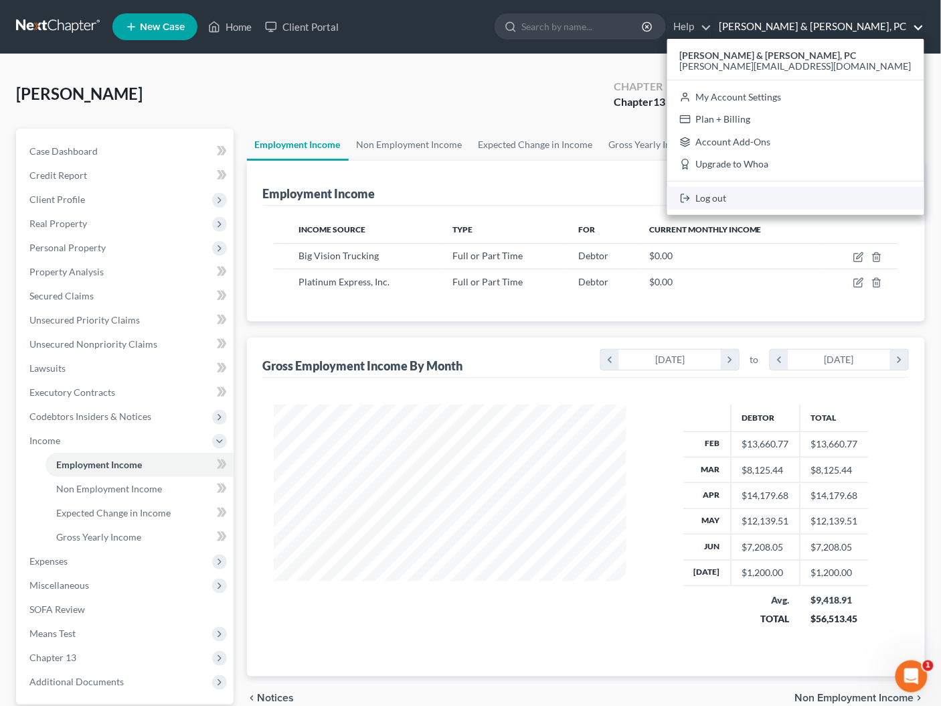
click at [846, 203] on link "Log out" at bounding box center [795, 198] width 257 height 23
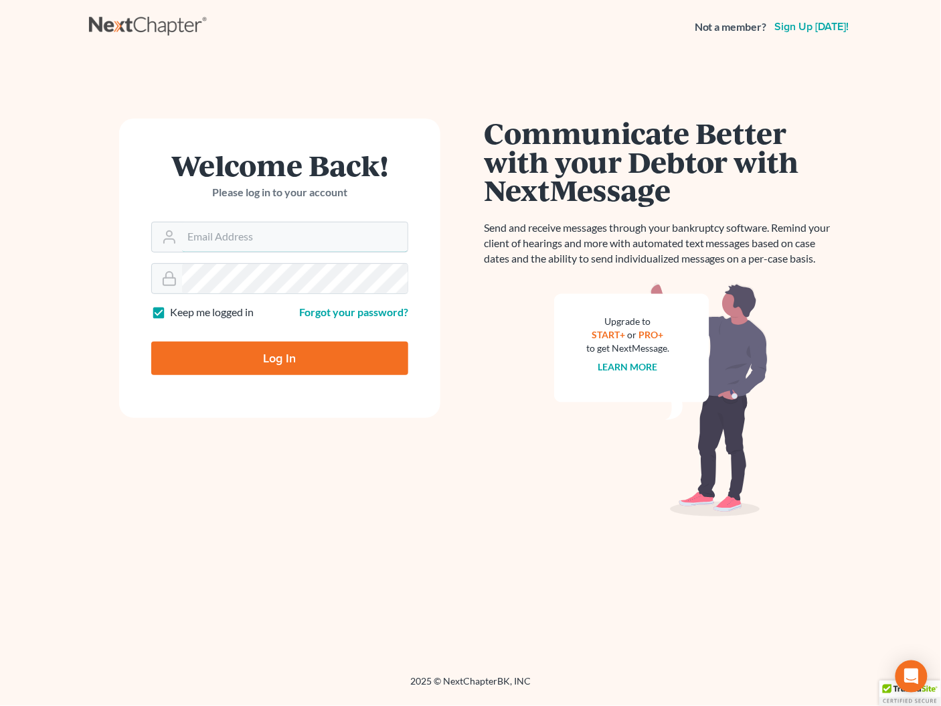
type input "[PERSON_NAME][EMAIL_ADDRESS][DOMAIN_NAME]"
click at [272, 363] on input "Log In" at bounding box center [279, 357] width 257 height 33
type input "Thinking..."
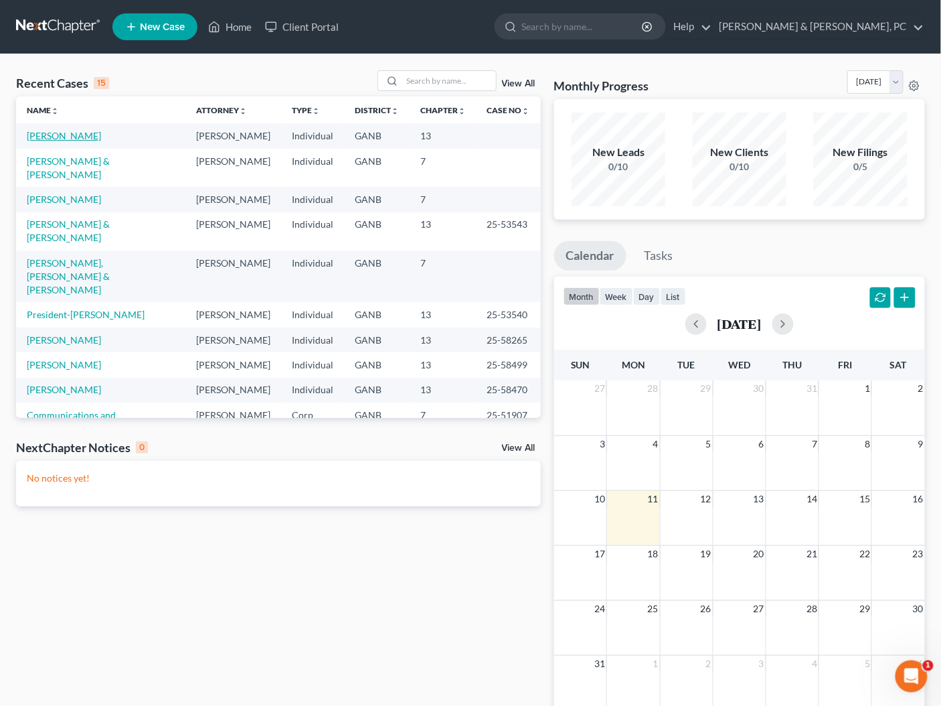
click at [80, 137] on link "[PERSON_NAME]" at bounding box center [64, 135] width 74 height 11
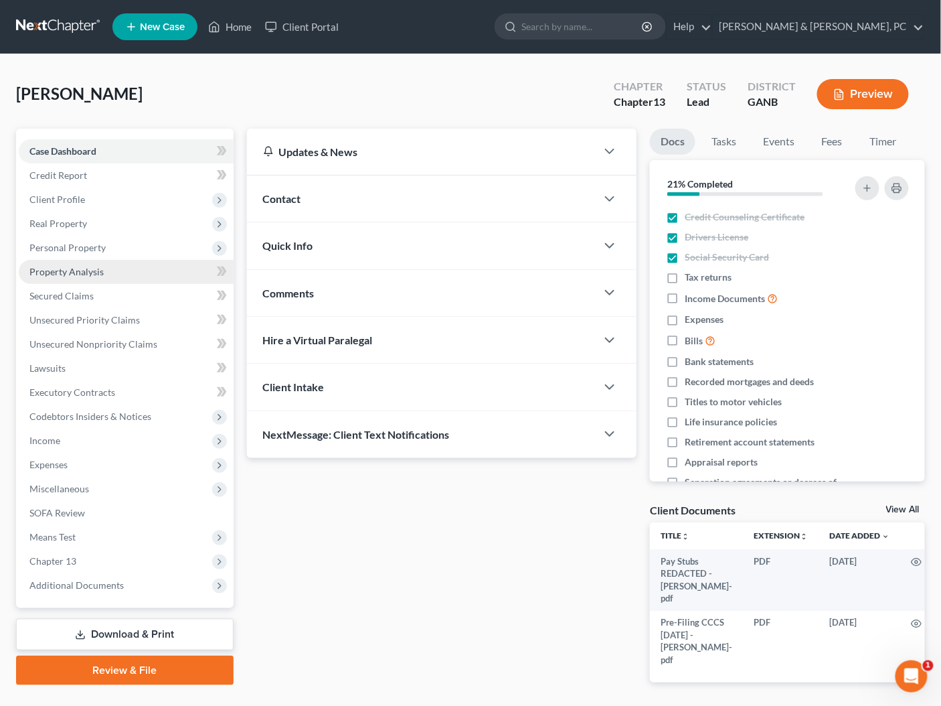
click at [81, 266] on span "Property Analysis" at bounding box center [66, 271] width 74 height 11
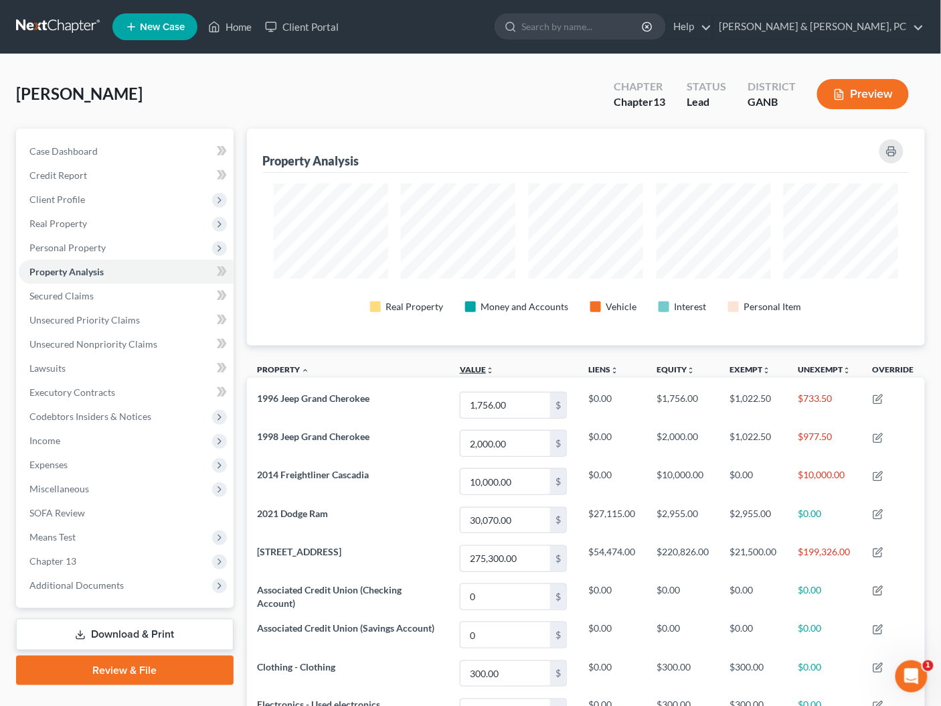
scroll to position [216, 678]
click at [94, 243] on span "Personal Property" at bounding box center [67, 247] width 76 height 11
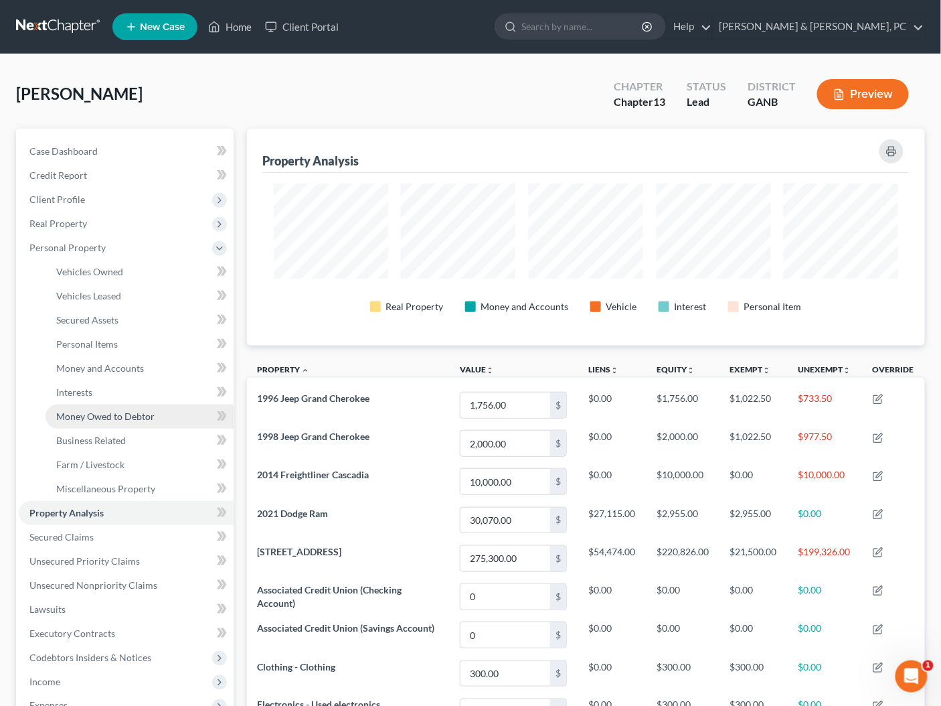
click at [133, 415] on span "Money Owed to Debtor" at bounding box center [105, 415] width 98 height 11
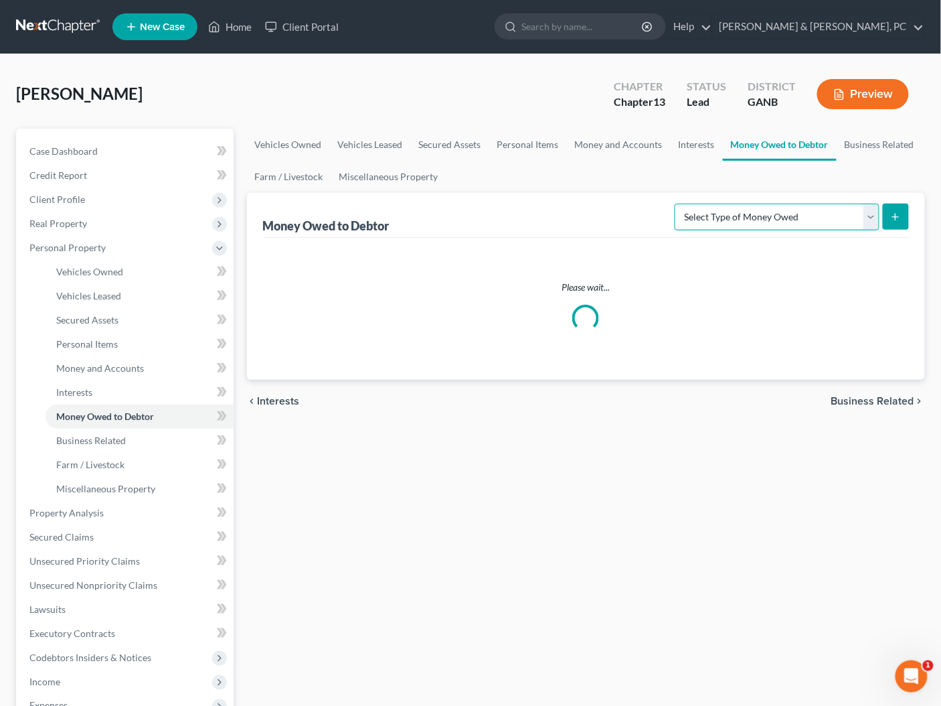
click at [822, 211] on select "Select Type of Money Owed Accounts Receivable Alimony Child Support Claims Agai…" at bounding box center [777, 217] width 205 height 27
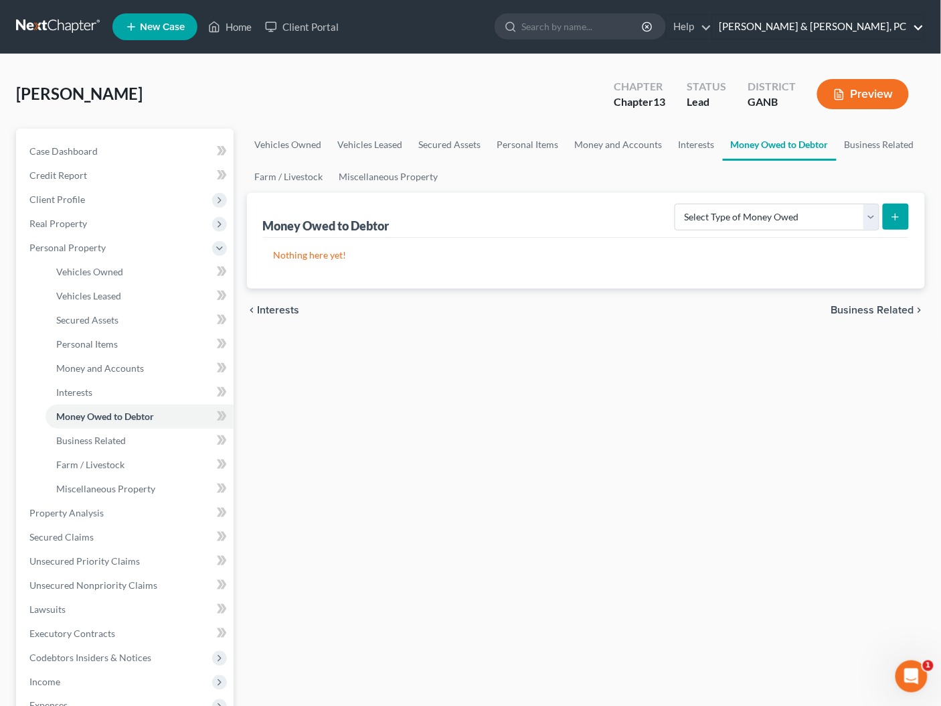
click at [884, 29] on link "[PERSON_NAME] & [PERSON_NAME], PC" at bounding box center [819, 27] width 212 height 24
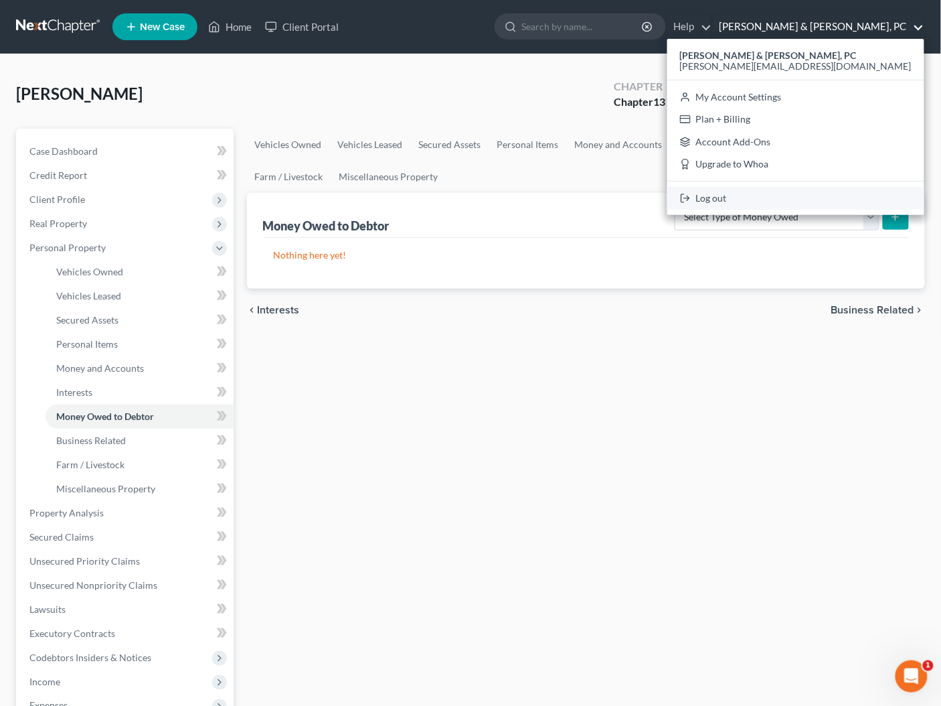
click at [841, 197] on link "Log out" at bounding box center [795, 198] width 257 height 23
